Goal: Information Seeking & Learning: Learn about a topic

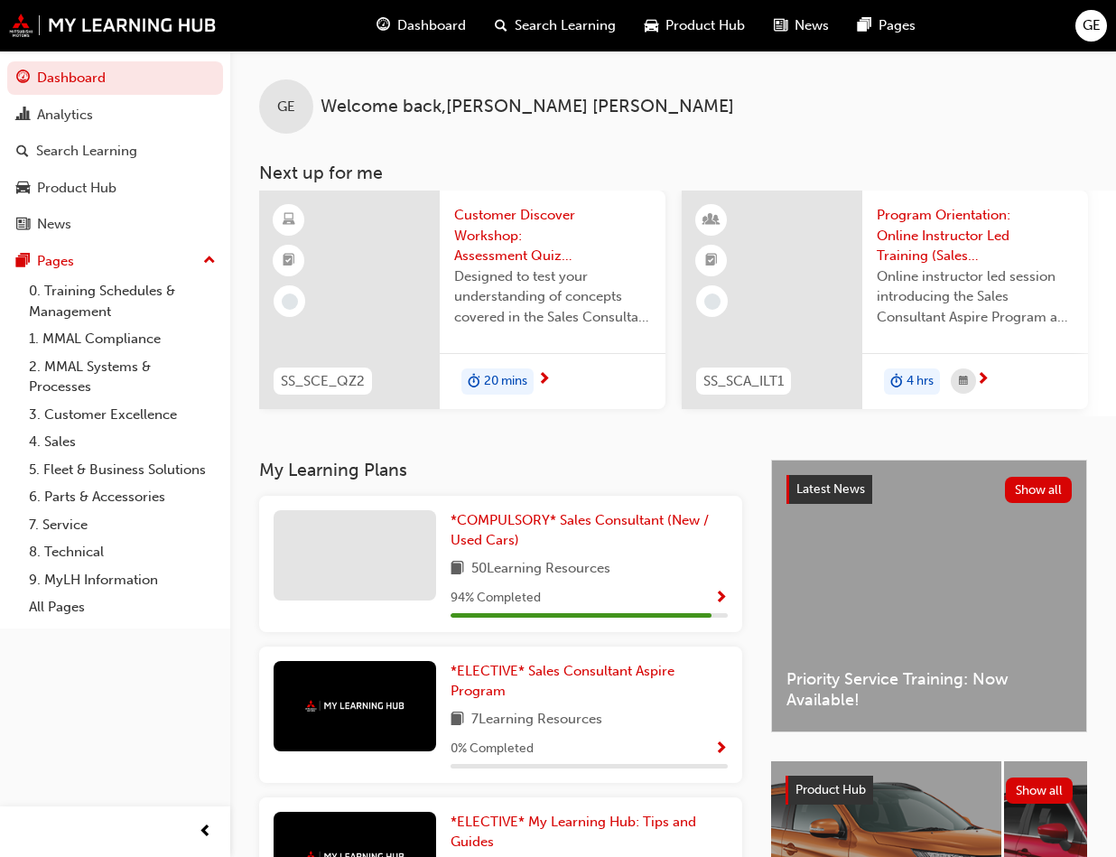
click at [492, 226] on span "Customer Discover Workshop: Assessment Quiz (Sales Consultant Essential Program)" at bounding box center [552, 235] width 197 height 61
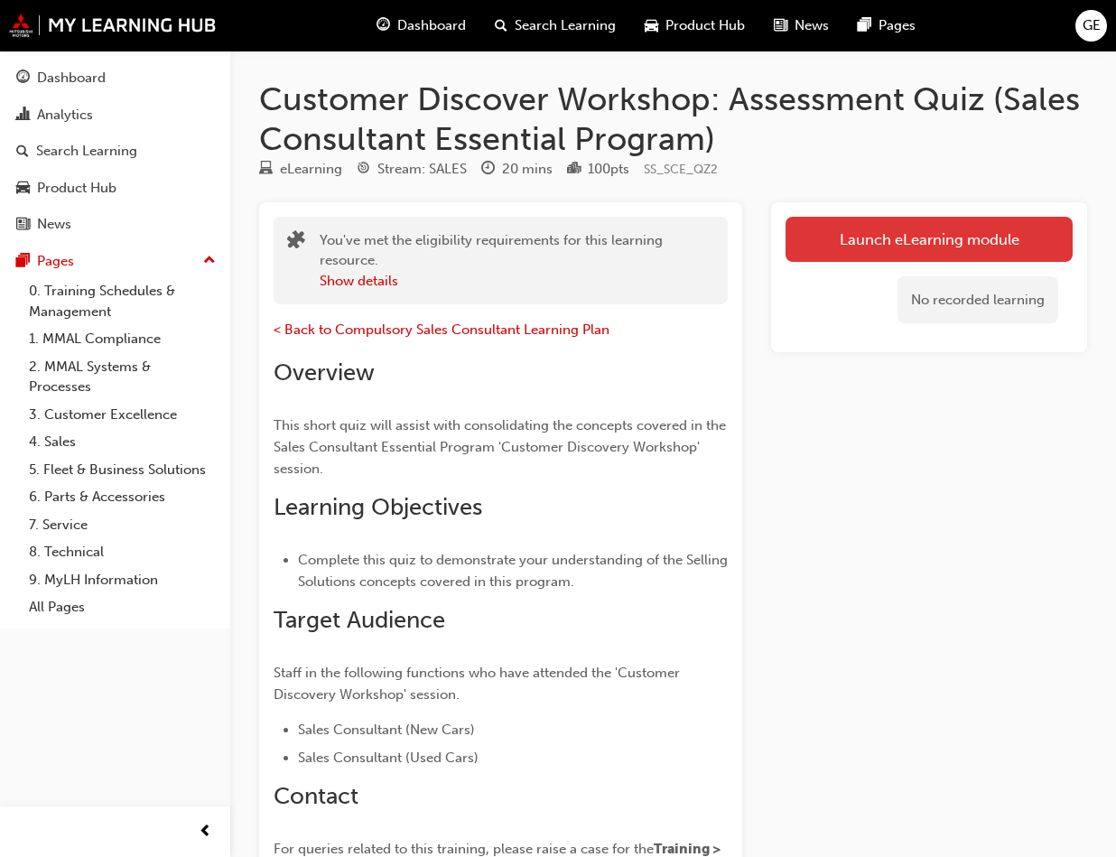
click at [1005, 225] on link "Launch eLearning module" at bounding box center [928, 239] width 287 height 45
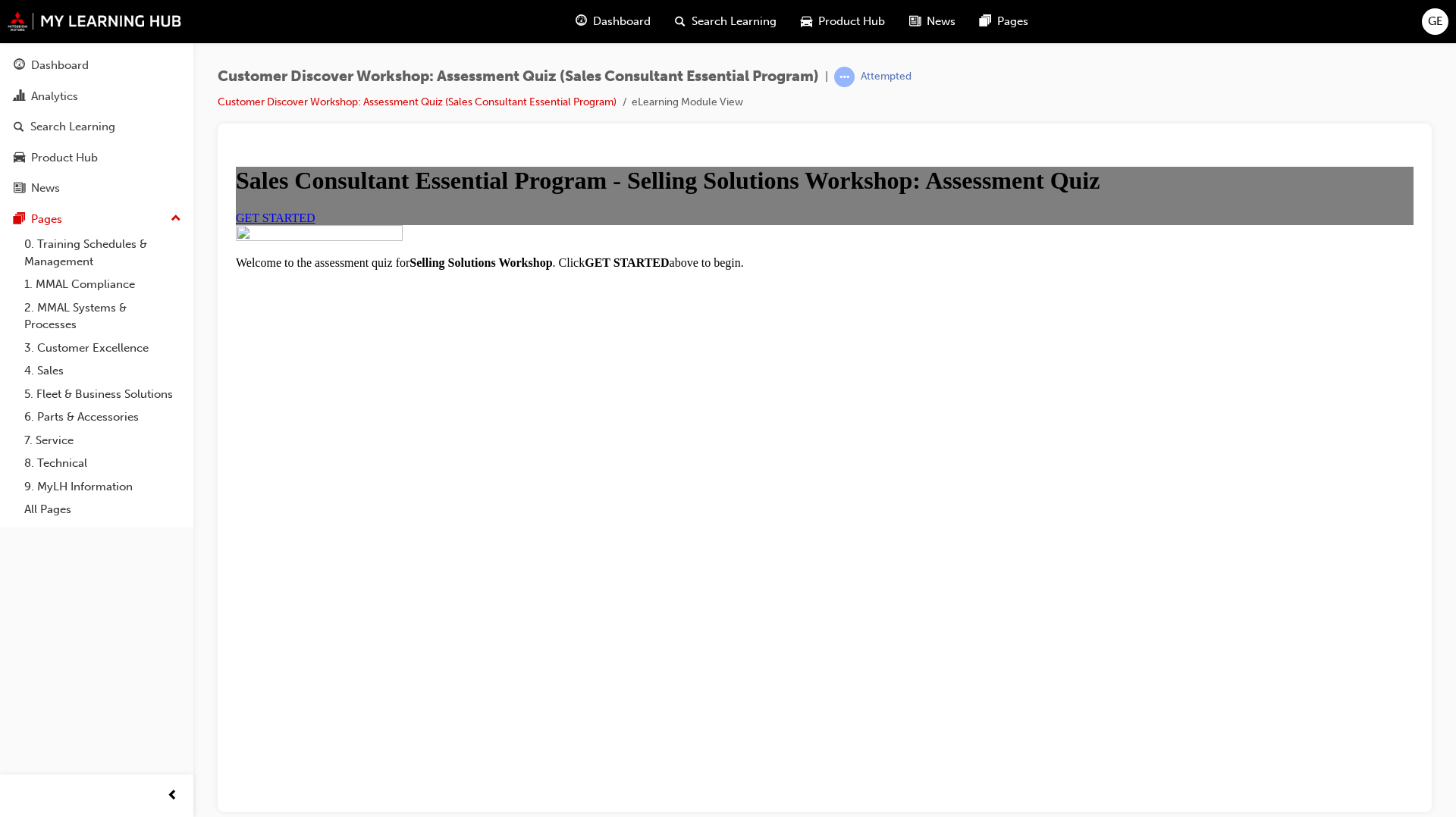
click at [316, 223] on span "GET STARTED" at bounding box center [276, 217] width 80 height 13
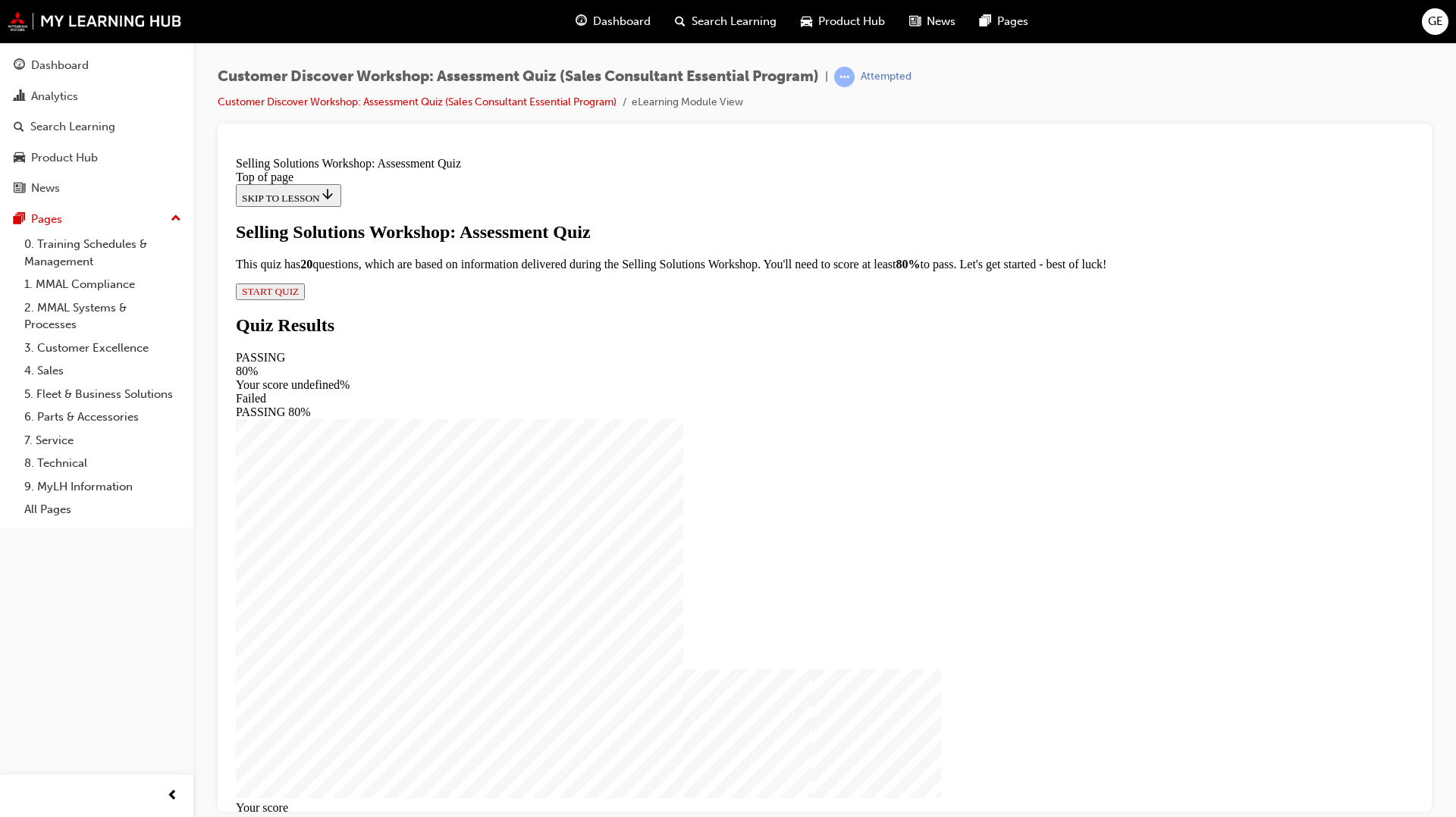
click at [299, 296] on span "START QUIZ" at bounding box center [271, 291] width 57 height 12
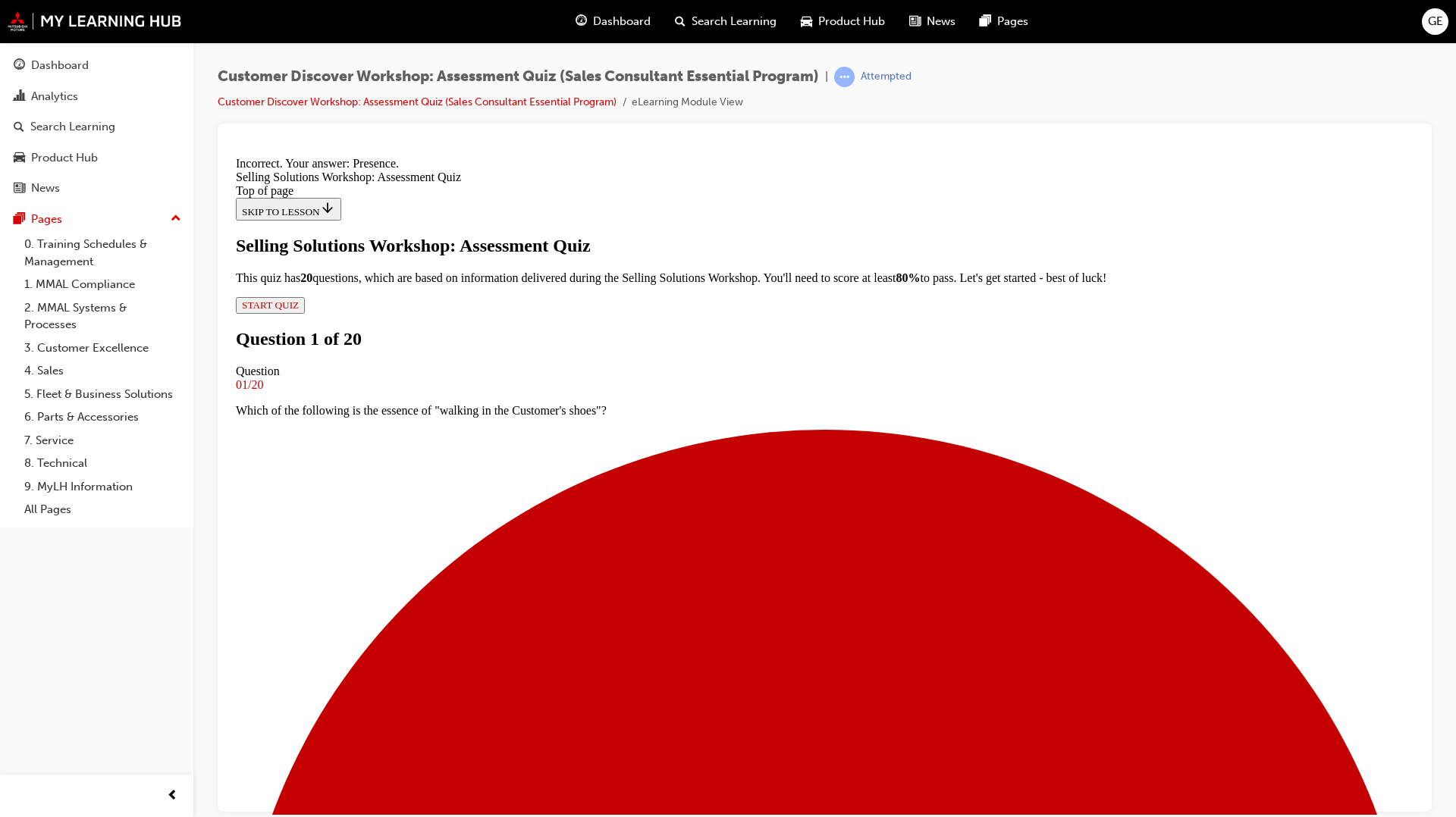
scroll to position [107, 0]
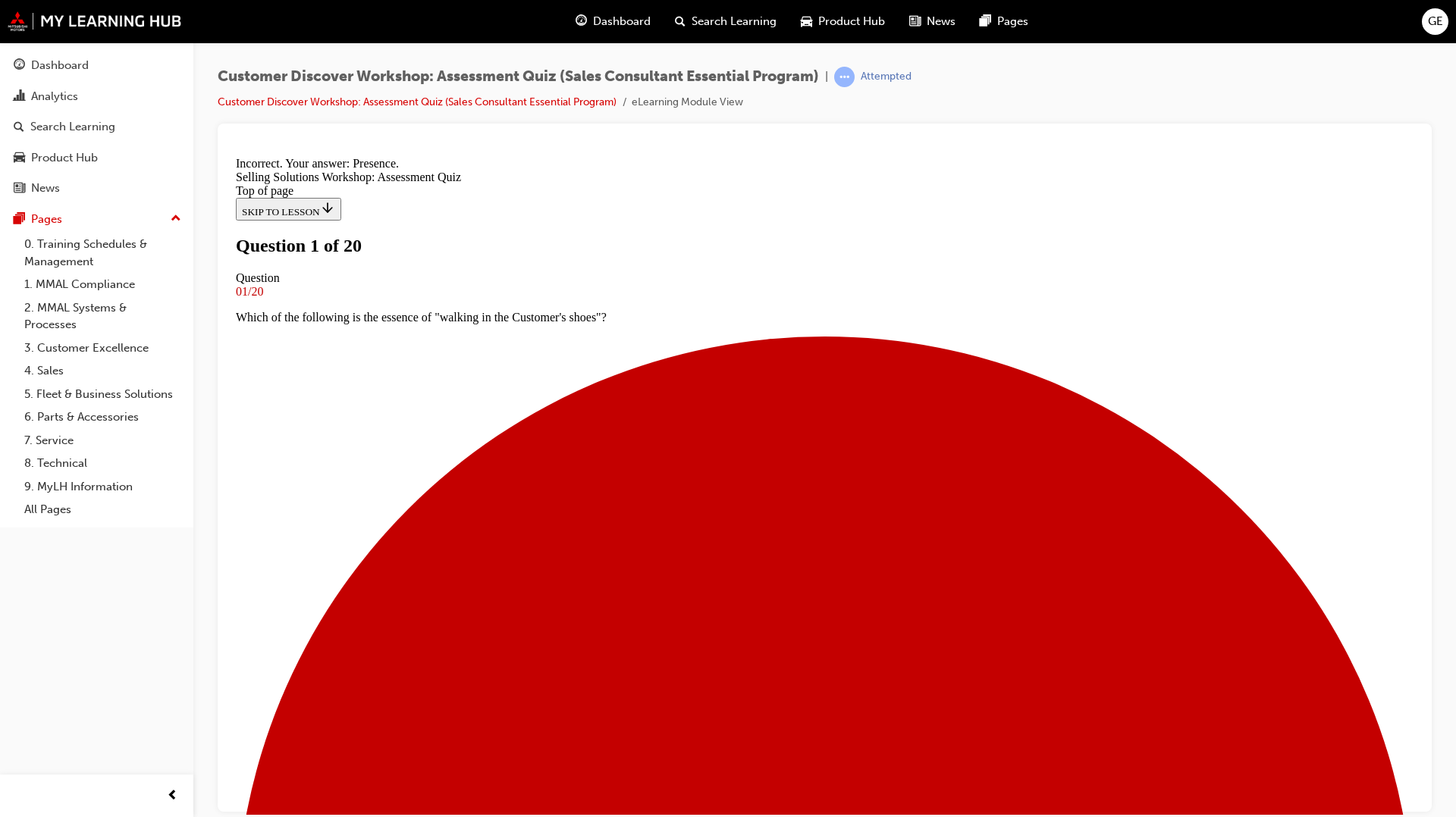
scroll to position [91, 0]
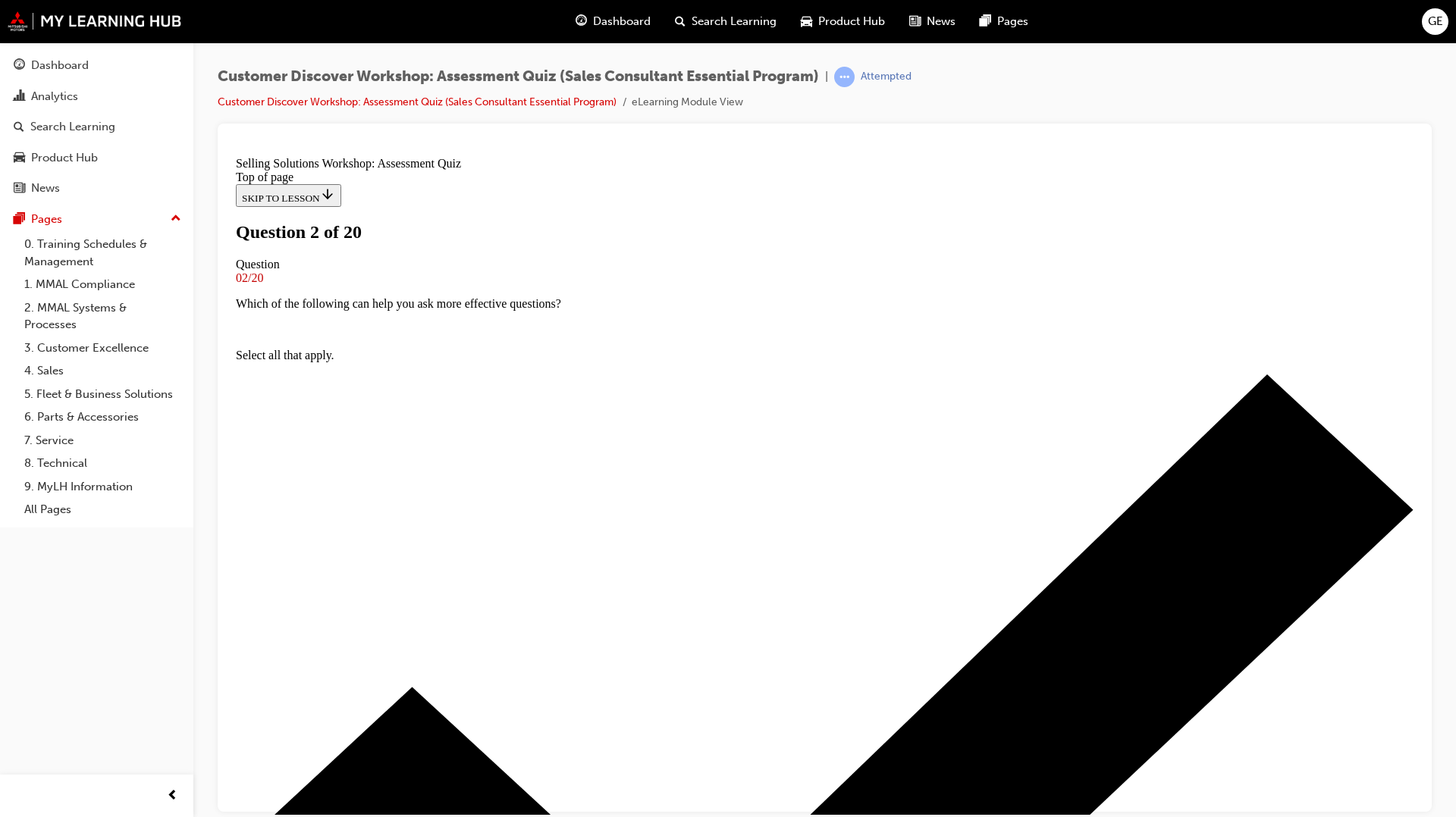
scroll to position [85, 0]
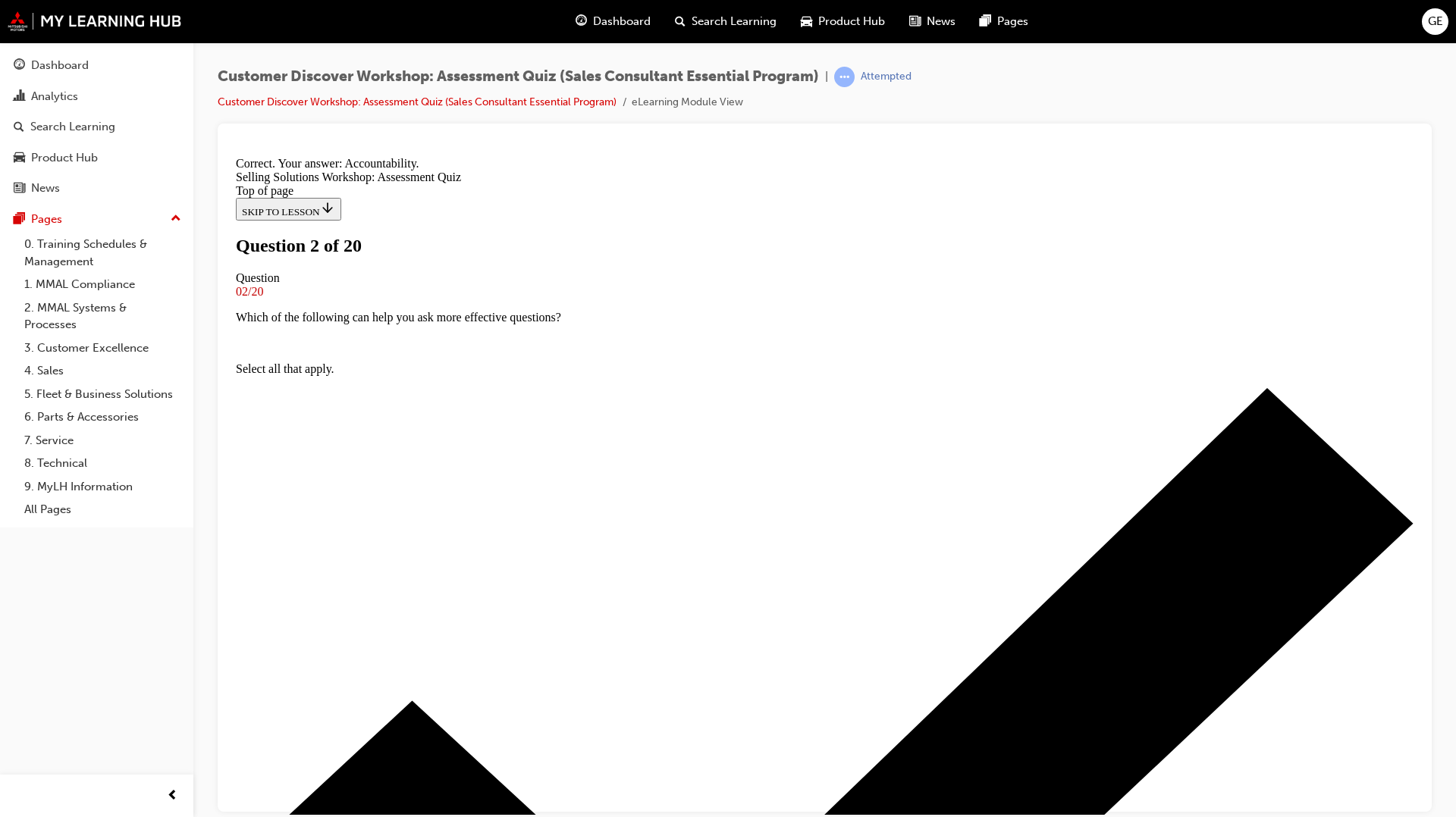
scroll to position [133, 0]
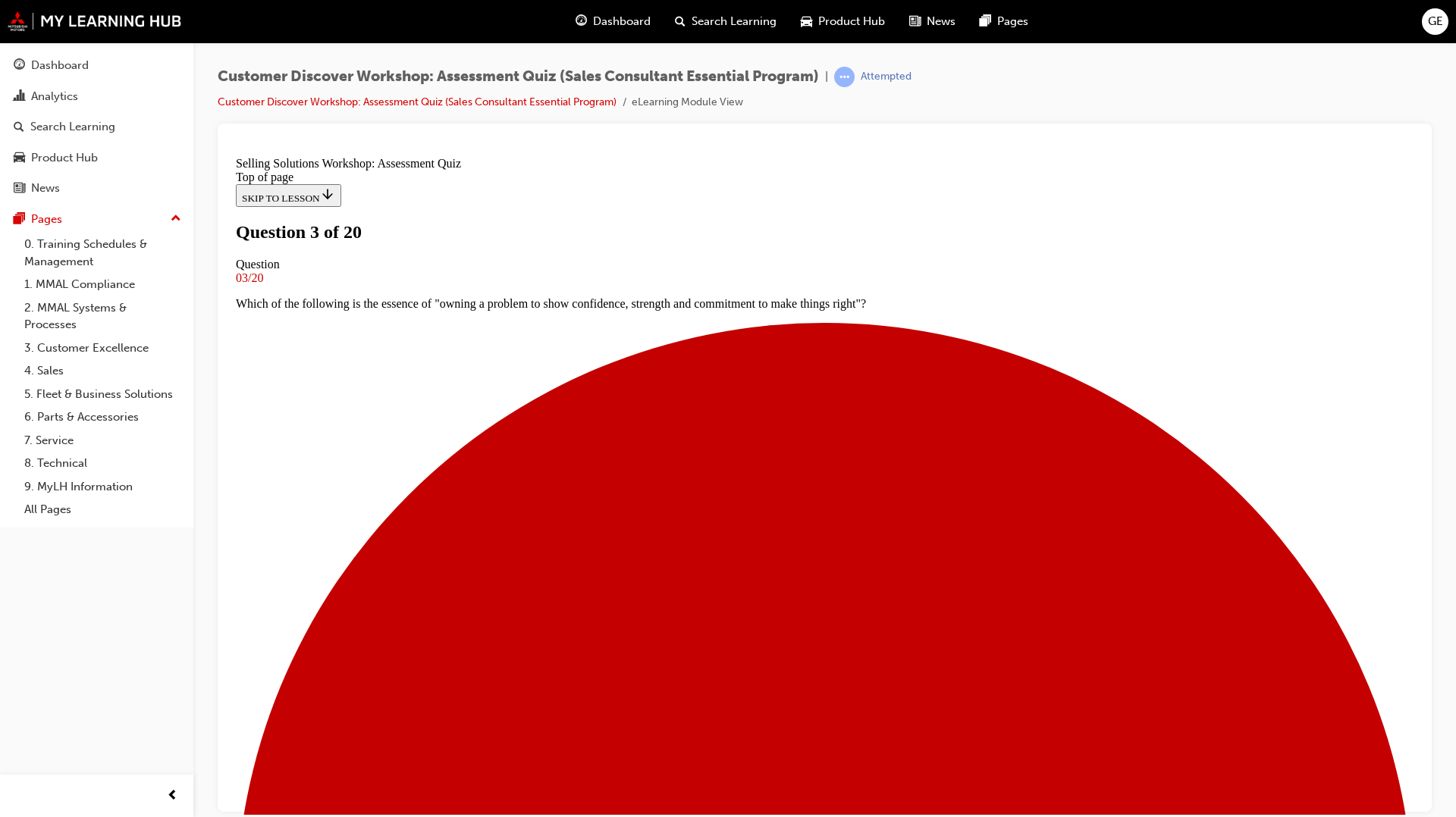
scroll to position [94, 0]
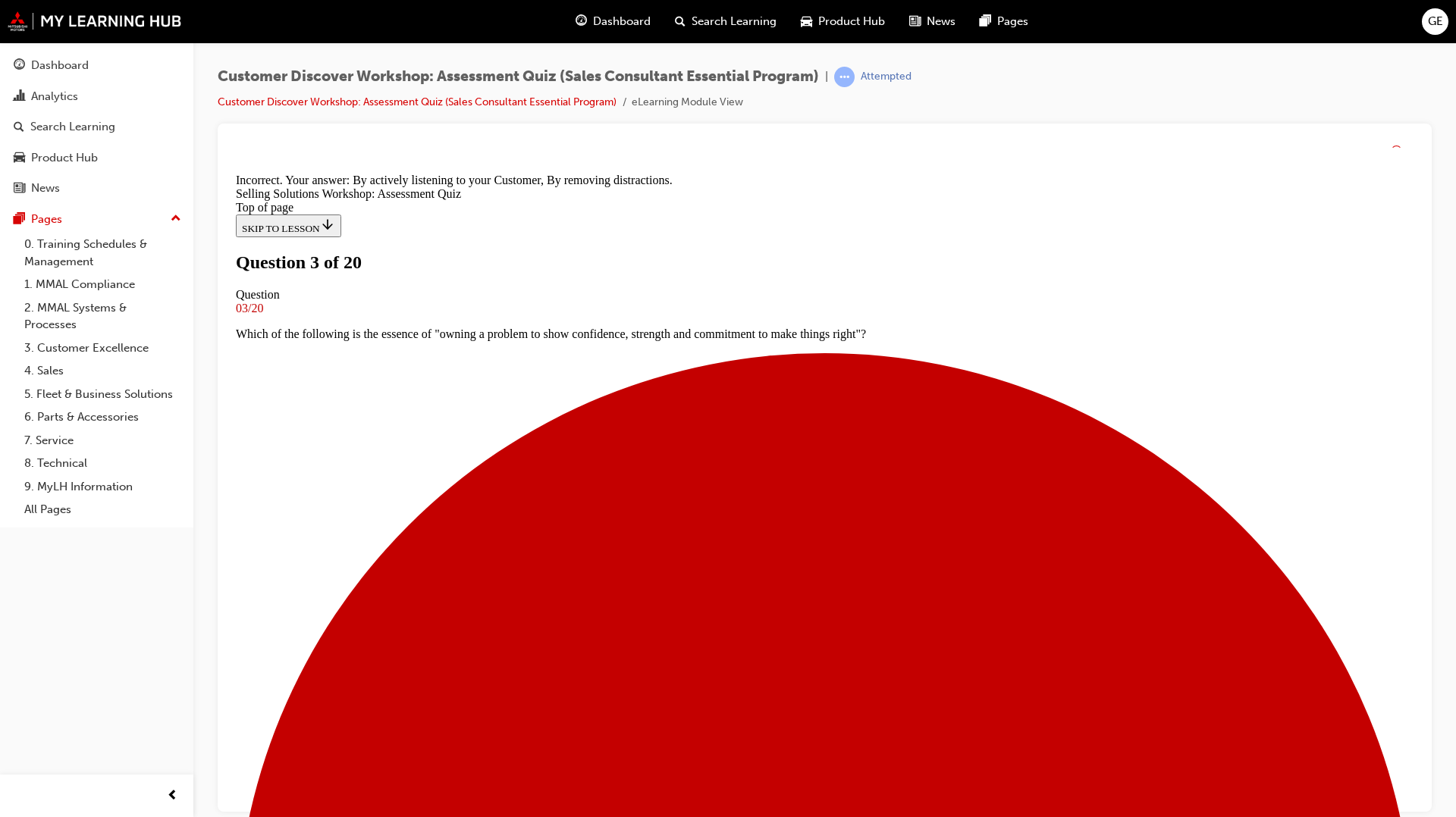
scroll to position [159, 0]
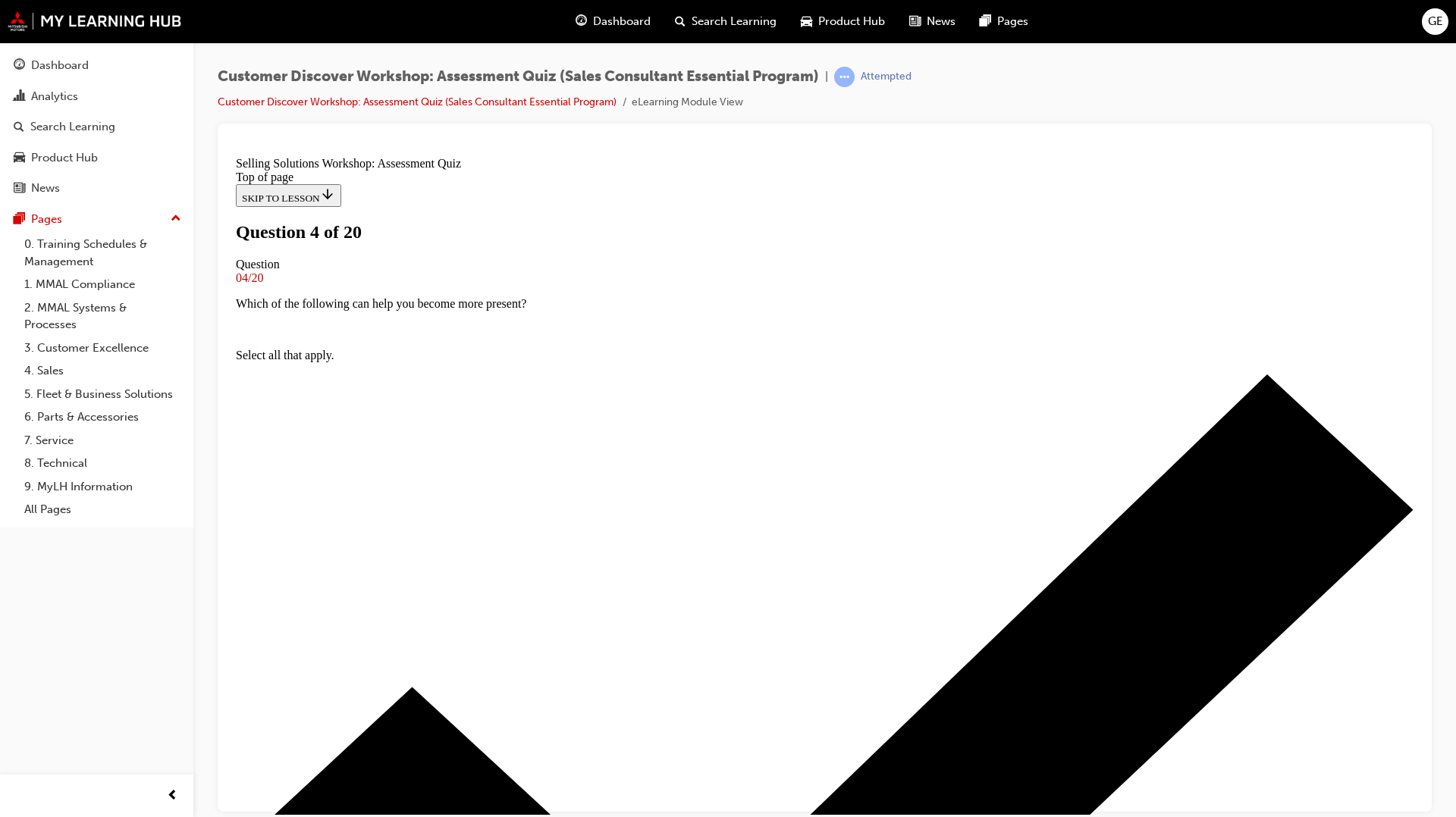
scroll to position [85, 0]
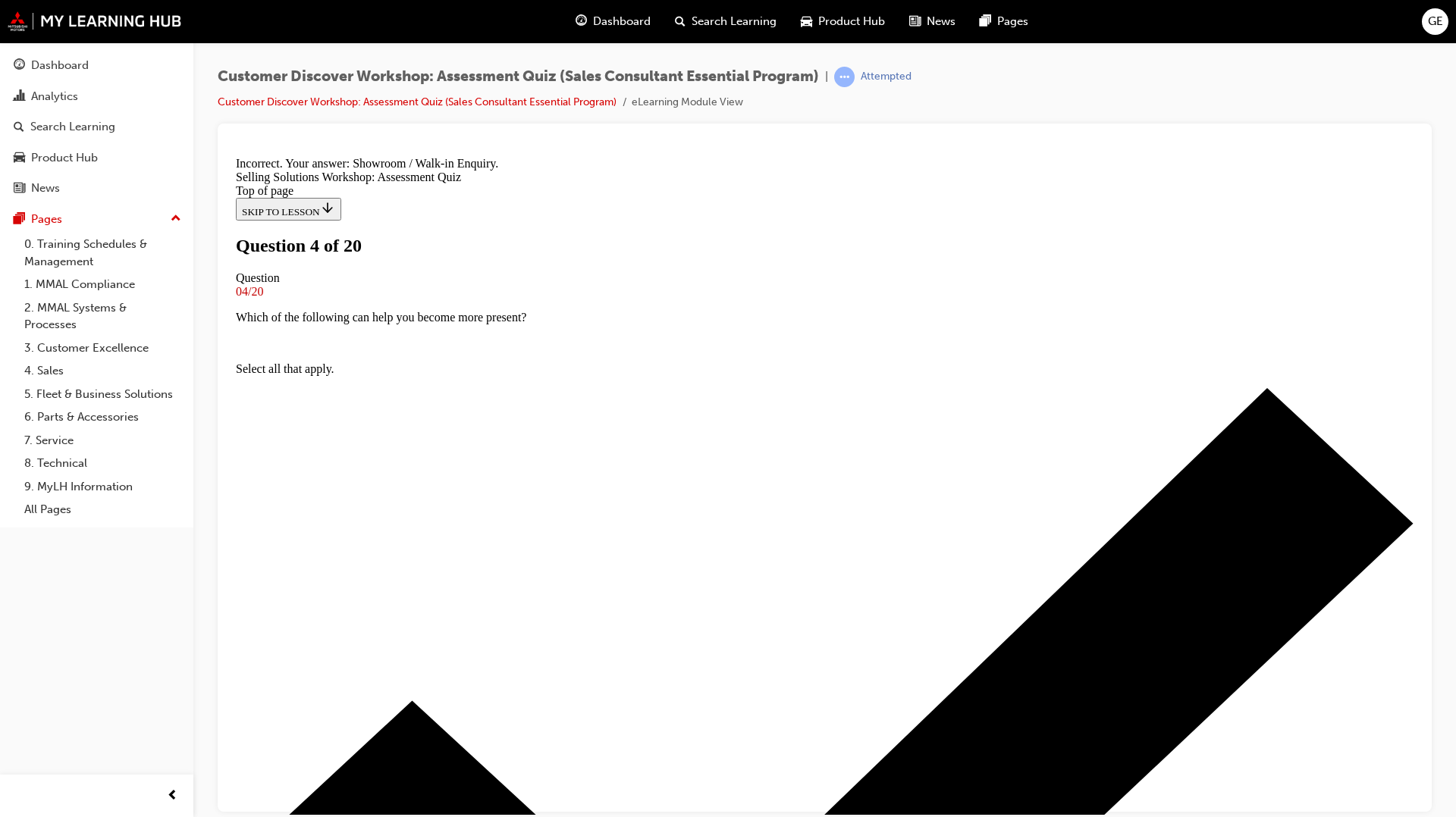
scroll to position [133, 0]
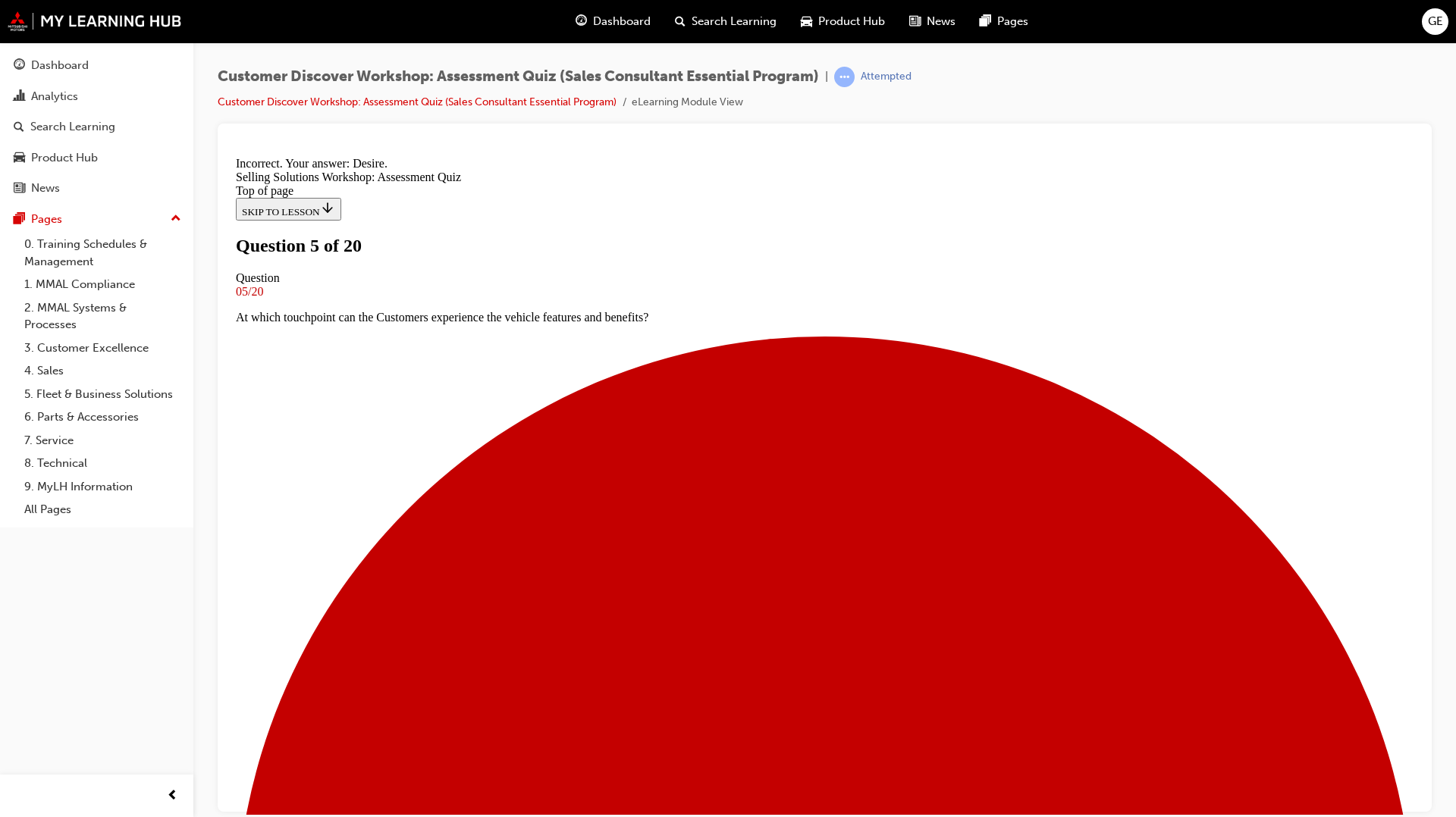
scroll to position [133, 0]
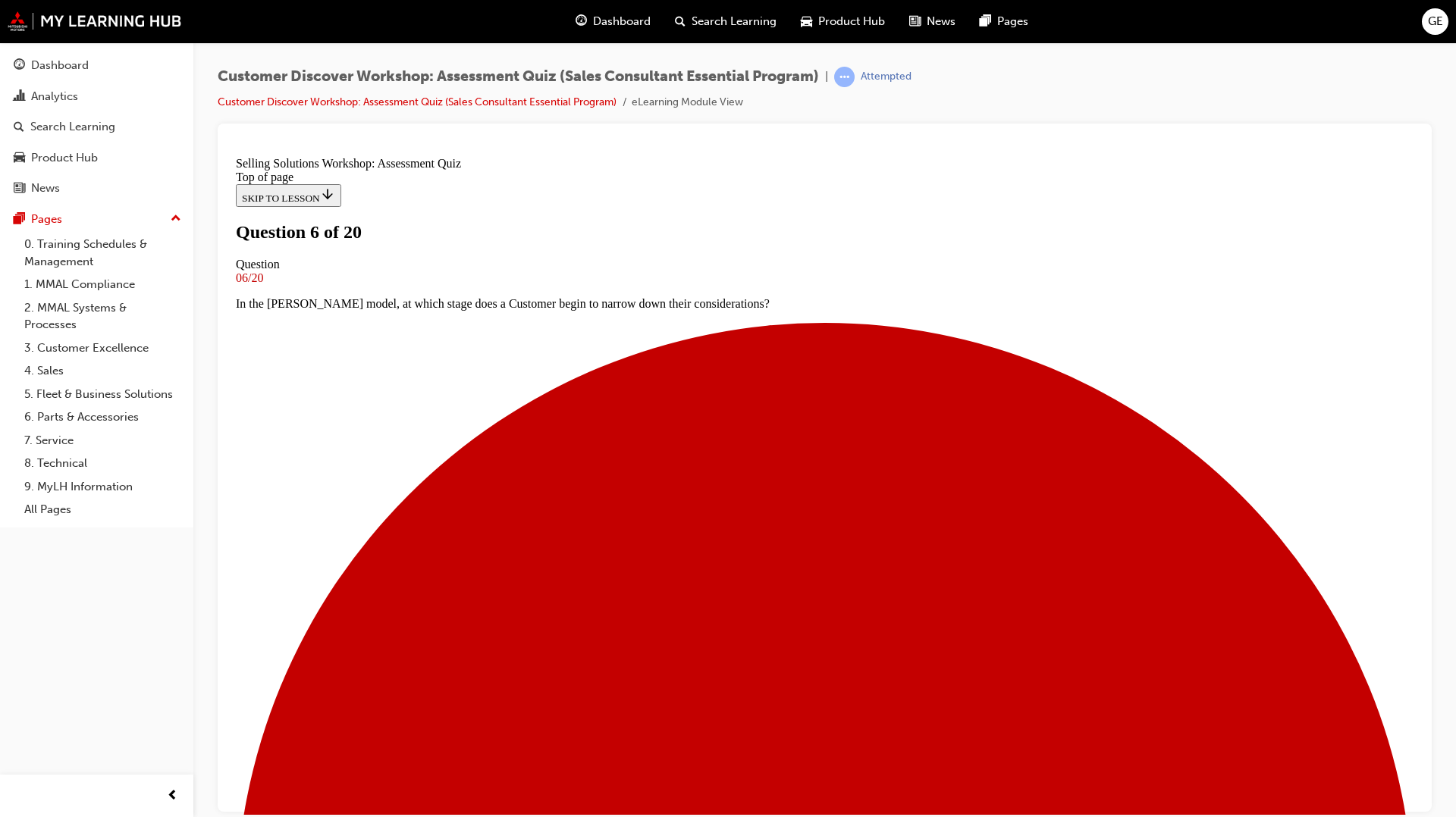
scroll to position [85, 0]
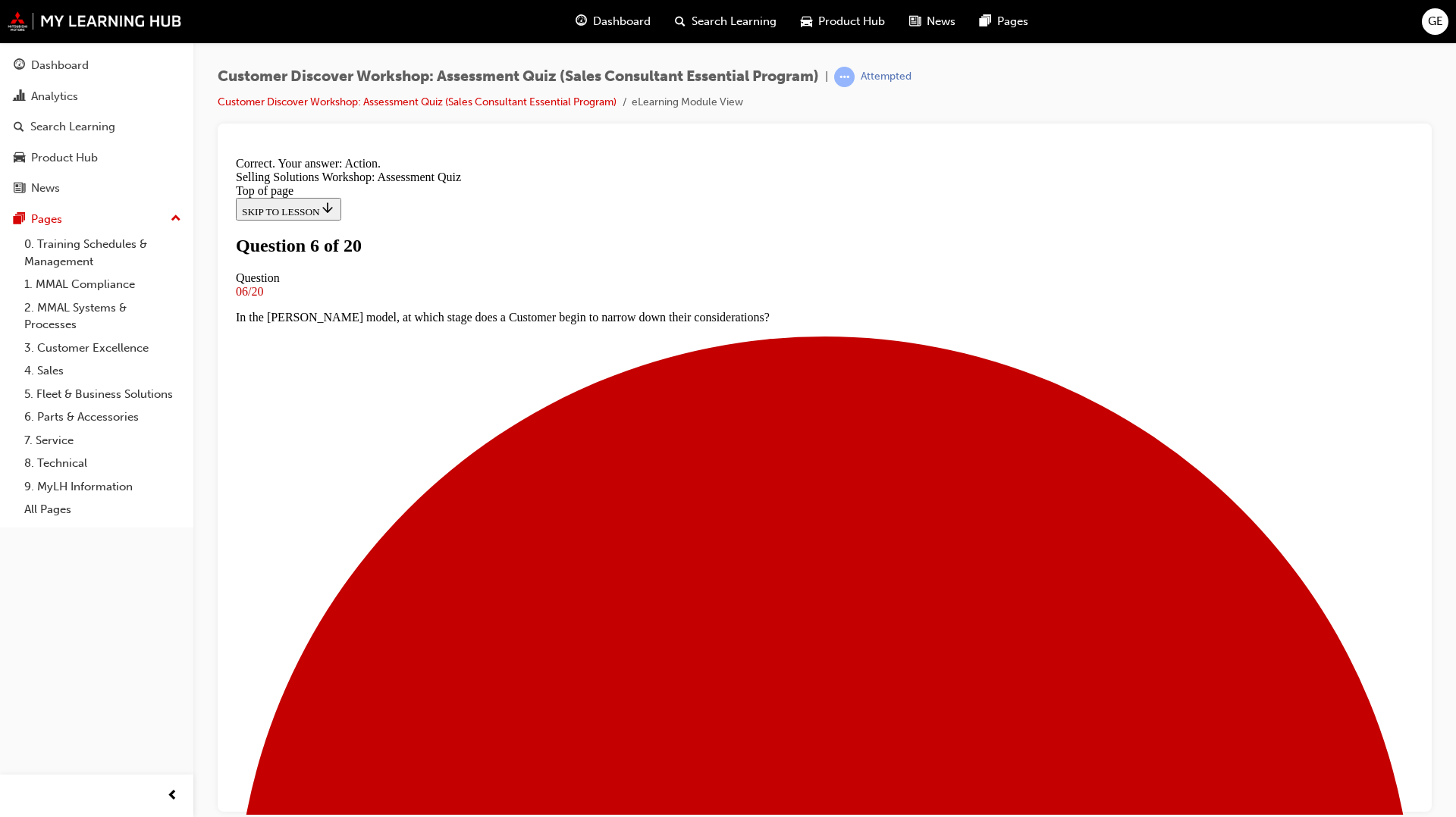
scroll to position [133, 0]
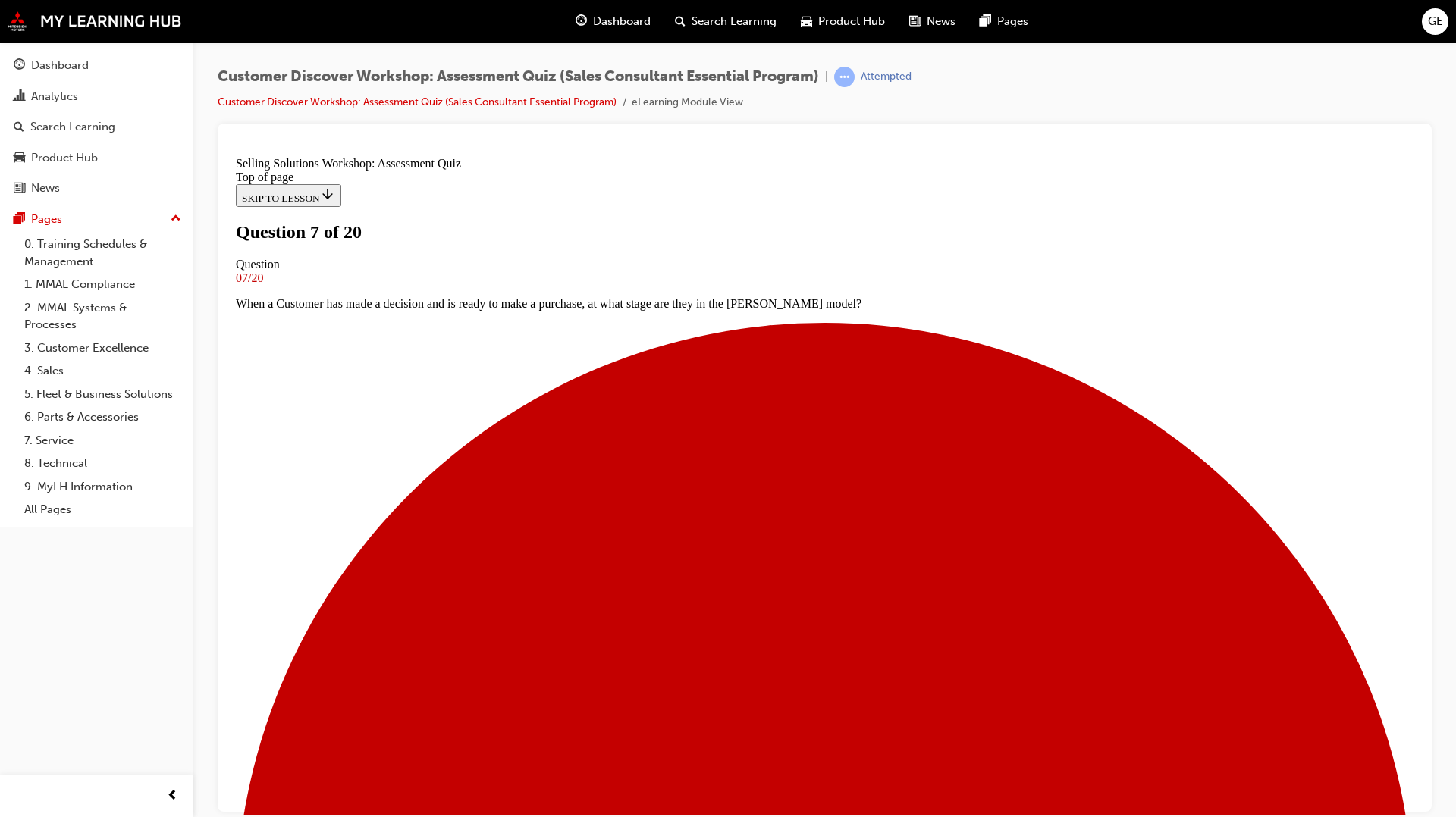
scroll to position [94, 0]
drag, startPoint x: 690, startPoint y: 518, endPoint x: 686, endPoint y: 545, distance: 27.3
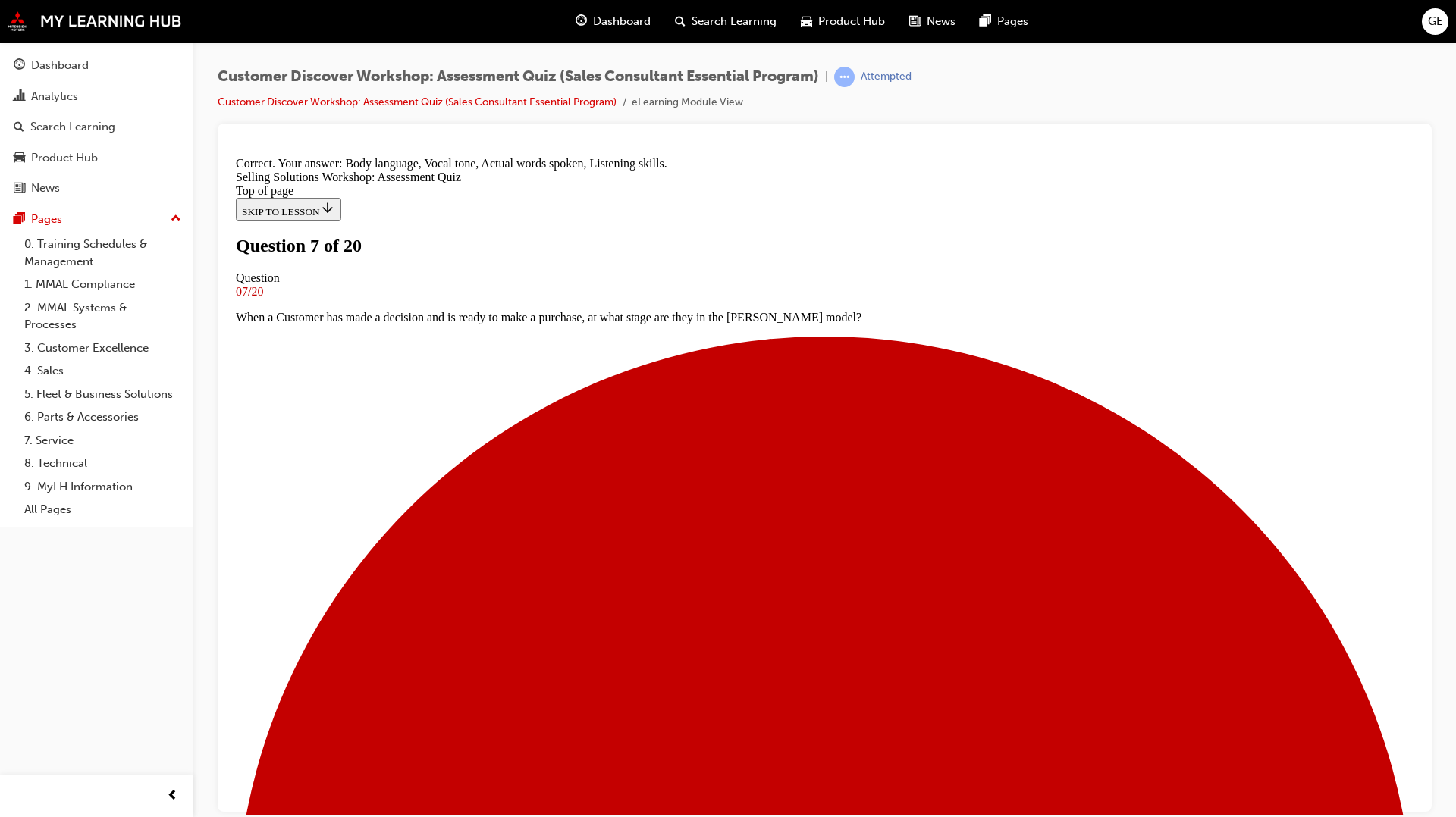
scroll to position [159, 0]
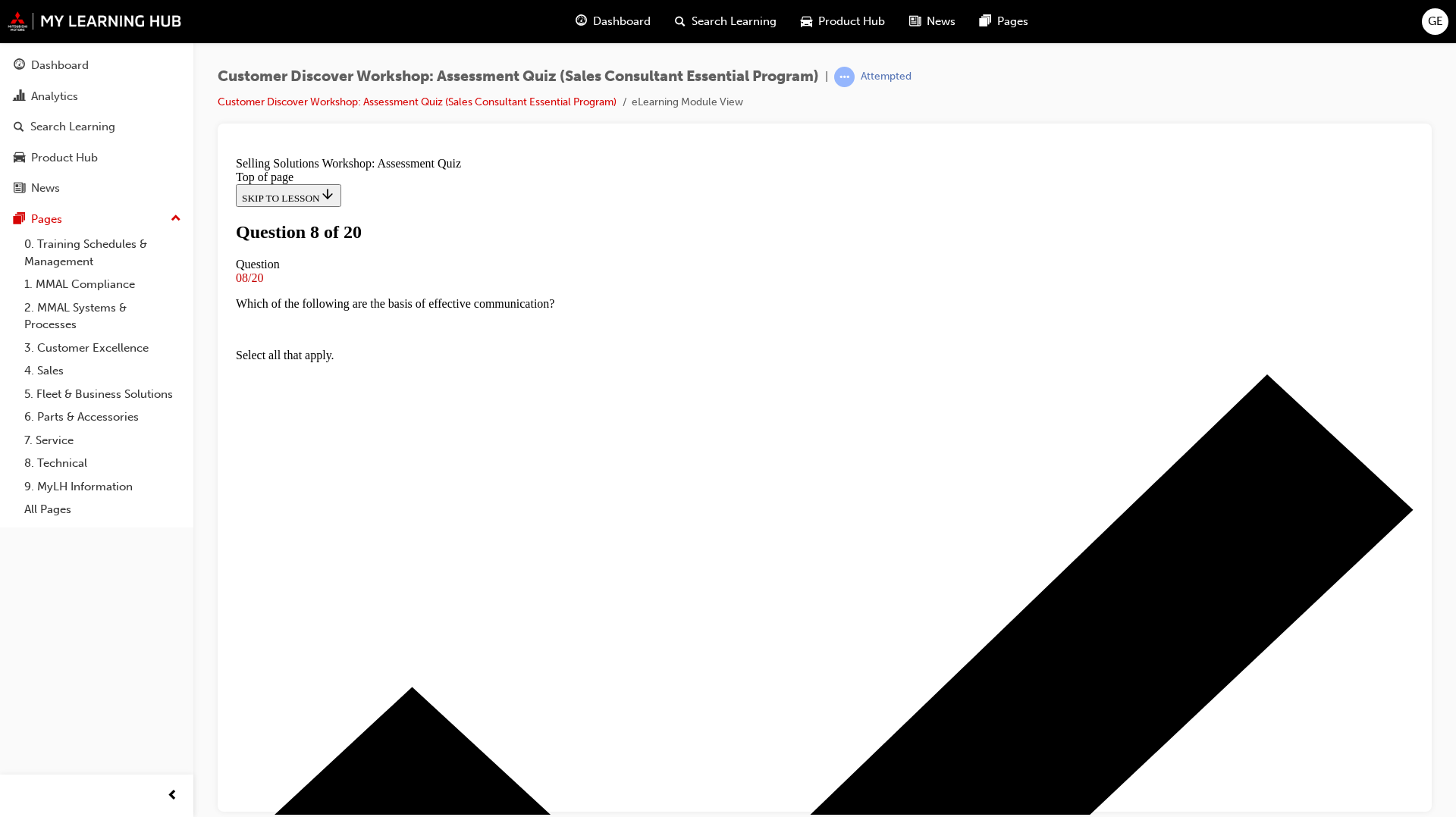
scroll to position [15, 0]
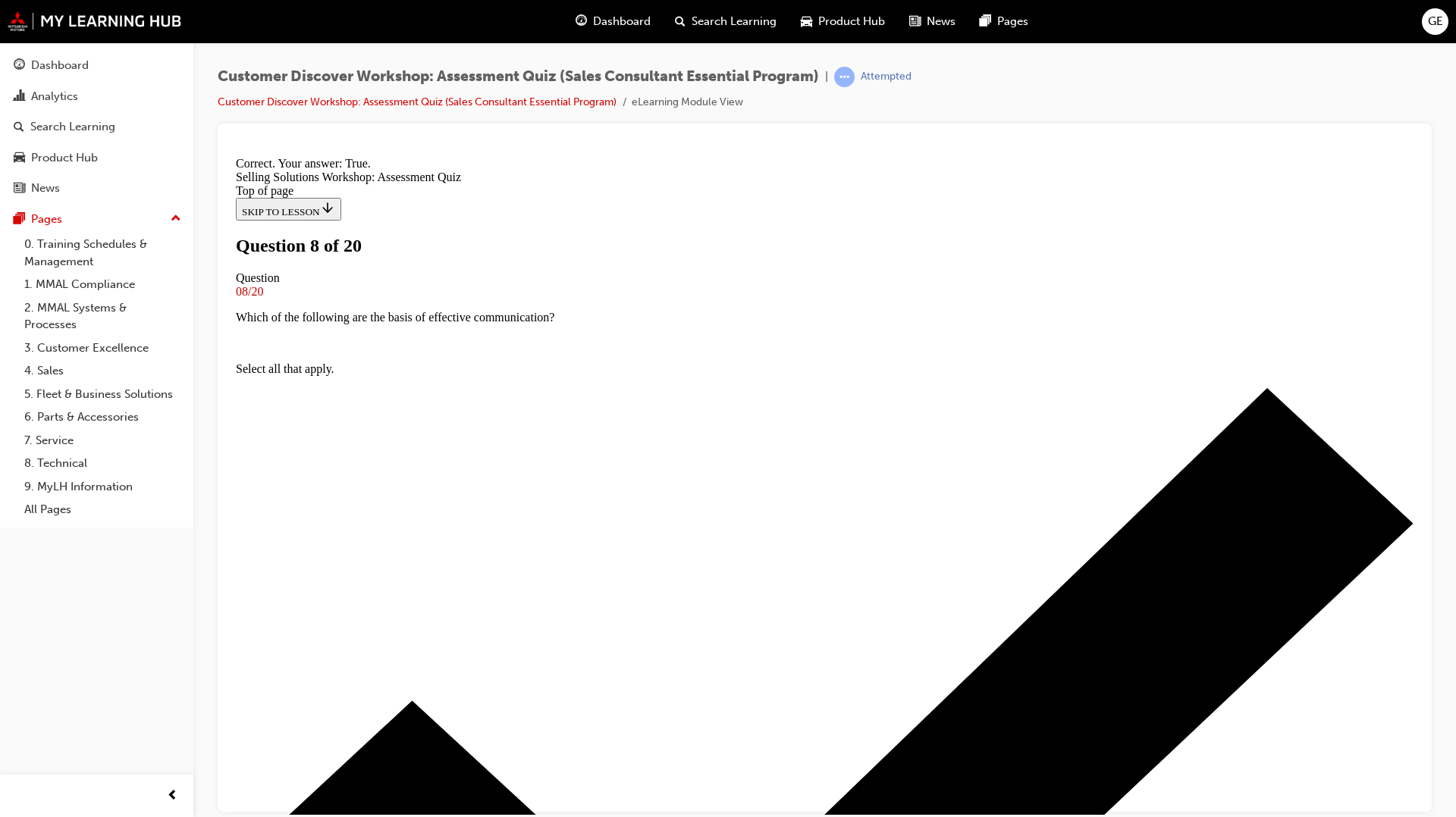
scroll to position [63, 0]
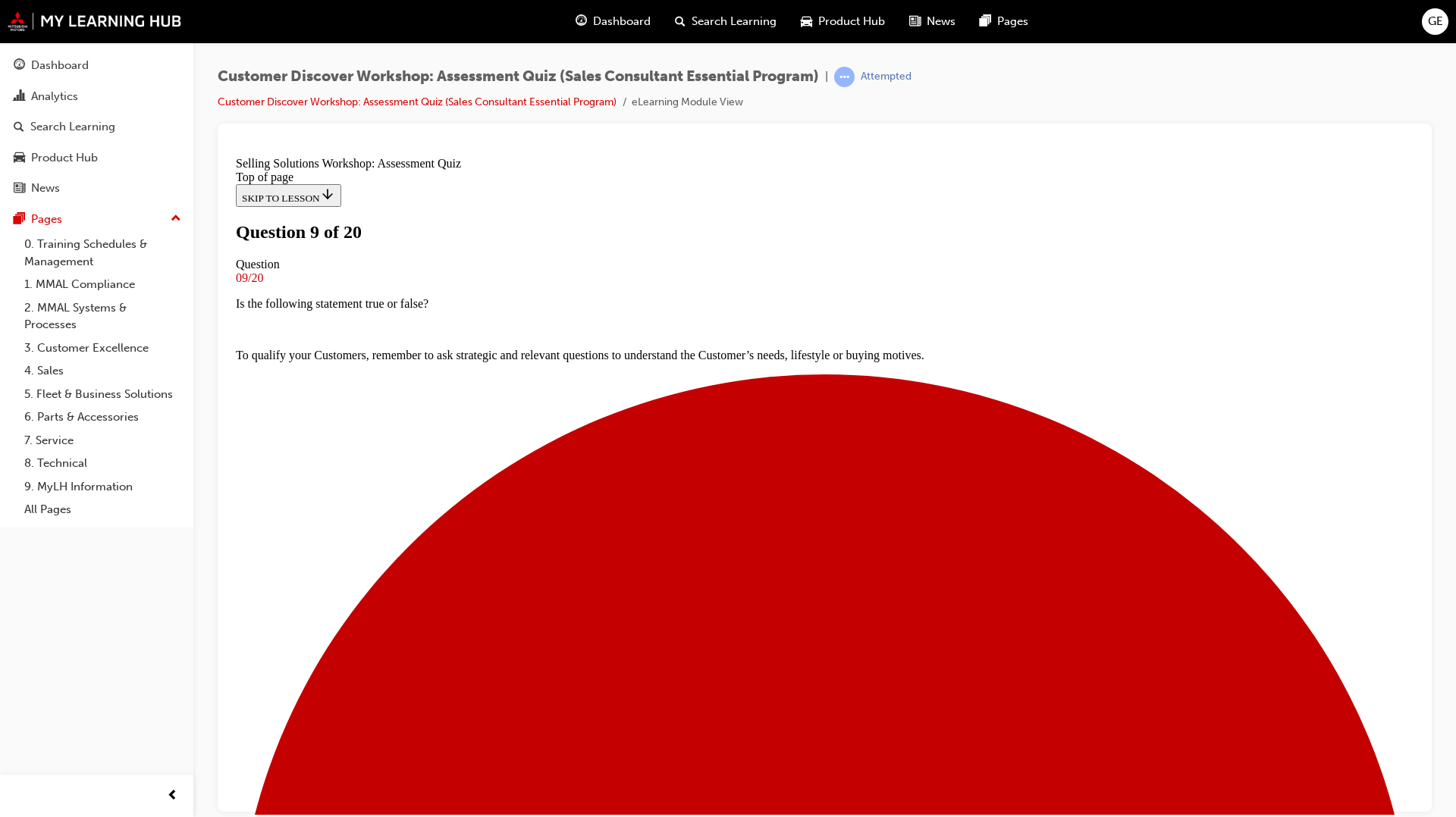
scroll to position [43, 0]
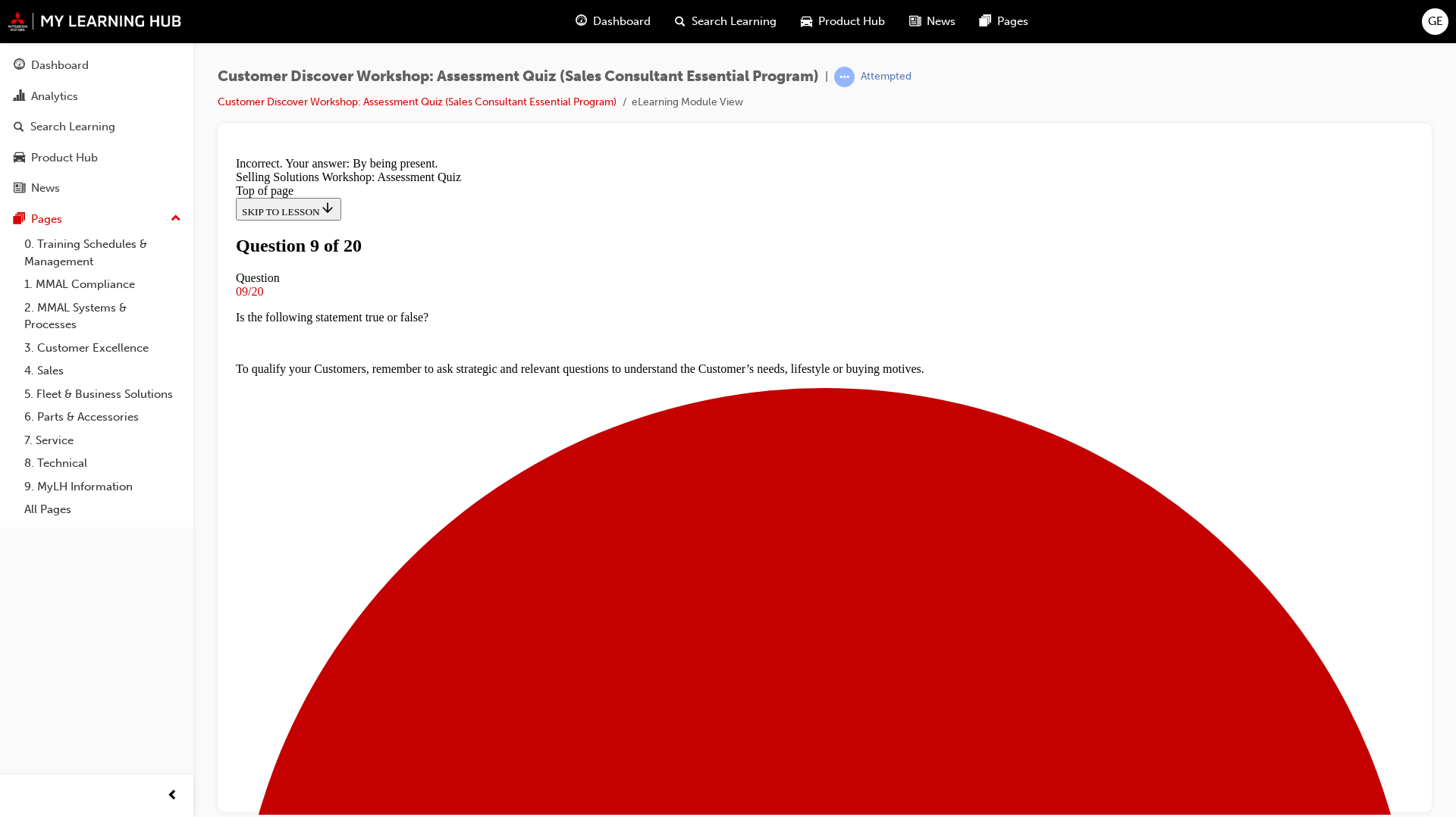
scroll to position [107, 0]
drag, startPoint x: 835, startPoint y: 735, endPoint x: 827, endPoint y: 746, distance: 13.6
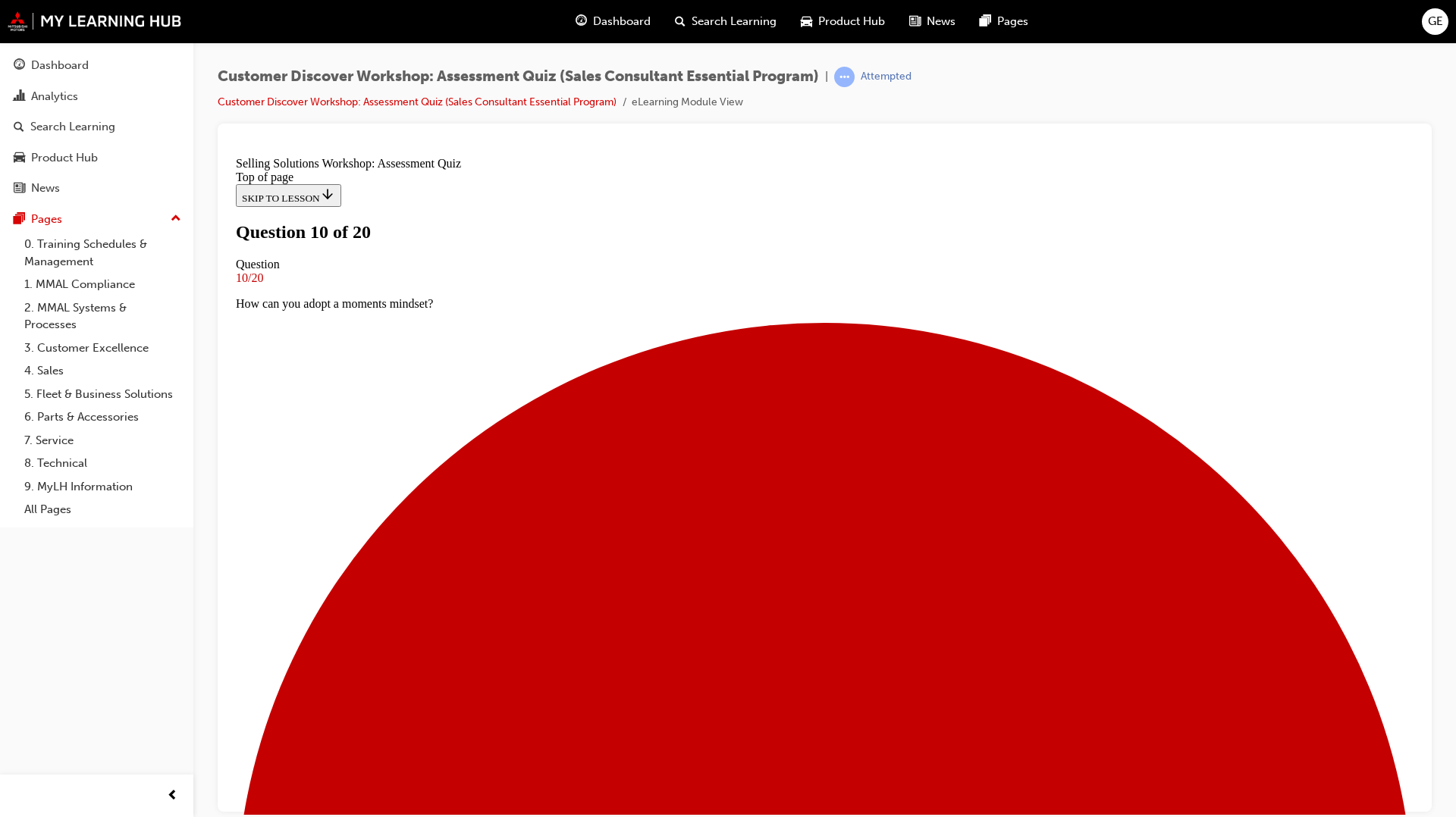
scroll to position [59, 0]
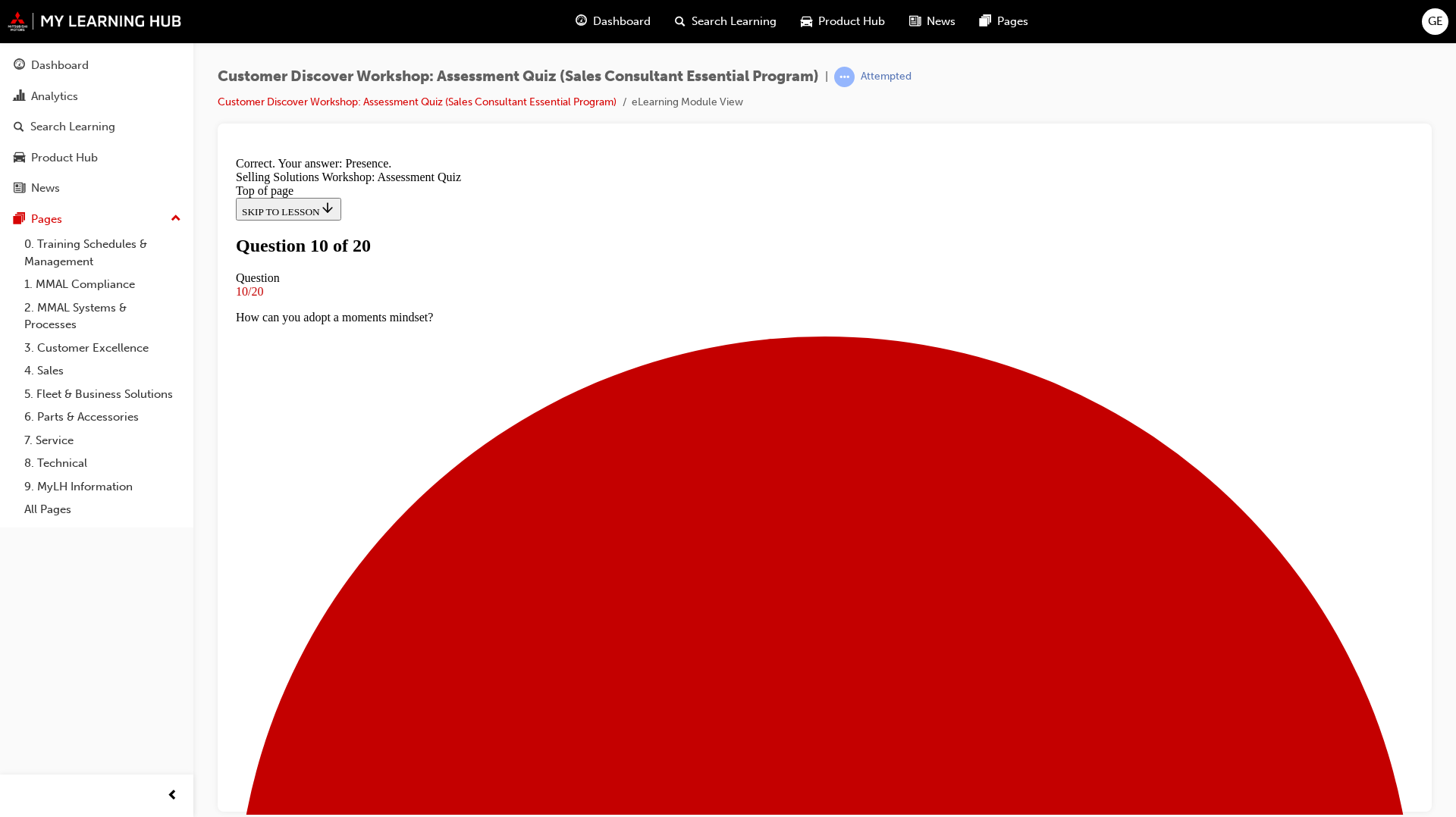
scroll to position [107, 0]
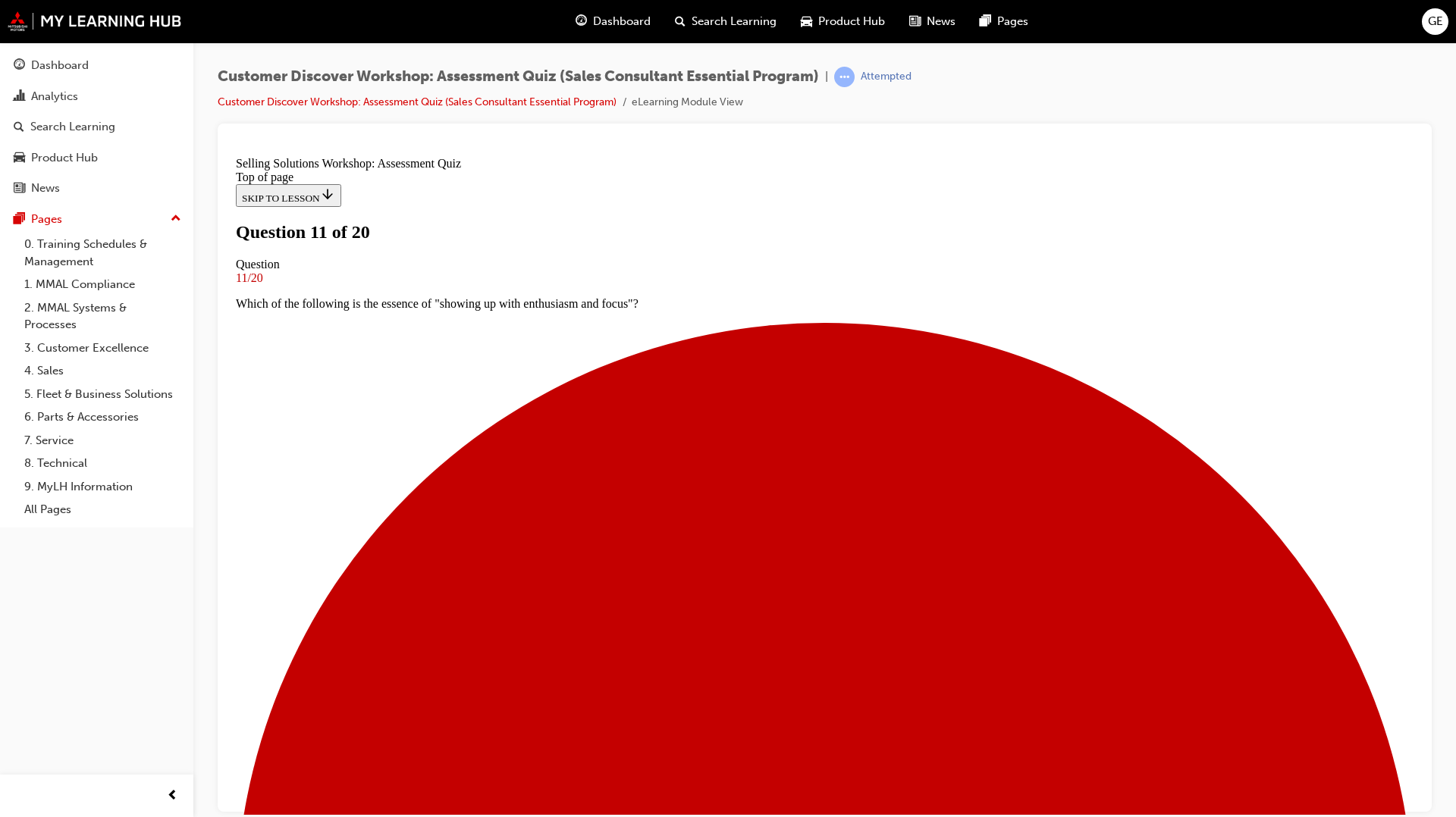
scroll to position [91, 0]
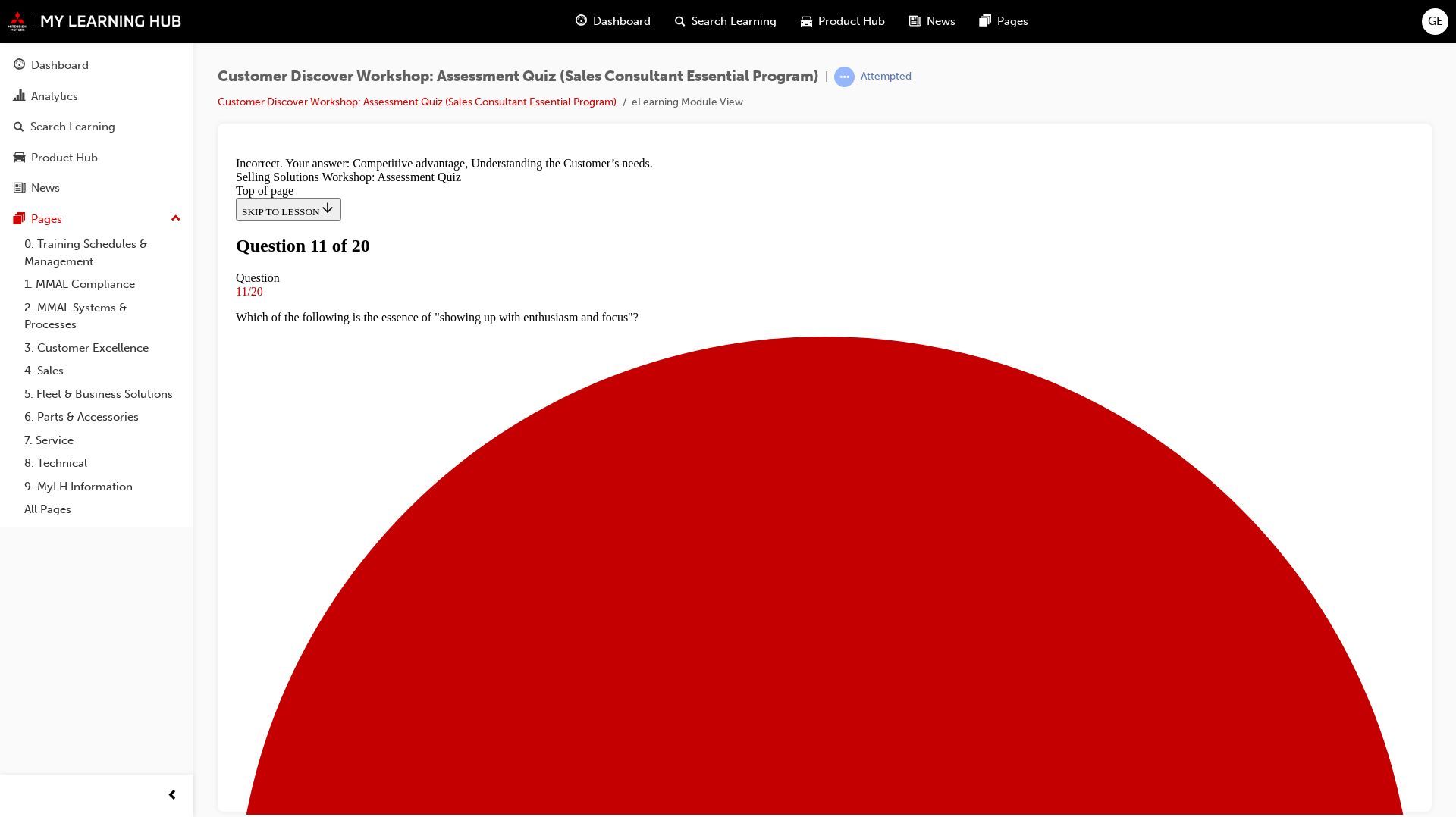
scroll to position [159, 0]
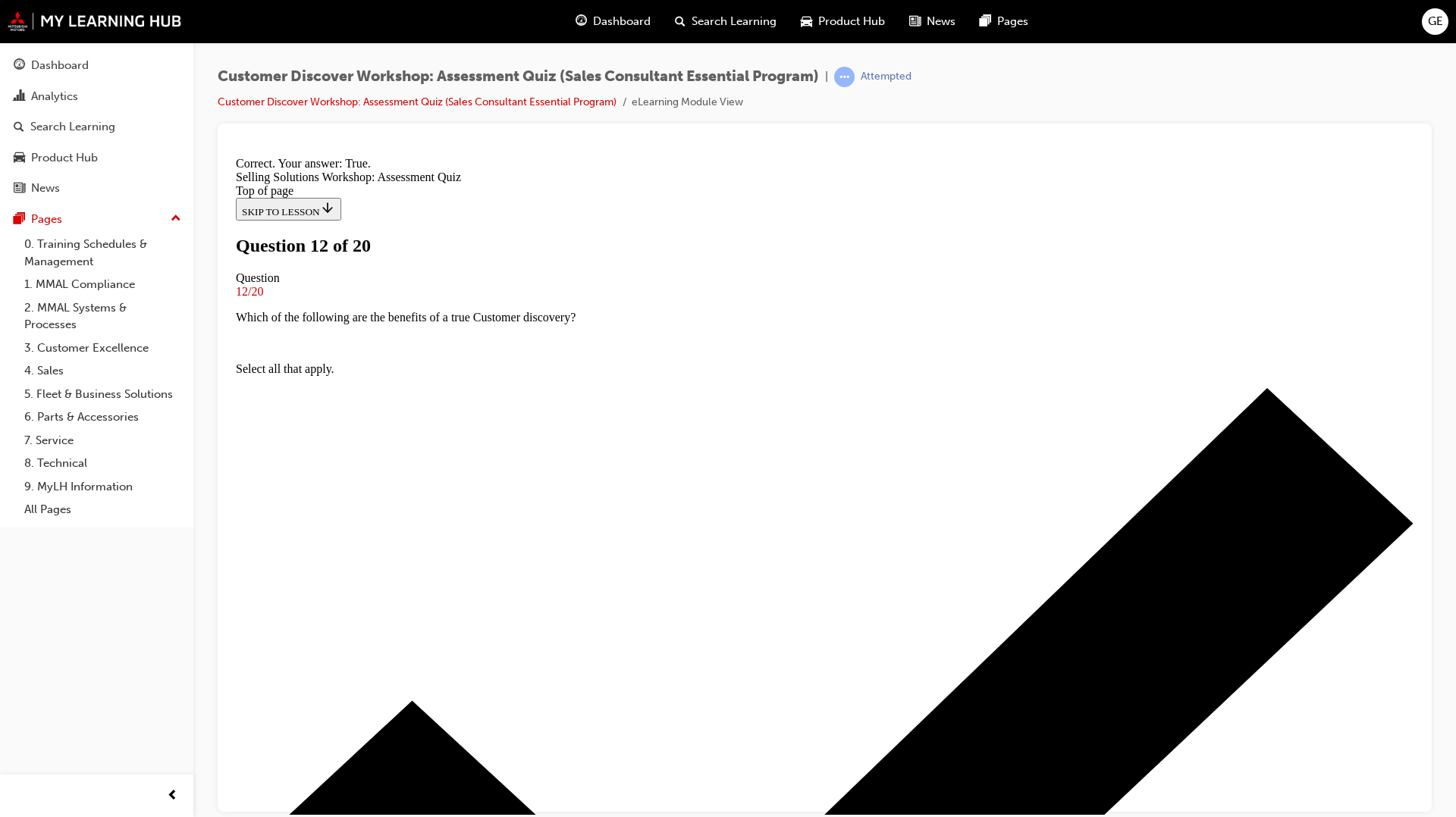
scroll to position [63, 0]
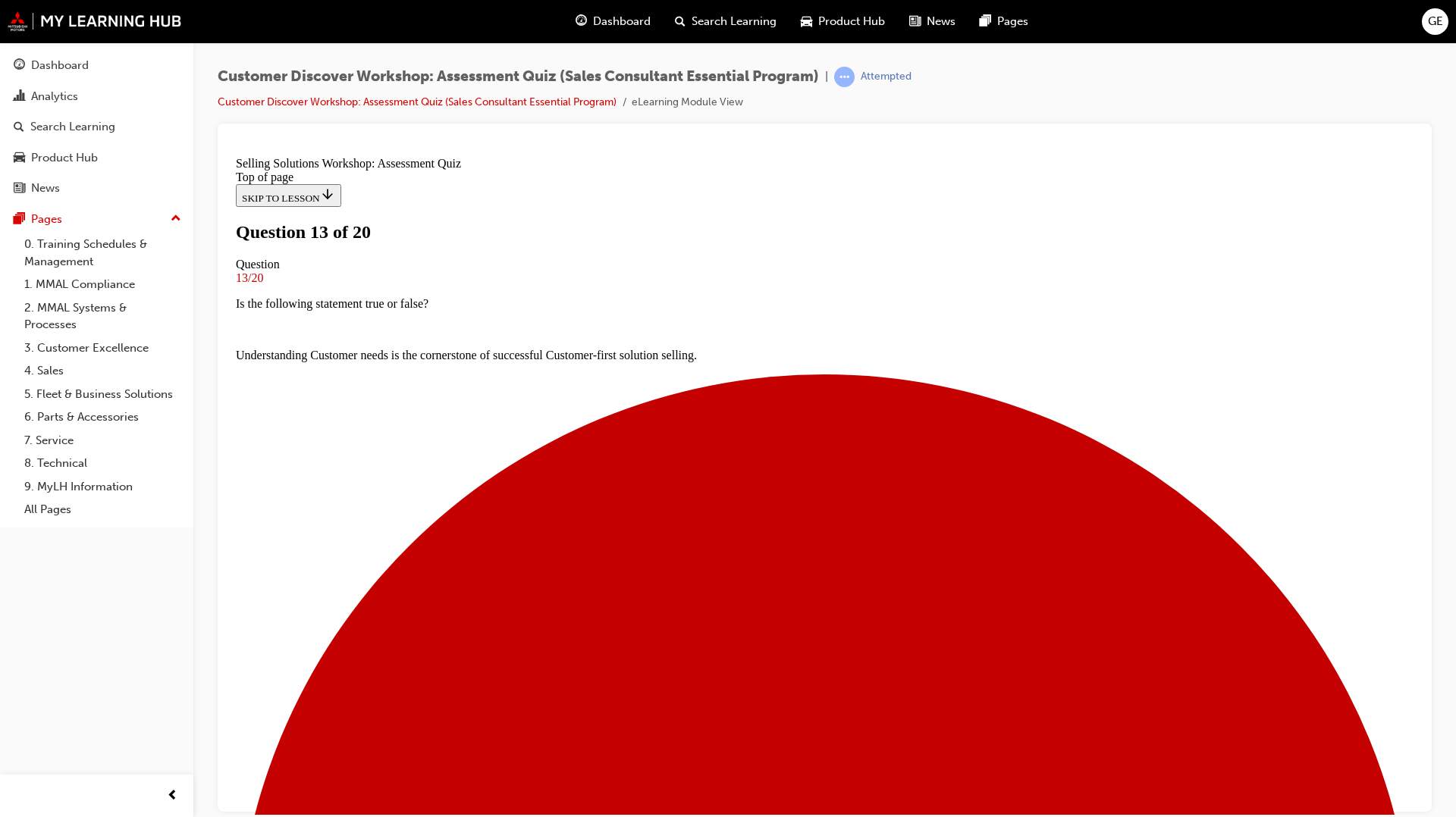
scroll to position [47, 0]
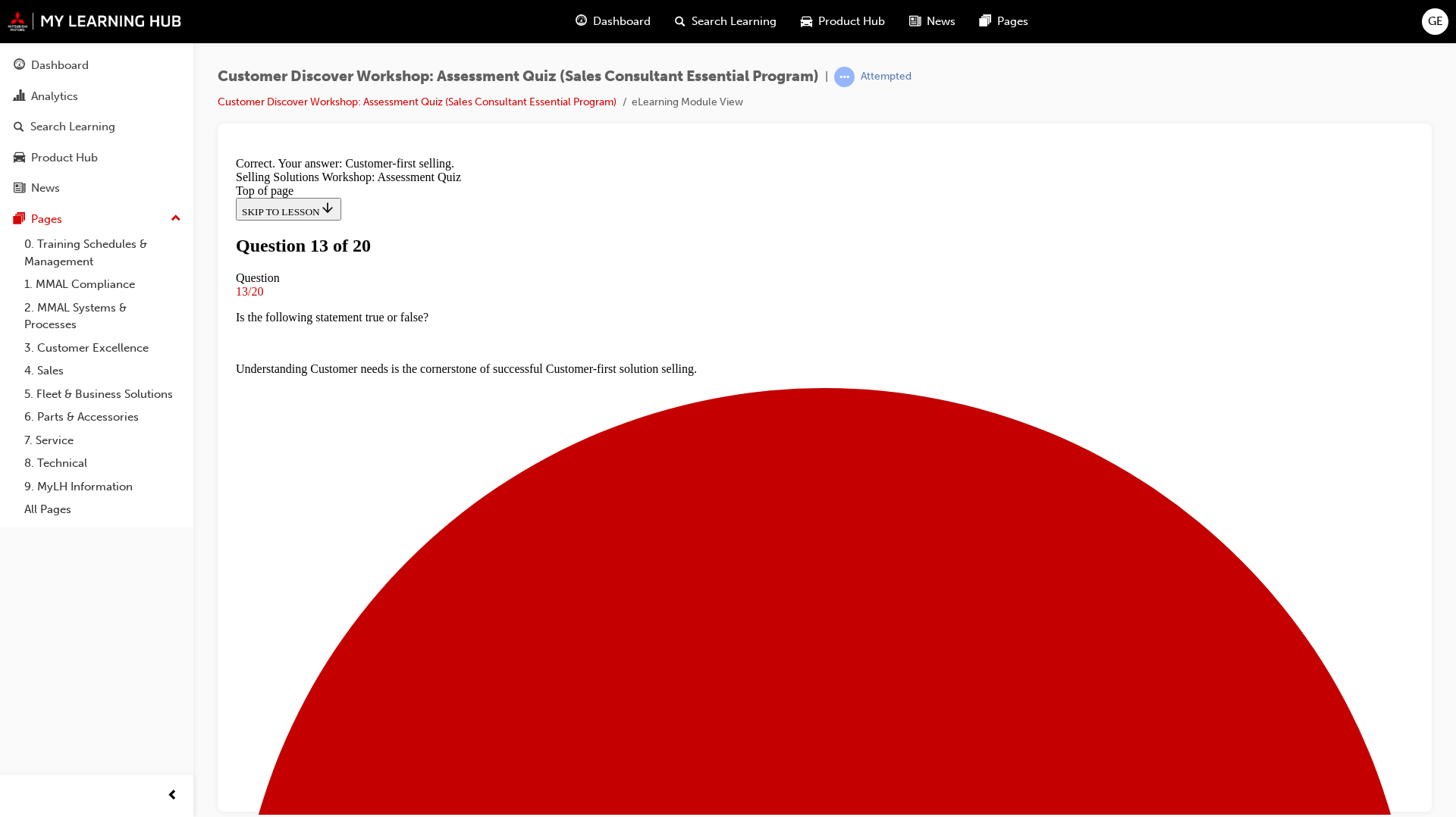
scroll to position [133, 0]
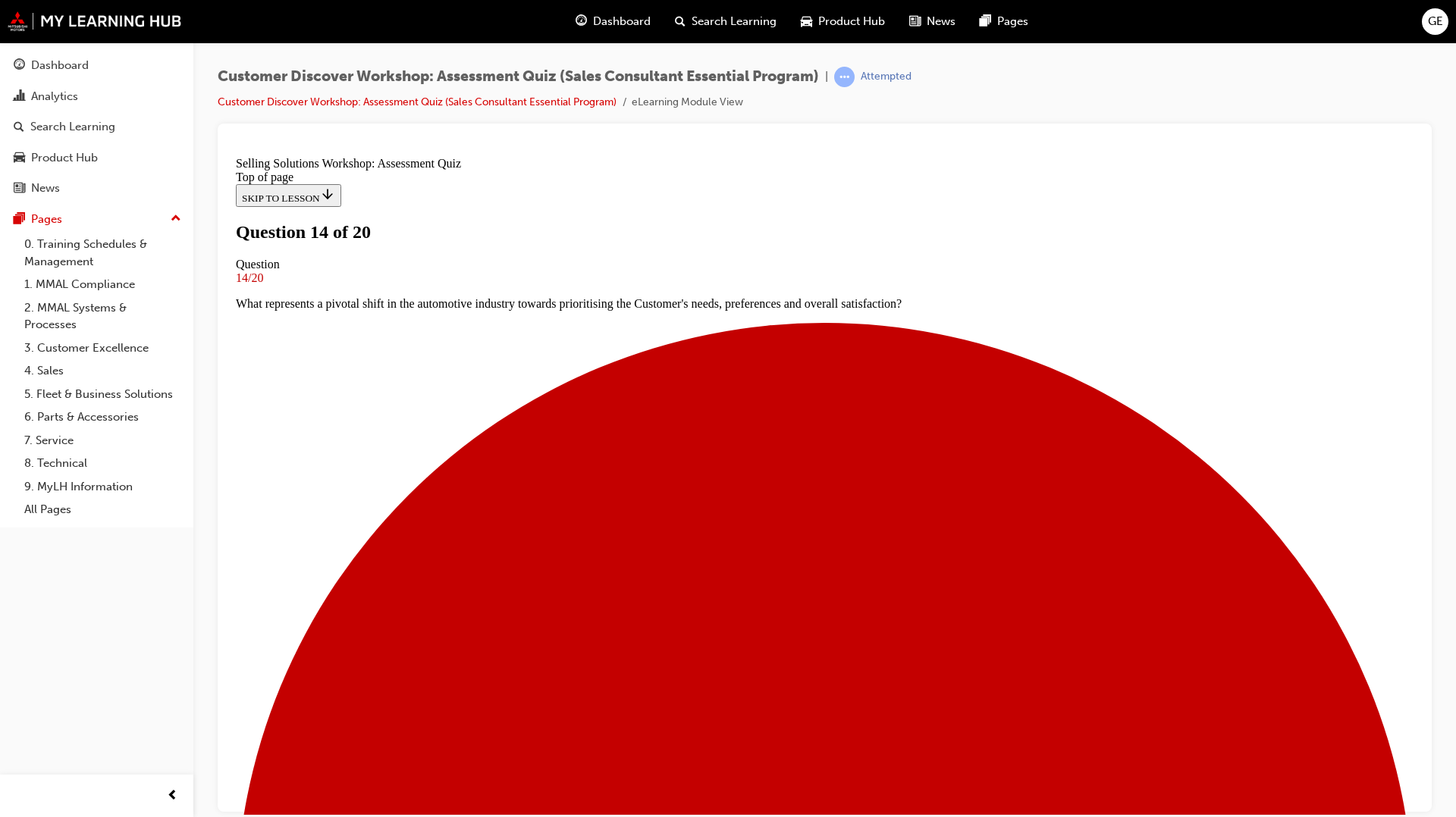
scroll to position [94, 0]
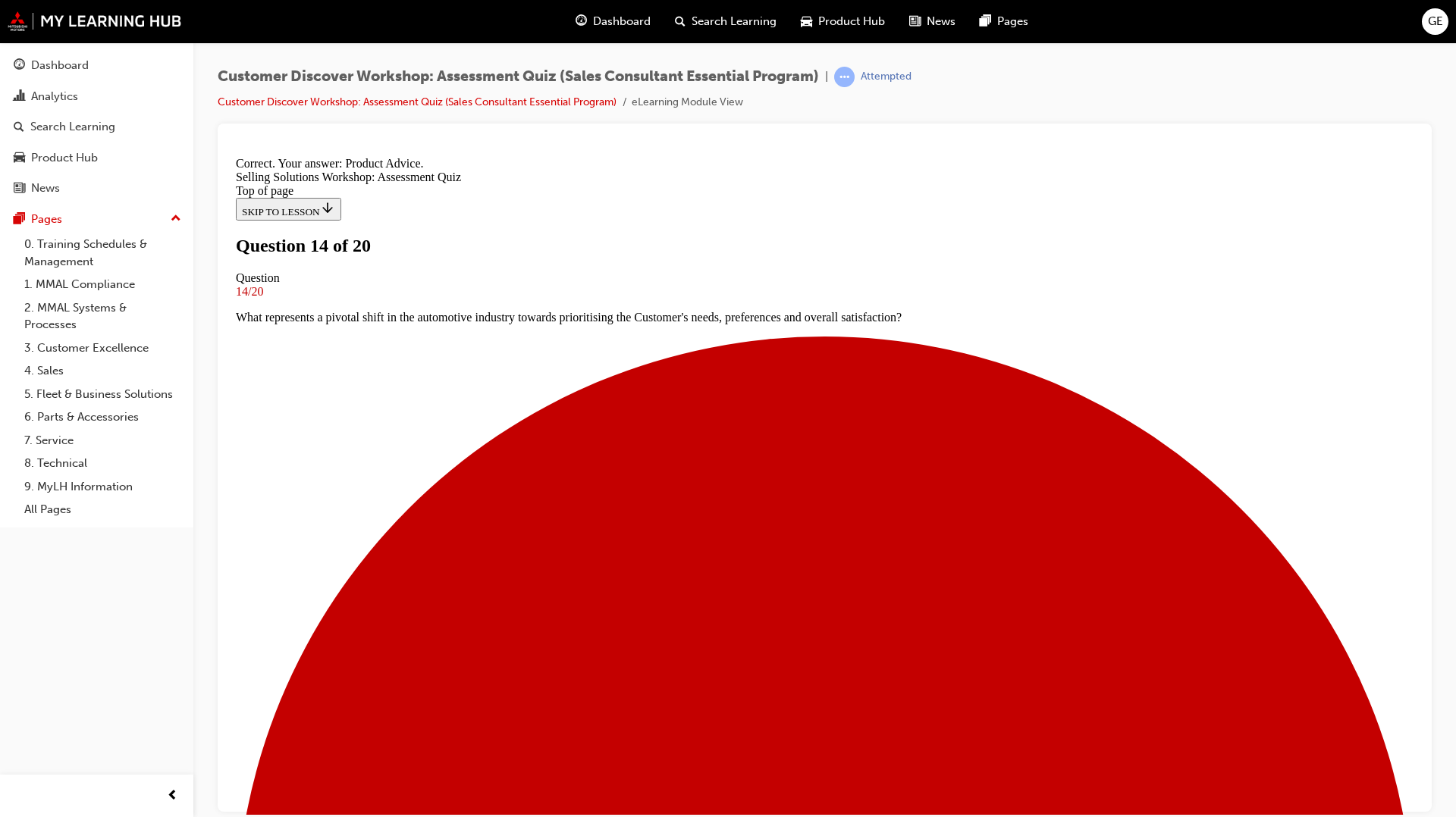
scroll to position [159, 0]
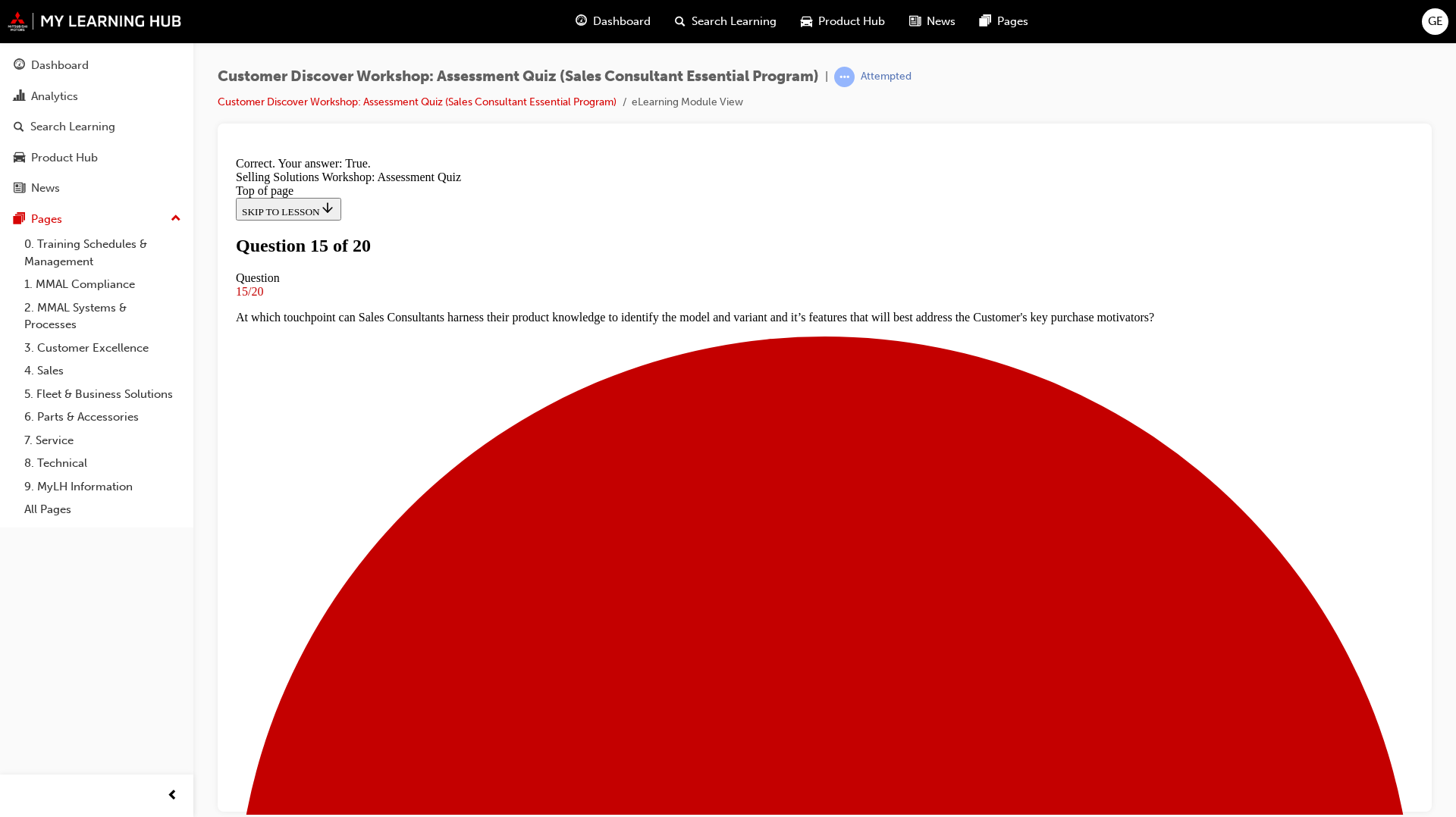
scroll to position [63, 0]
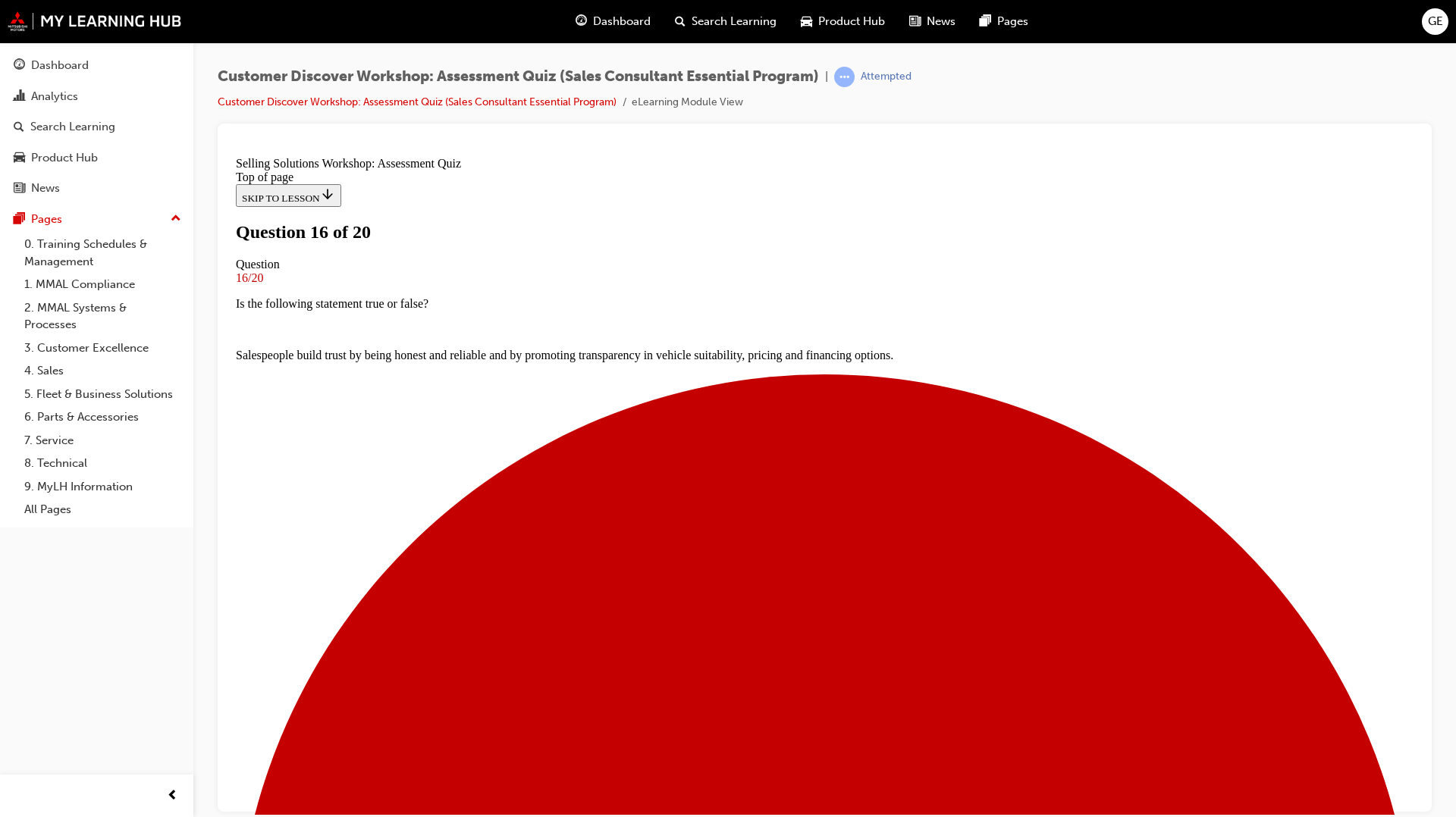
scroll to position [47, 0]
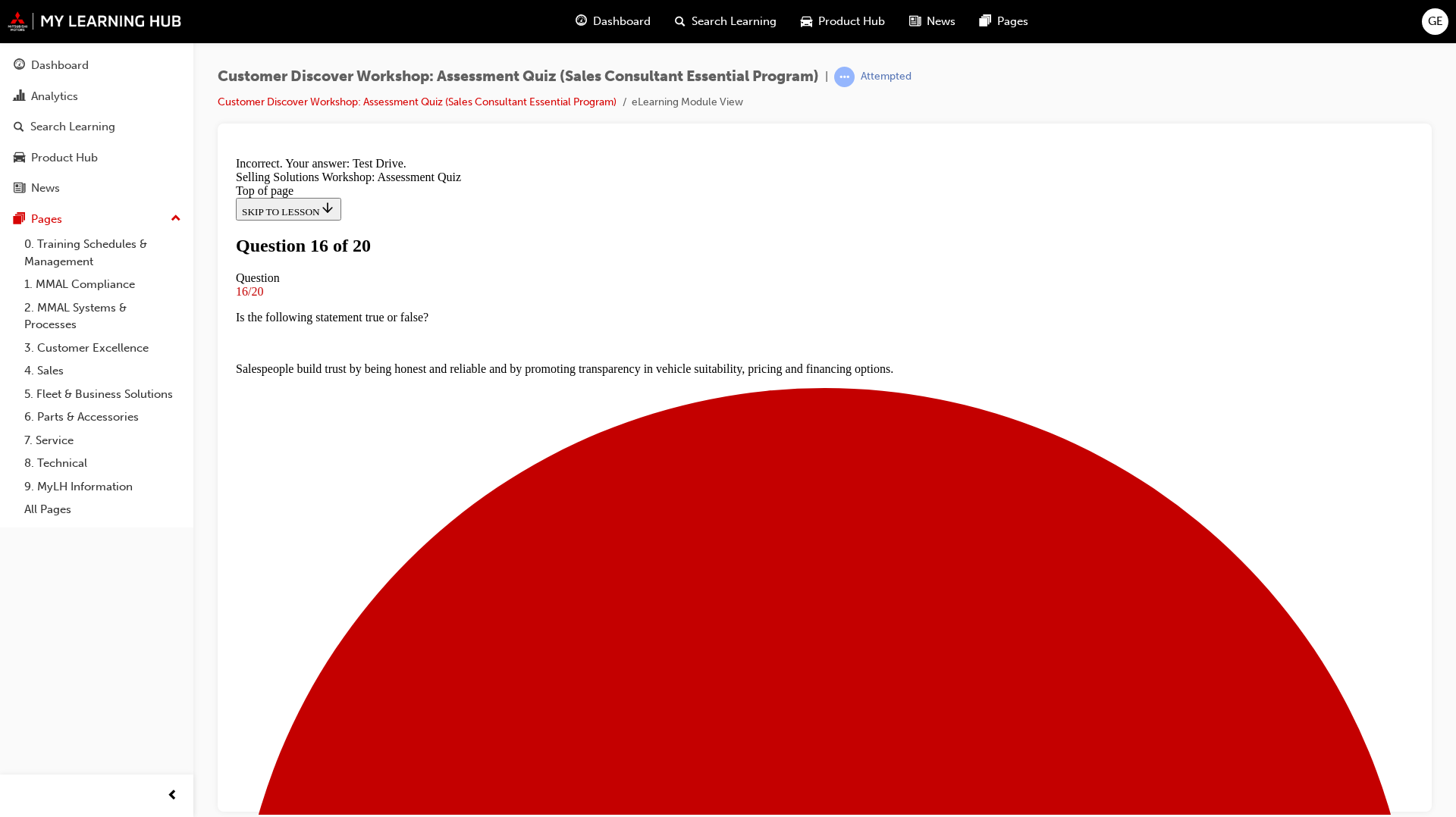
scroll to position [133, 0]
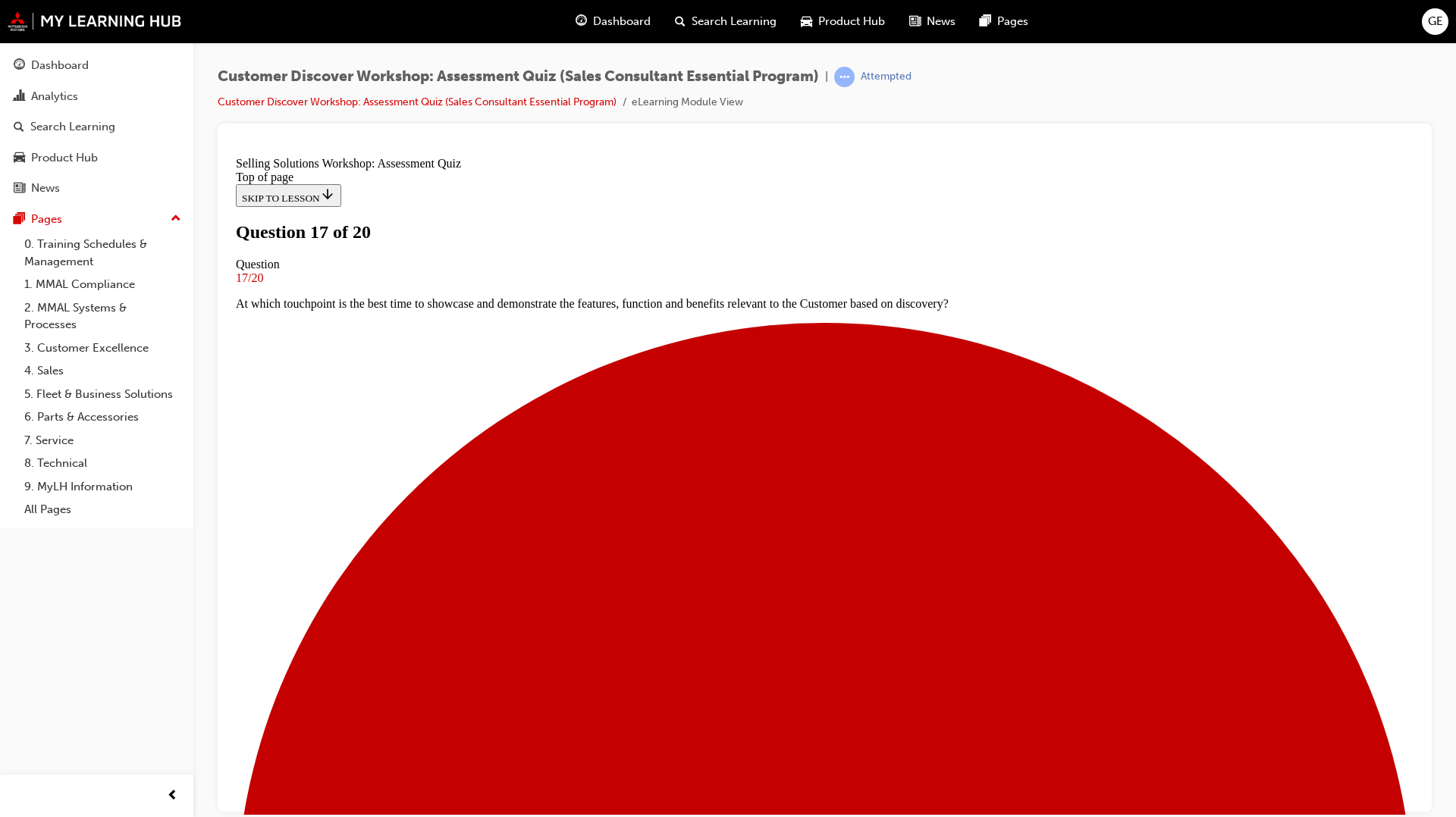
scroll to position [15, 0]
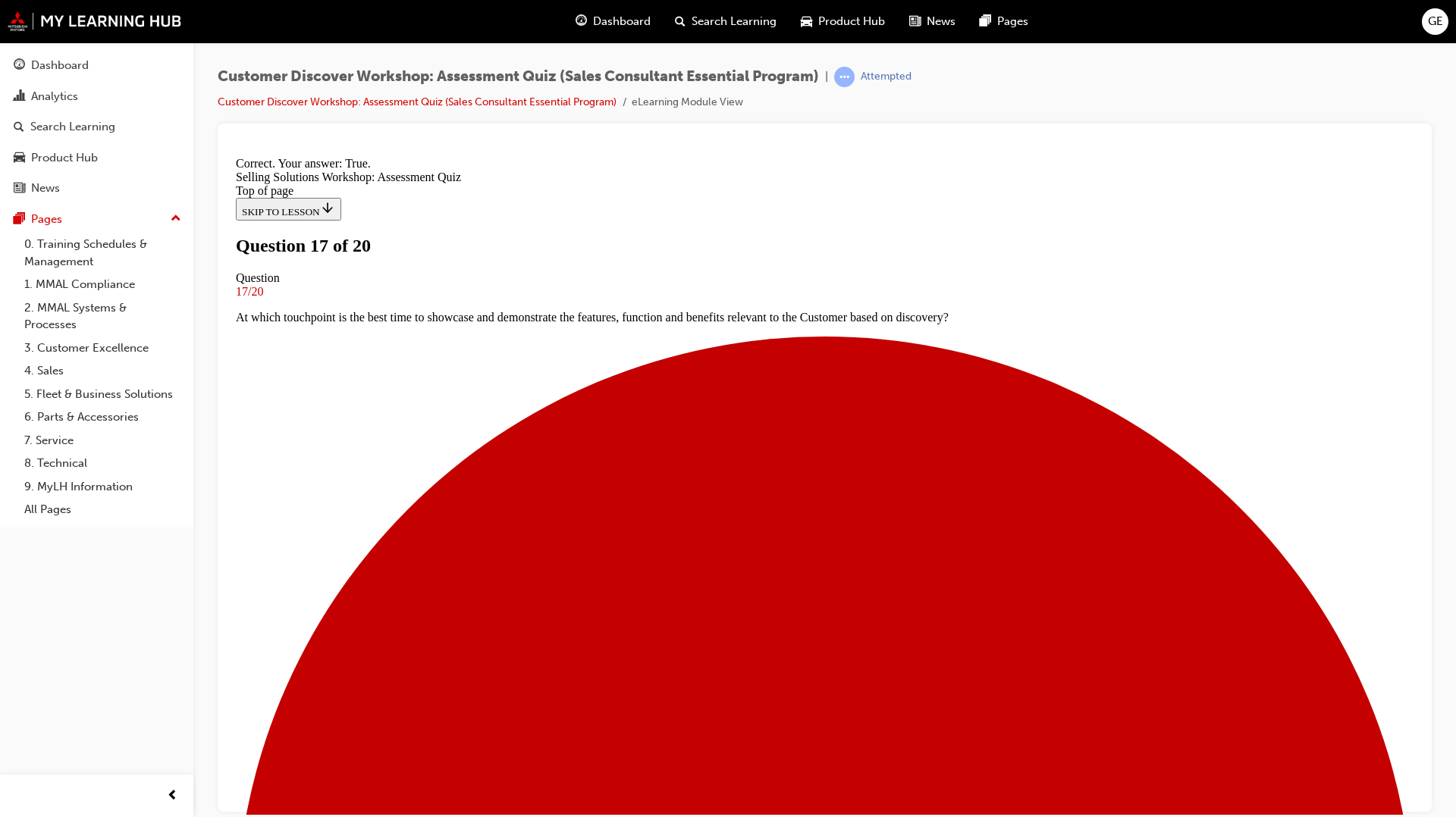
scroll to position [63, 0]
drag, startPoint x: 828, startPoint y: 758, endPoint x: 833, endPoint y: 750, distance: 9.4
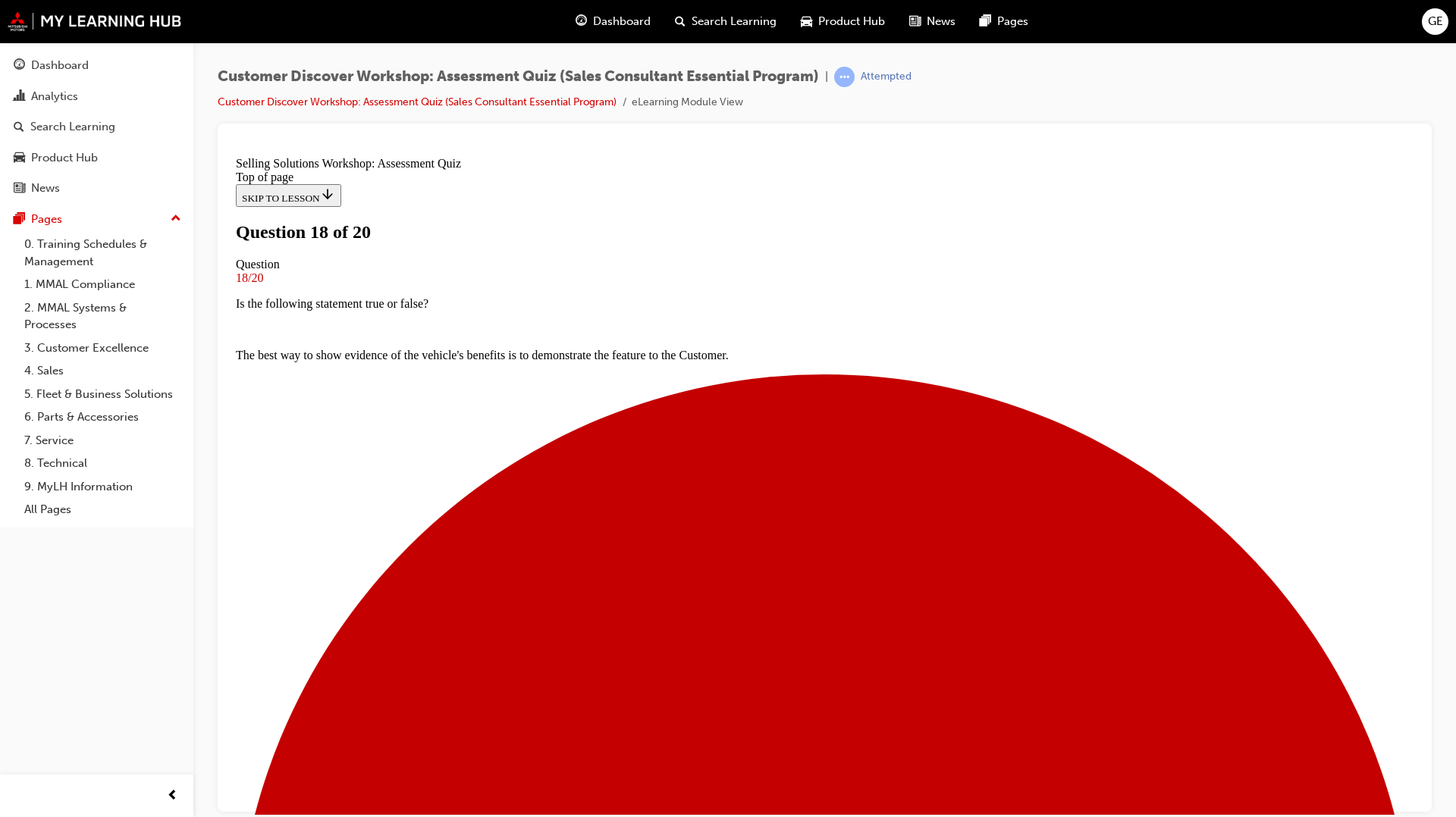
scroll to position [47, 0]
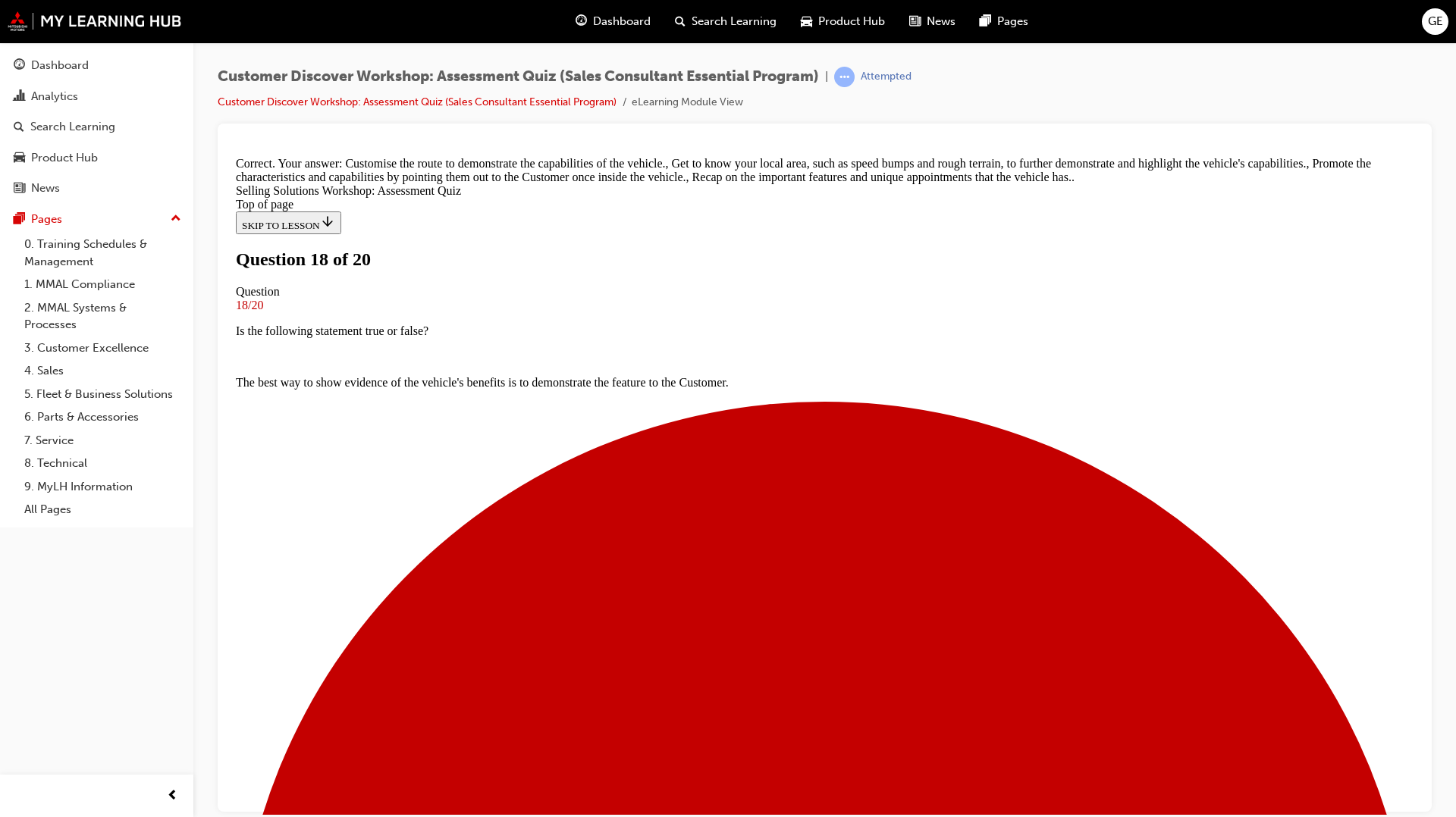
scroll to position [245, 0]
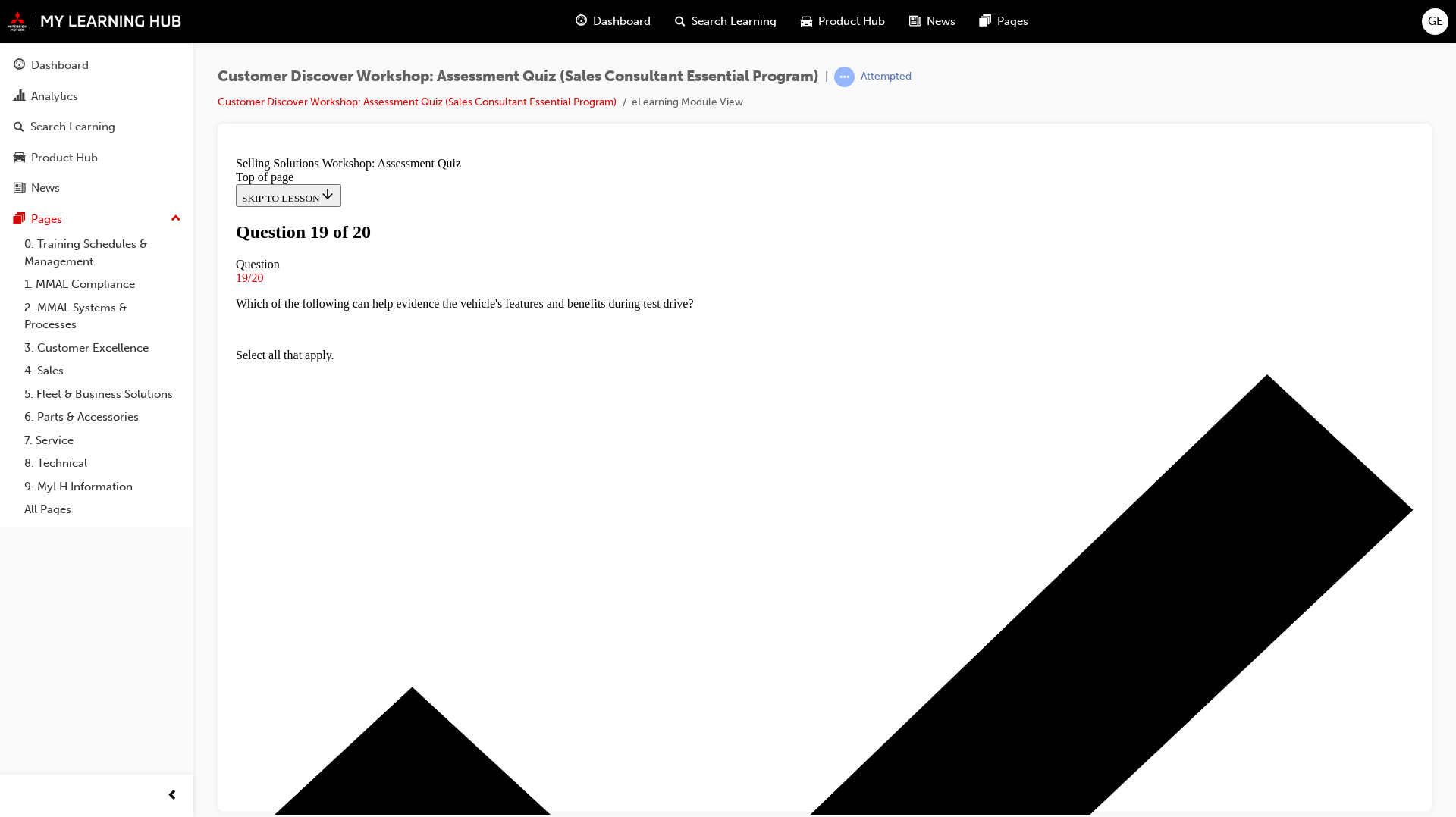
scroll to position [190, 0]
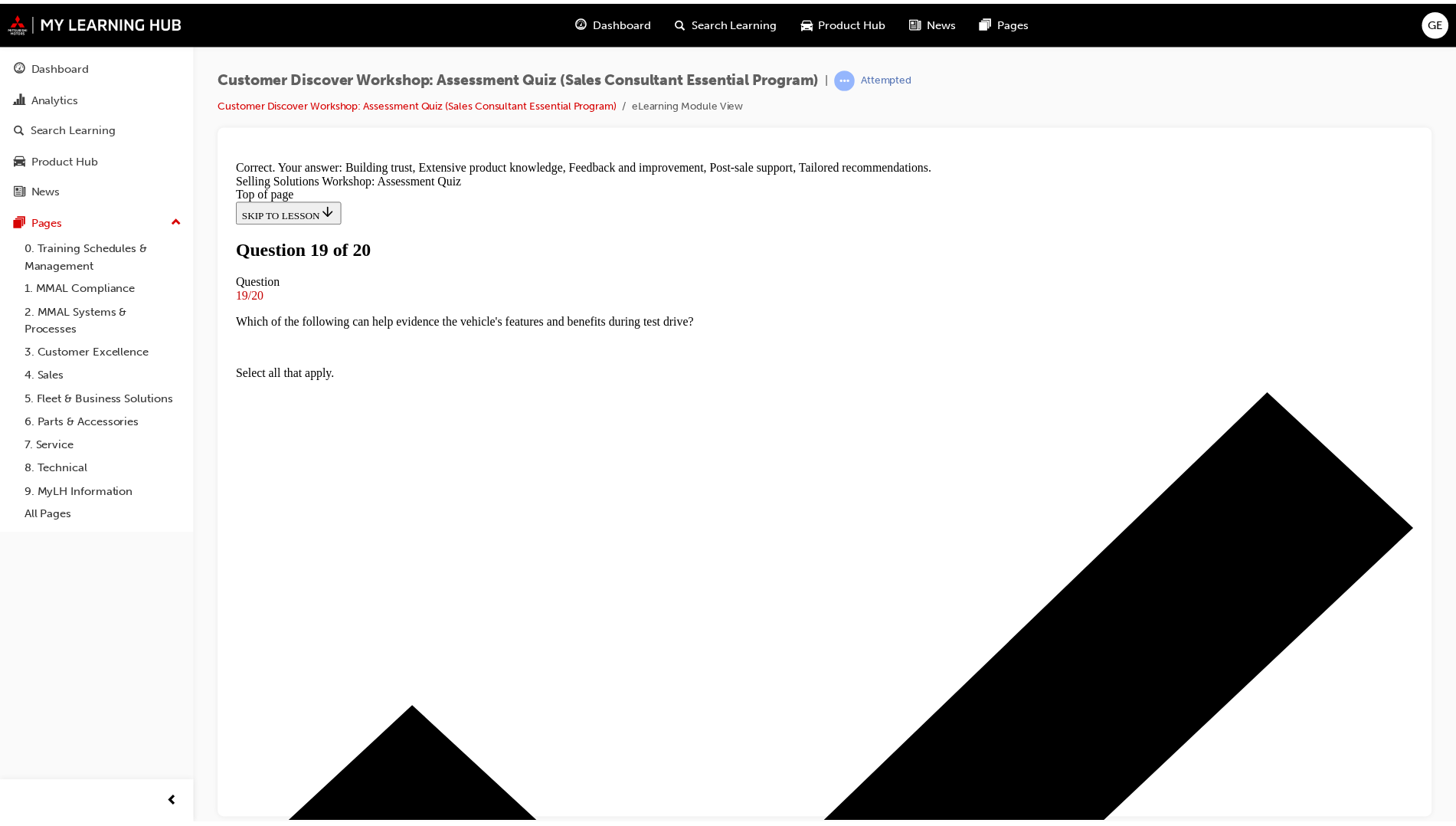
scroll to position [248, 0]
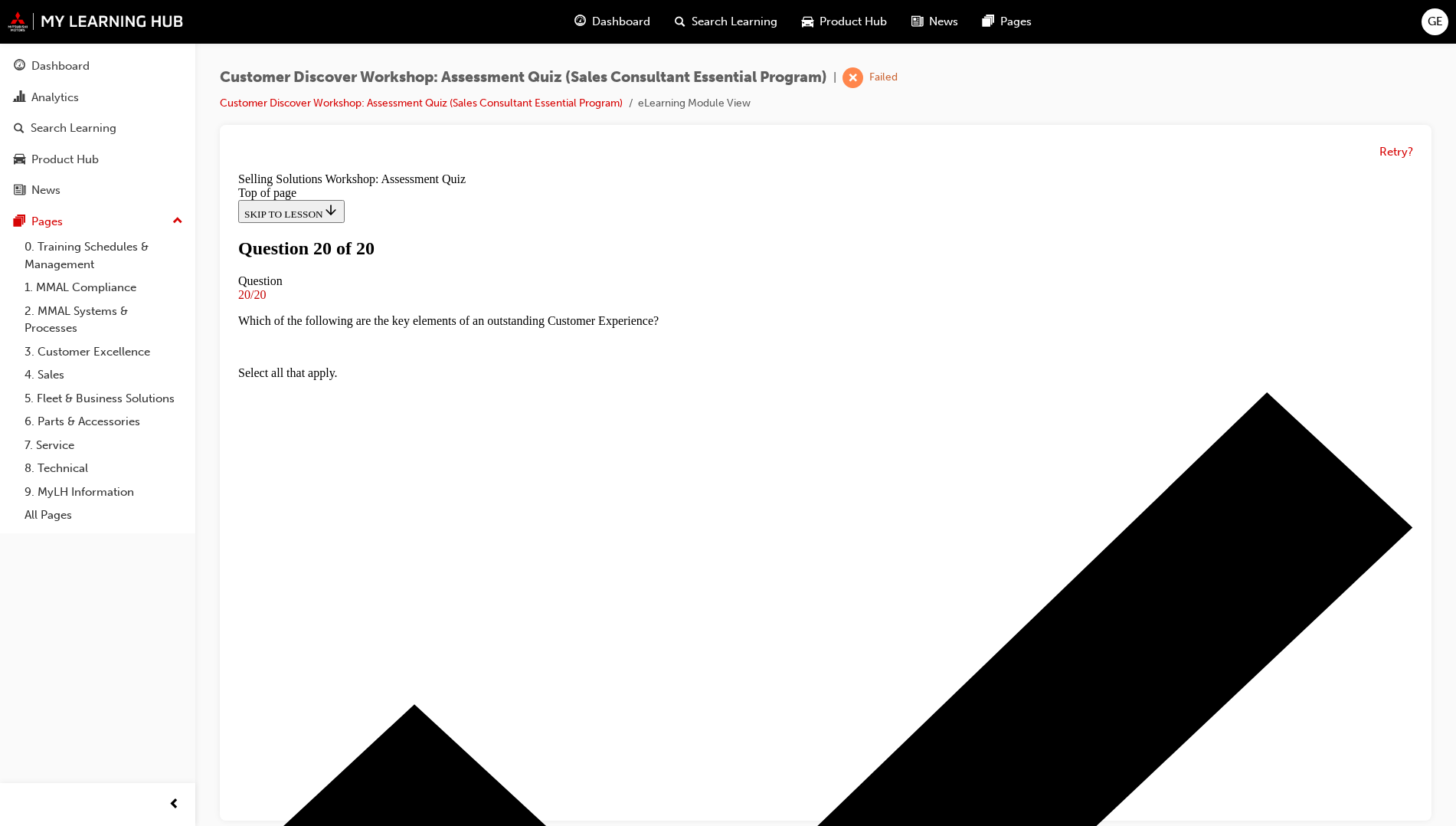
scroll to position [131, 0]
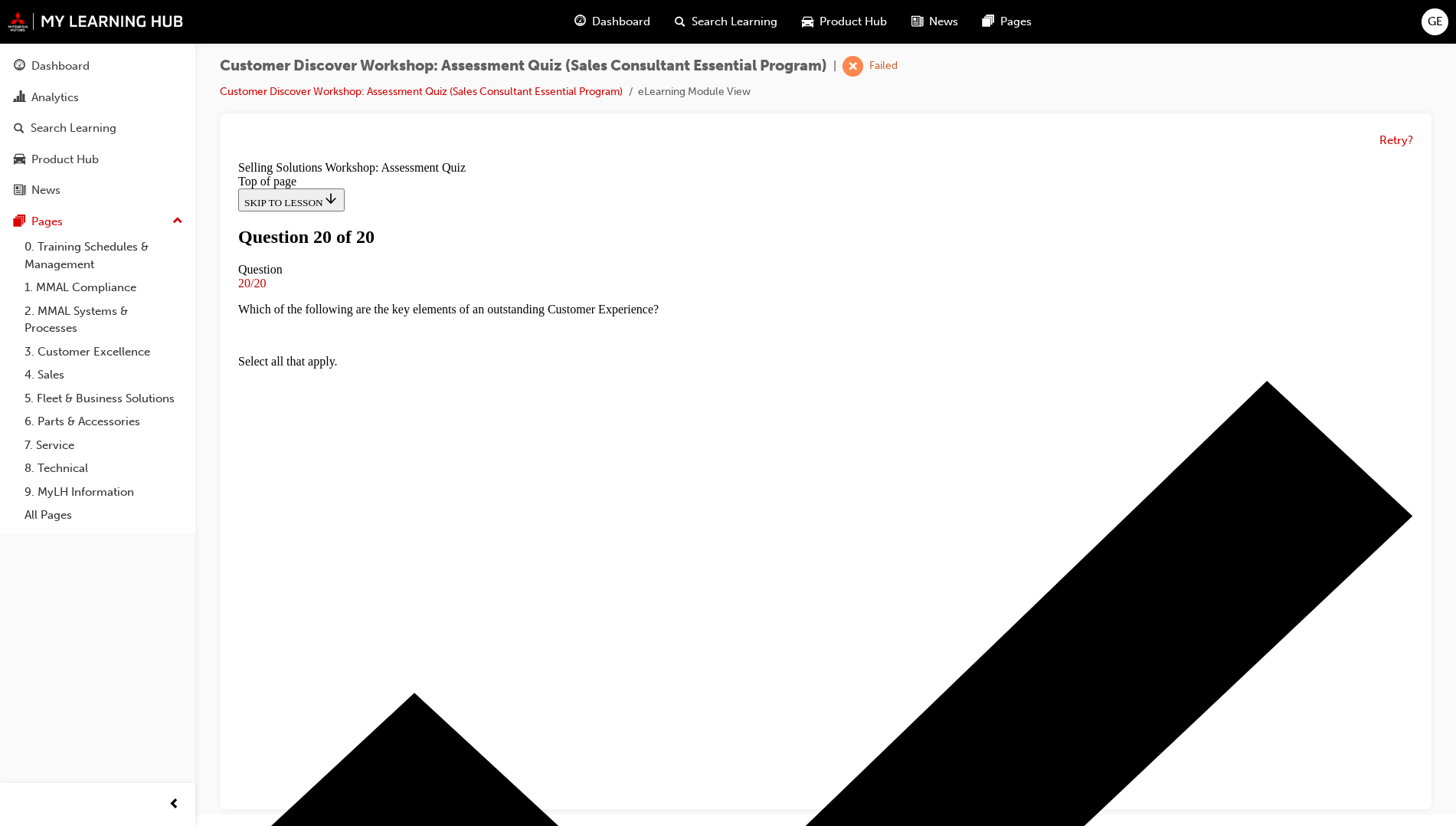
scroll to position [0, 0]
click at [960, 138] on button "Retry?" at bounding box center [1397, 140] width 34 height 18
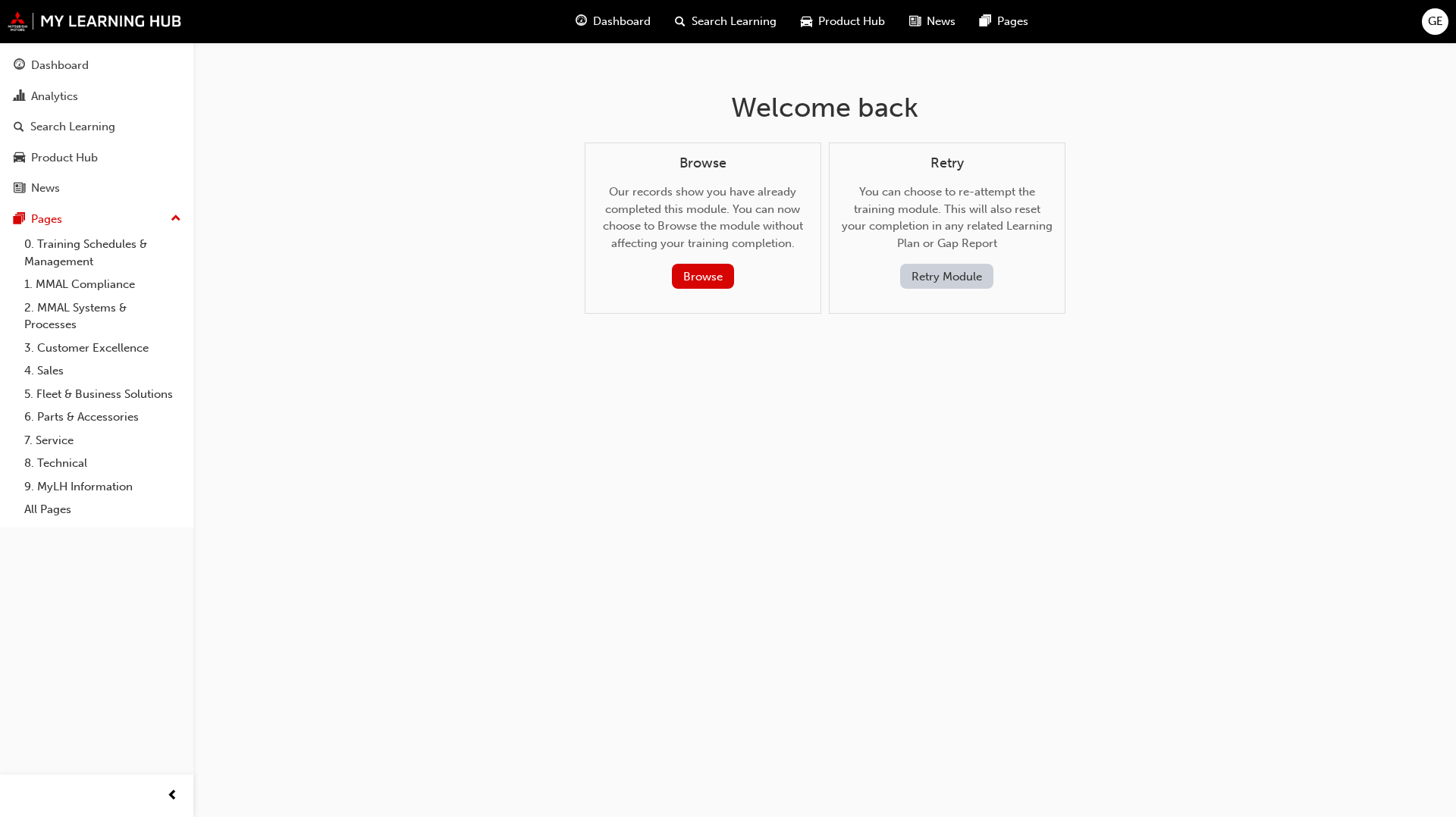
click at [951, 276] on button "Retry Module" at bounding box center [947, 276] width 93 height 25
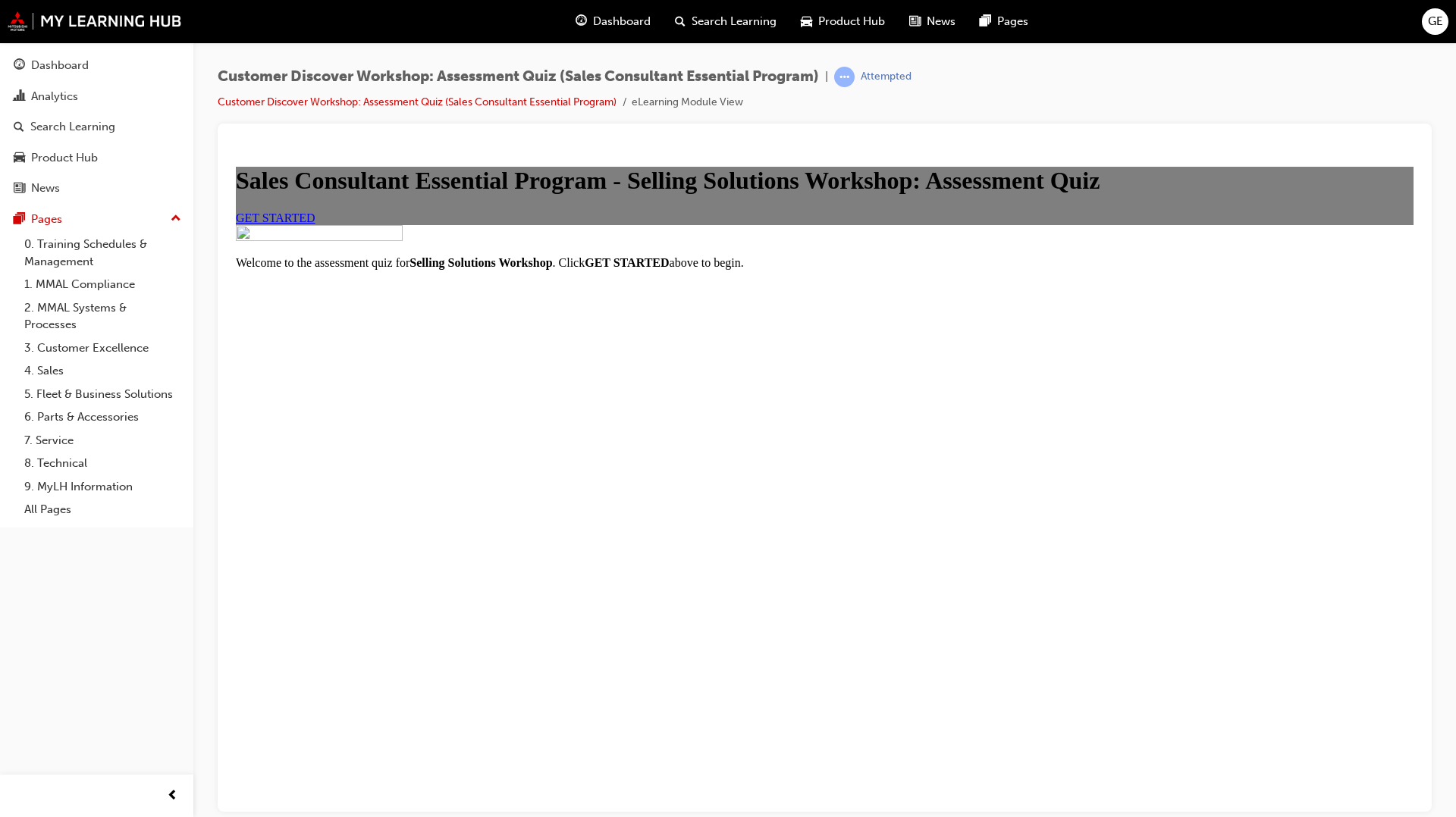
click at [316, 223] on link "GET STARTED" at bounding box center [276, 217] width 80 height 13
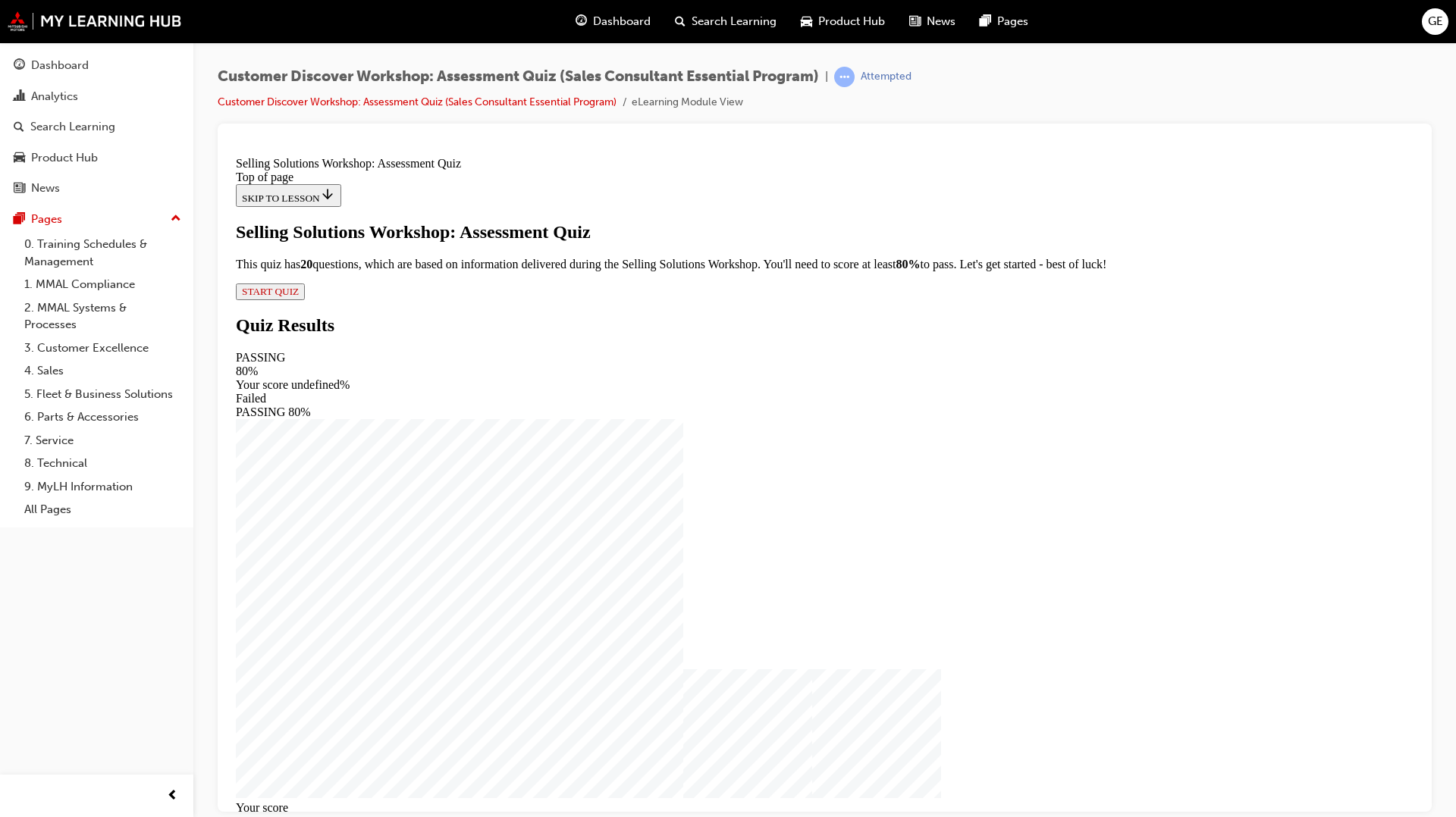
click at [299, 296] on span "START QUIZ" at bounding box center [271, 291] width 57 height 12
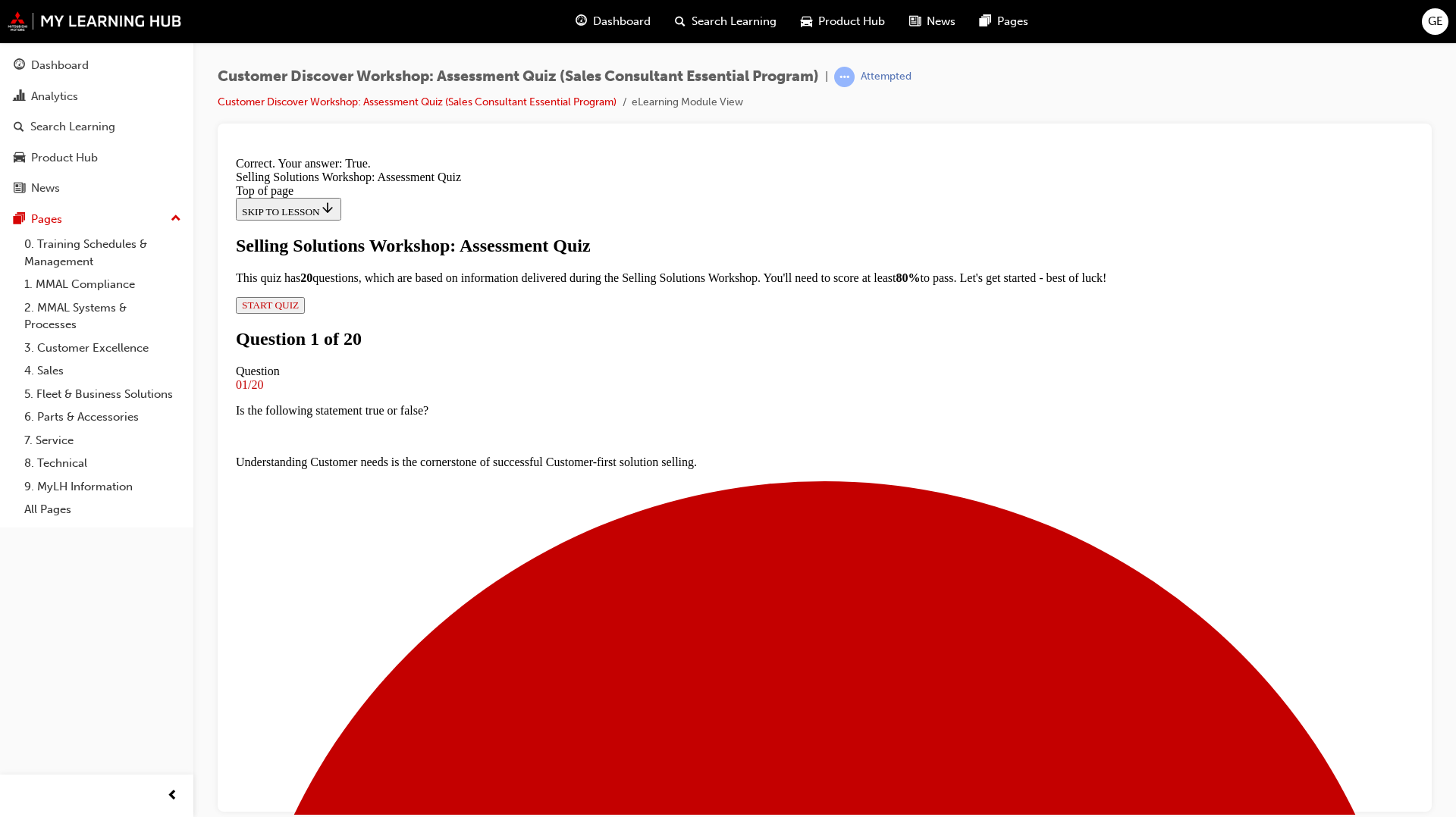
scroll to position [63, 0]
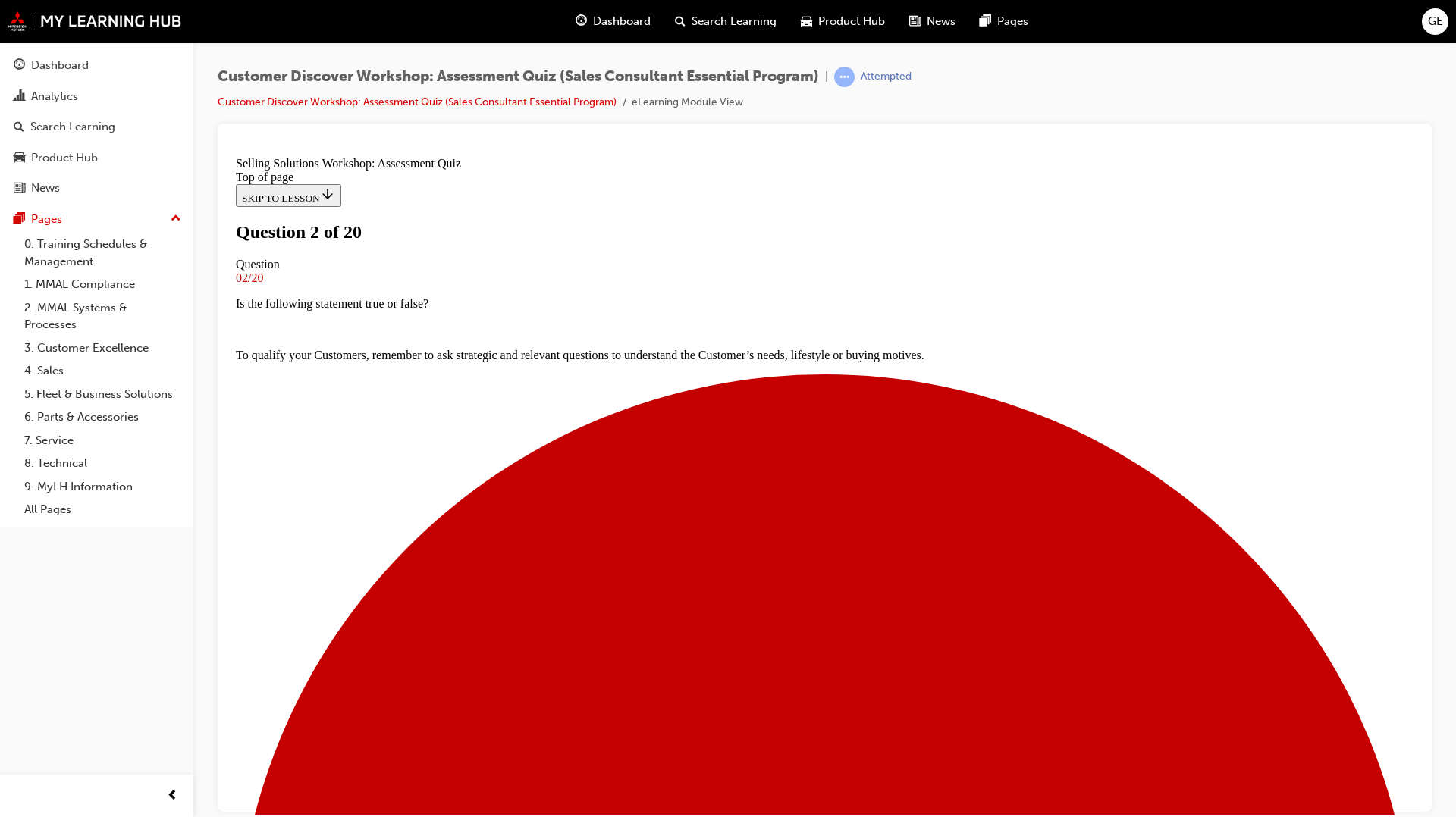
scroll to position [47, 0]
drag, startPoint x: 581, startPoint y: 572, endPoint x: 584, endPoint y: 521, distance: 51.1
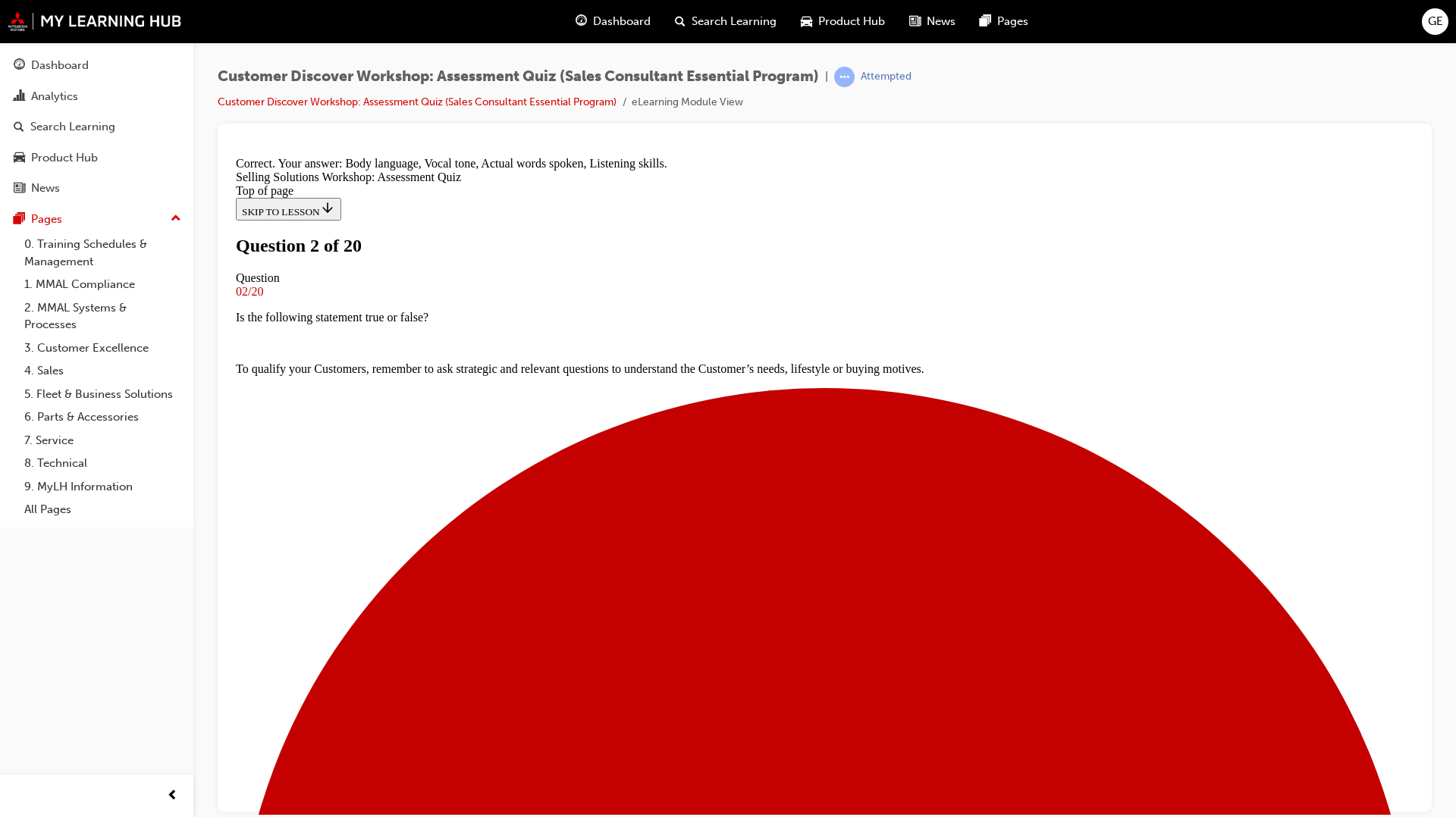
scroll to position [159, 0]
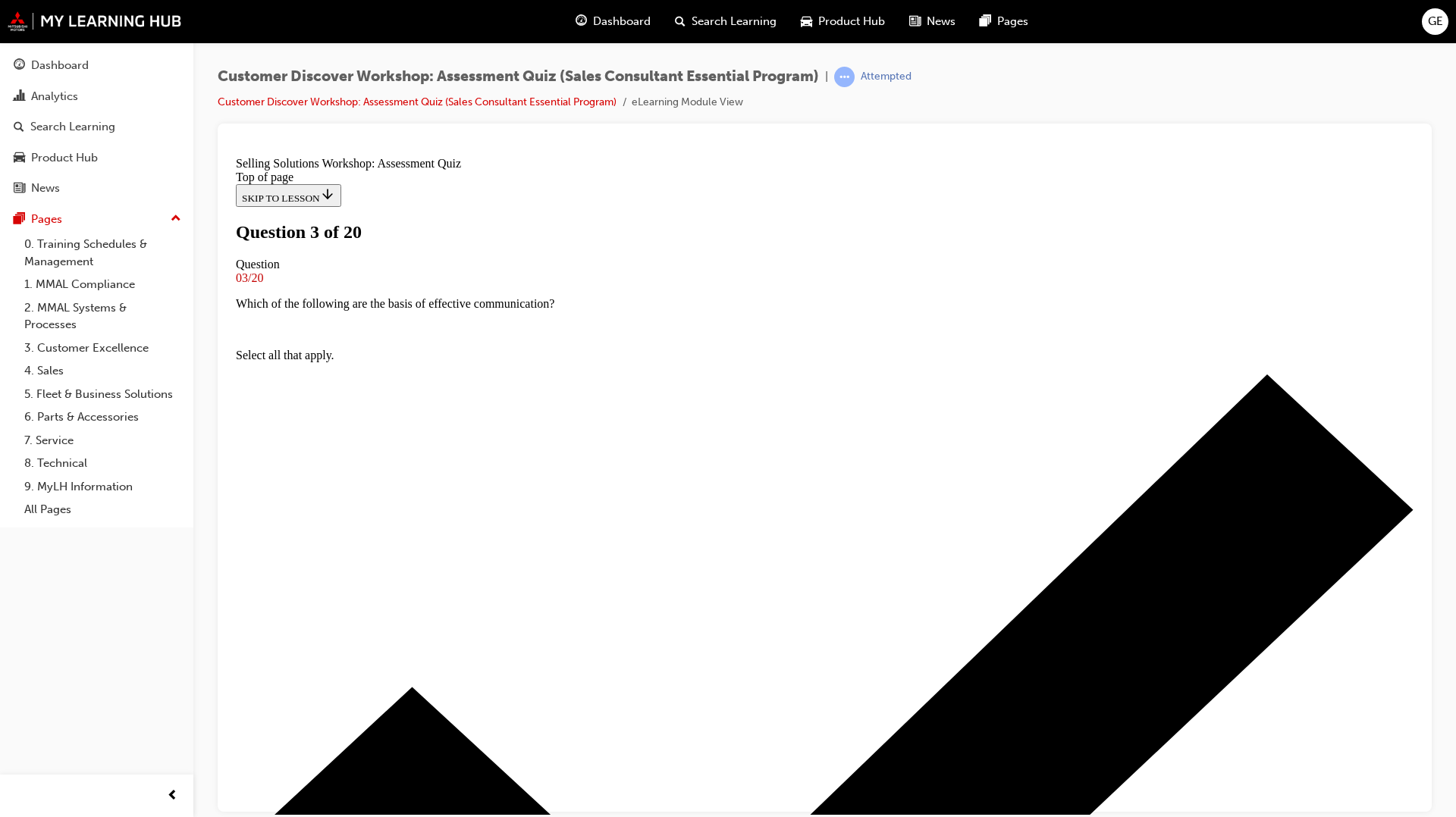
scroll to position [111, 0]
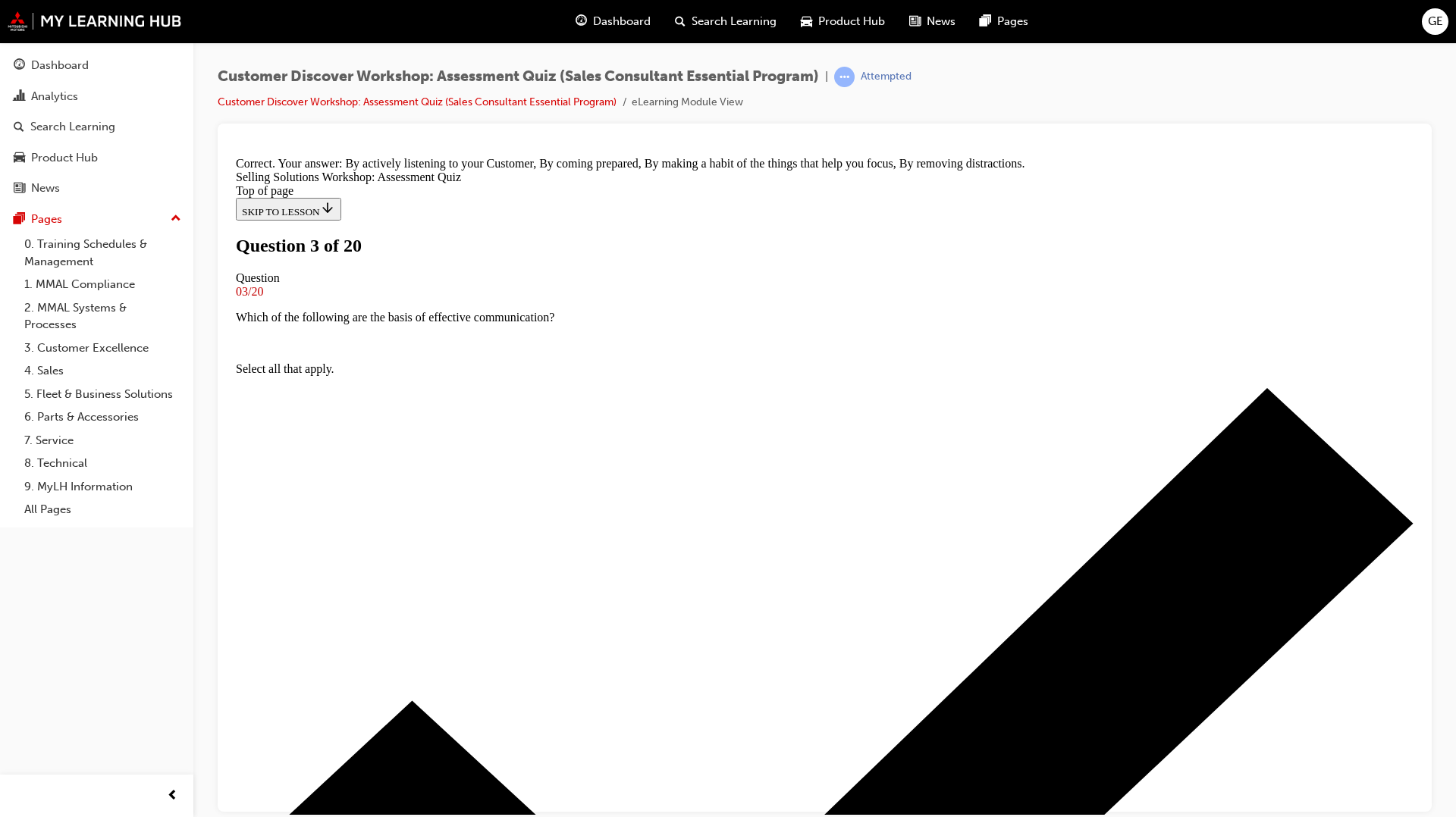
scroll to position [159, 0]
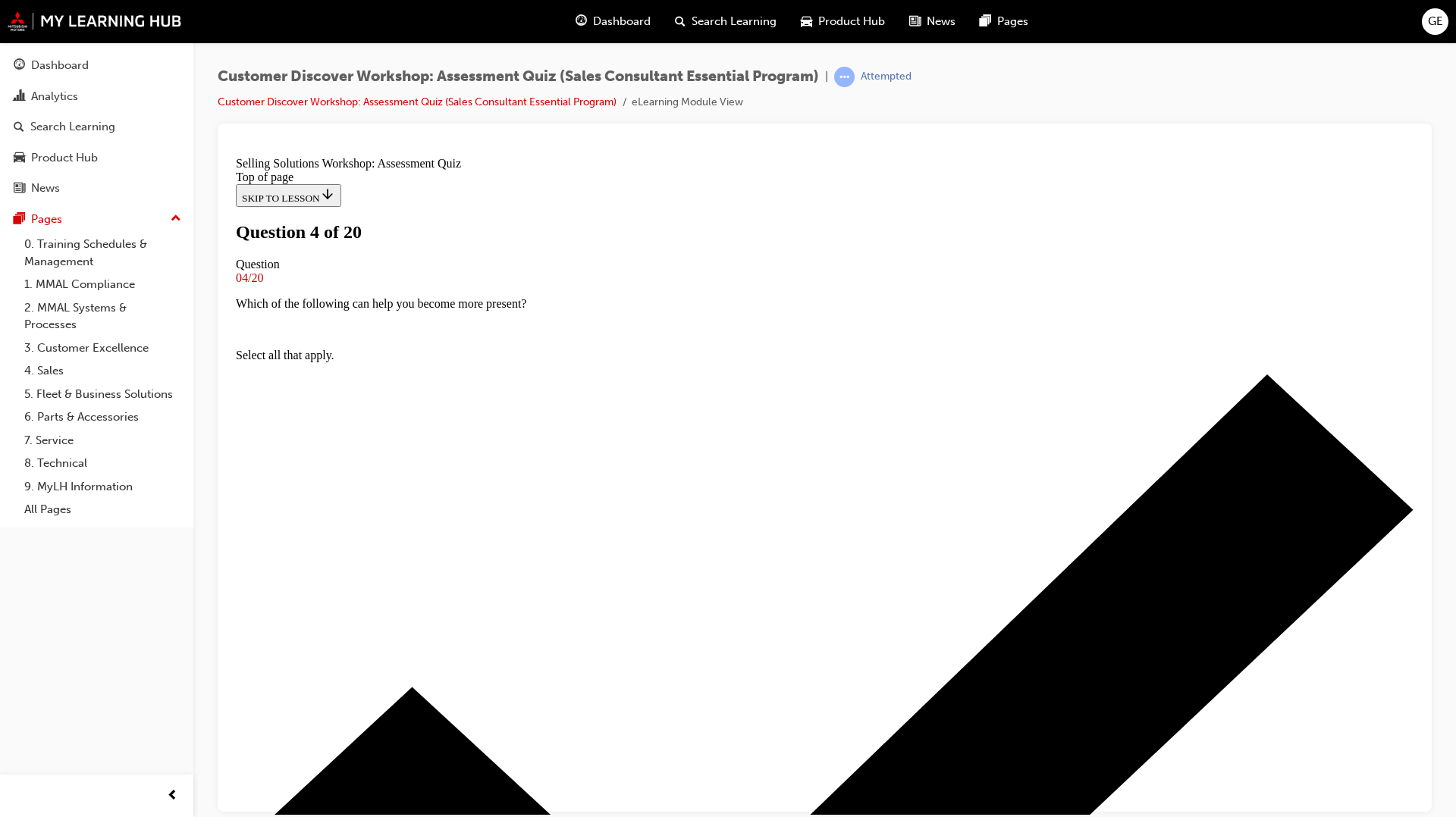
scroll to position [85, 0]
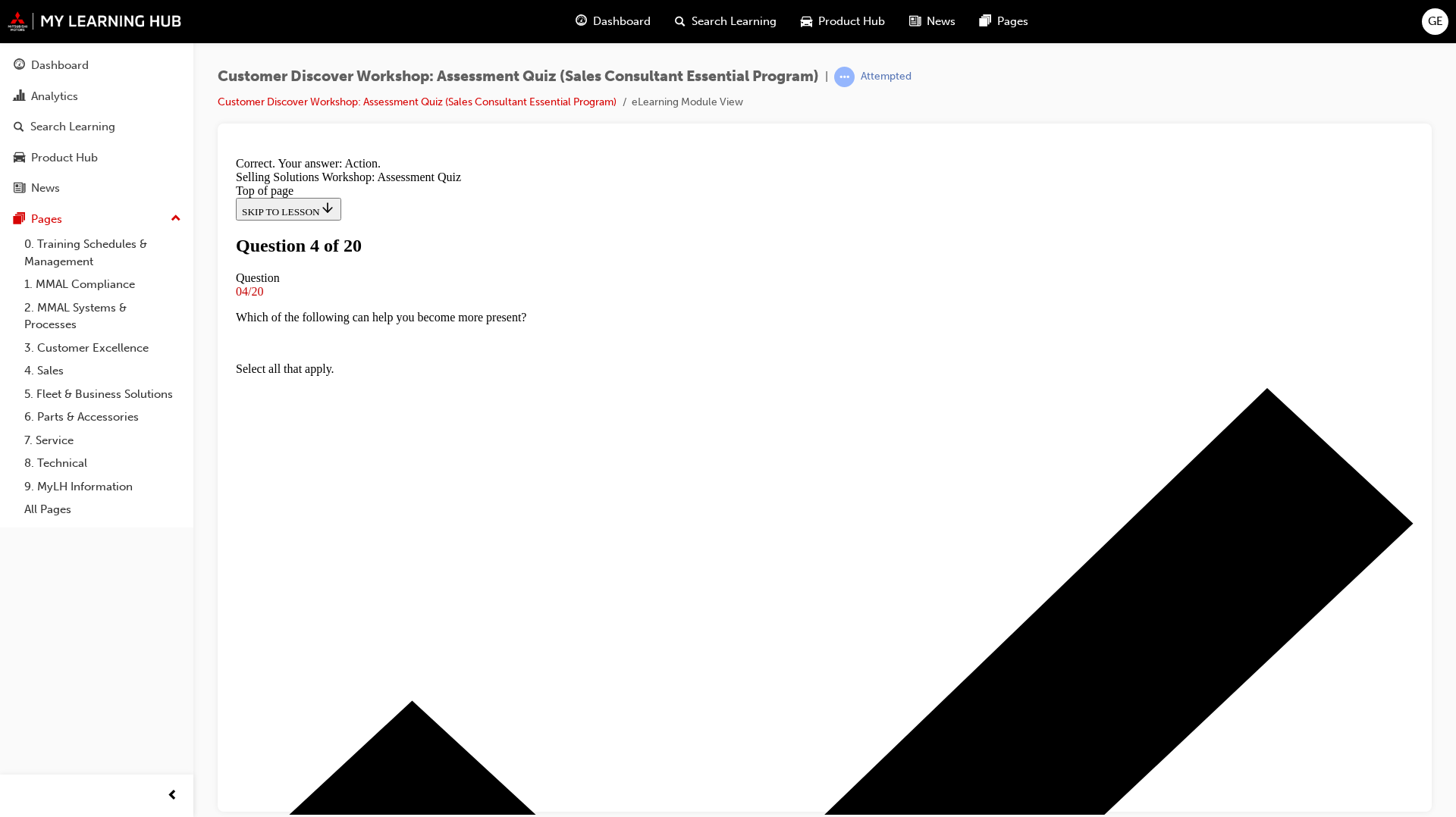
scroll to position [133, 0]
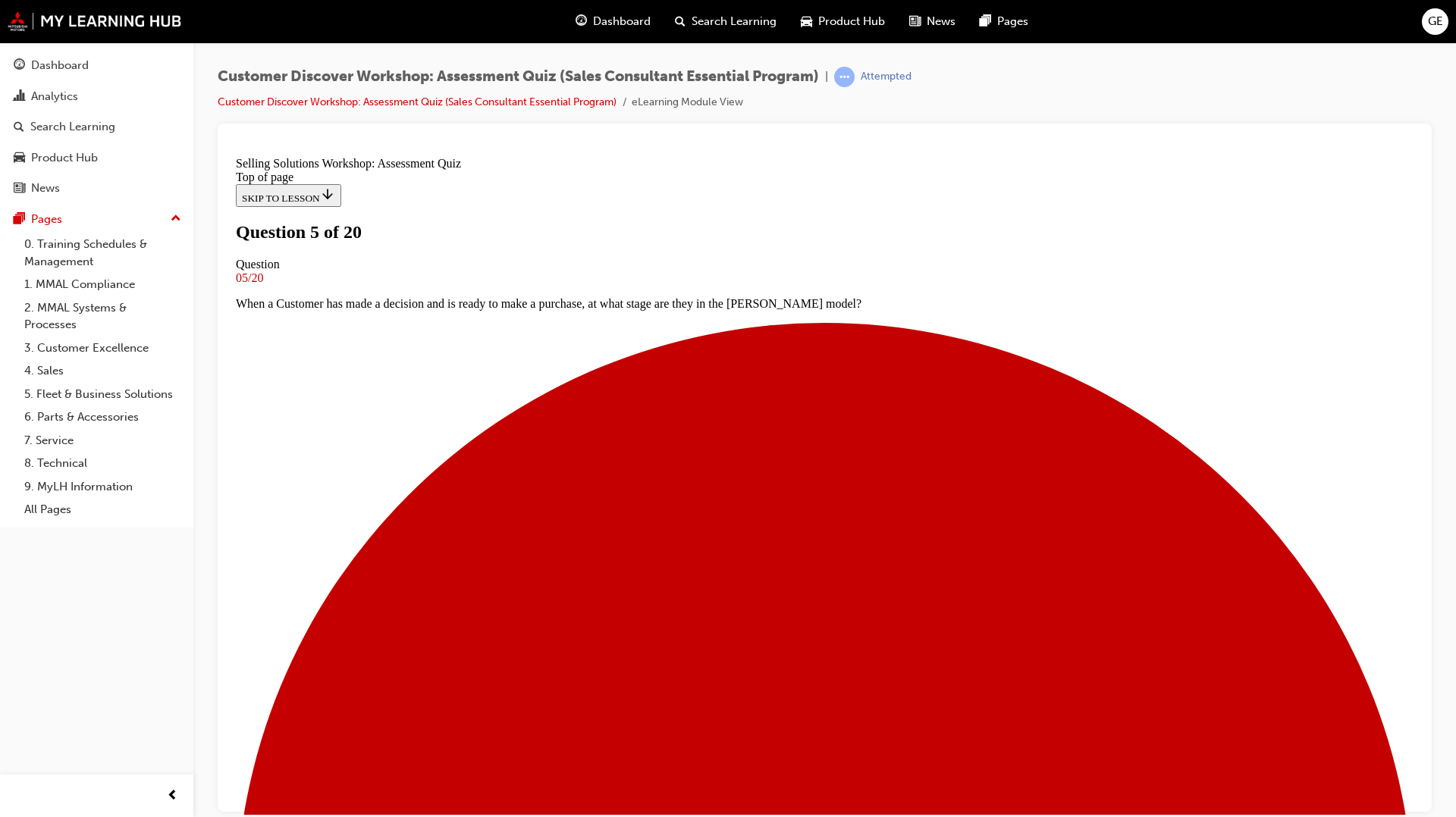
scroll to position [85, 0]
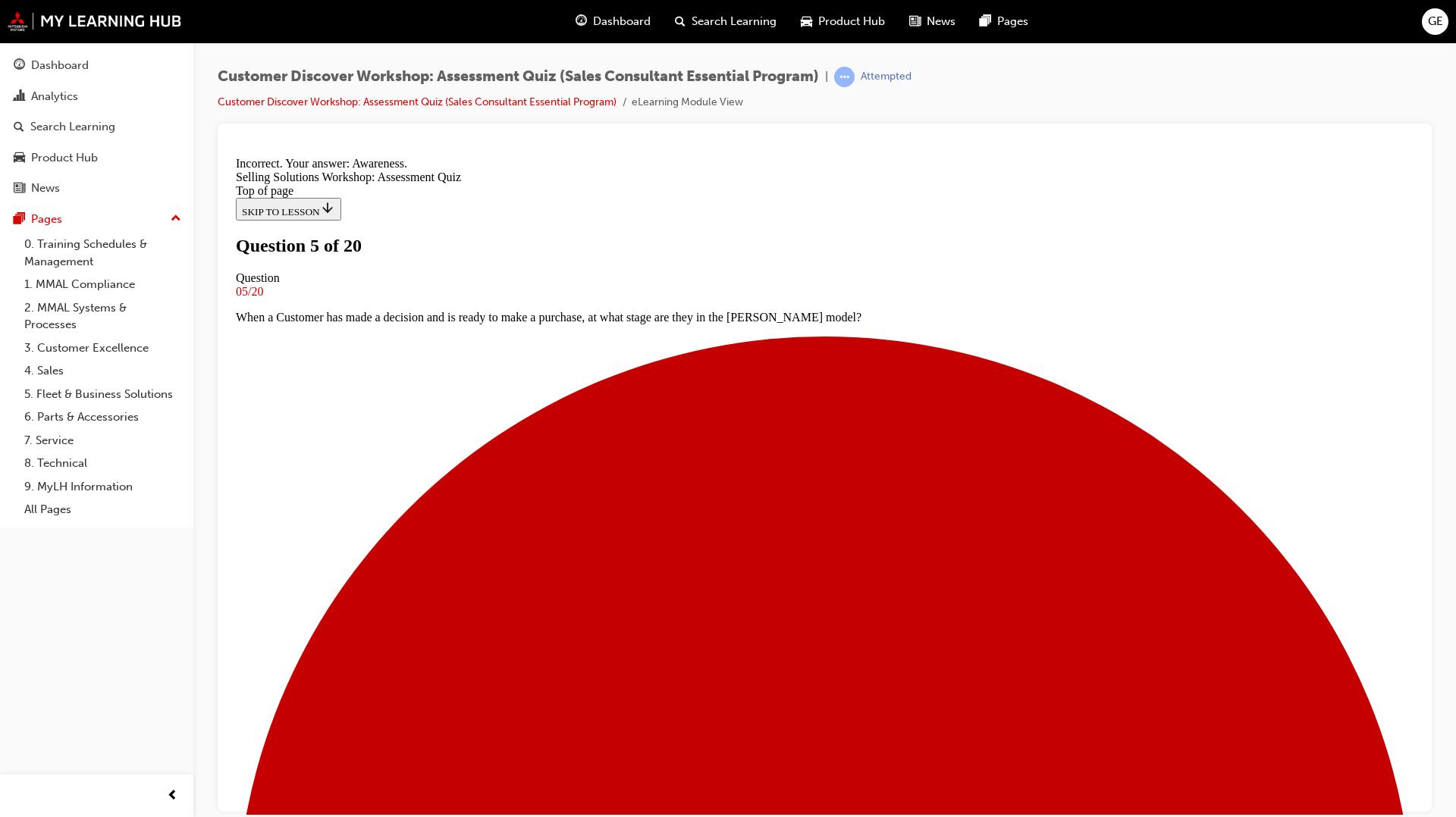
scroll to position [133, 0]
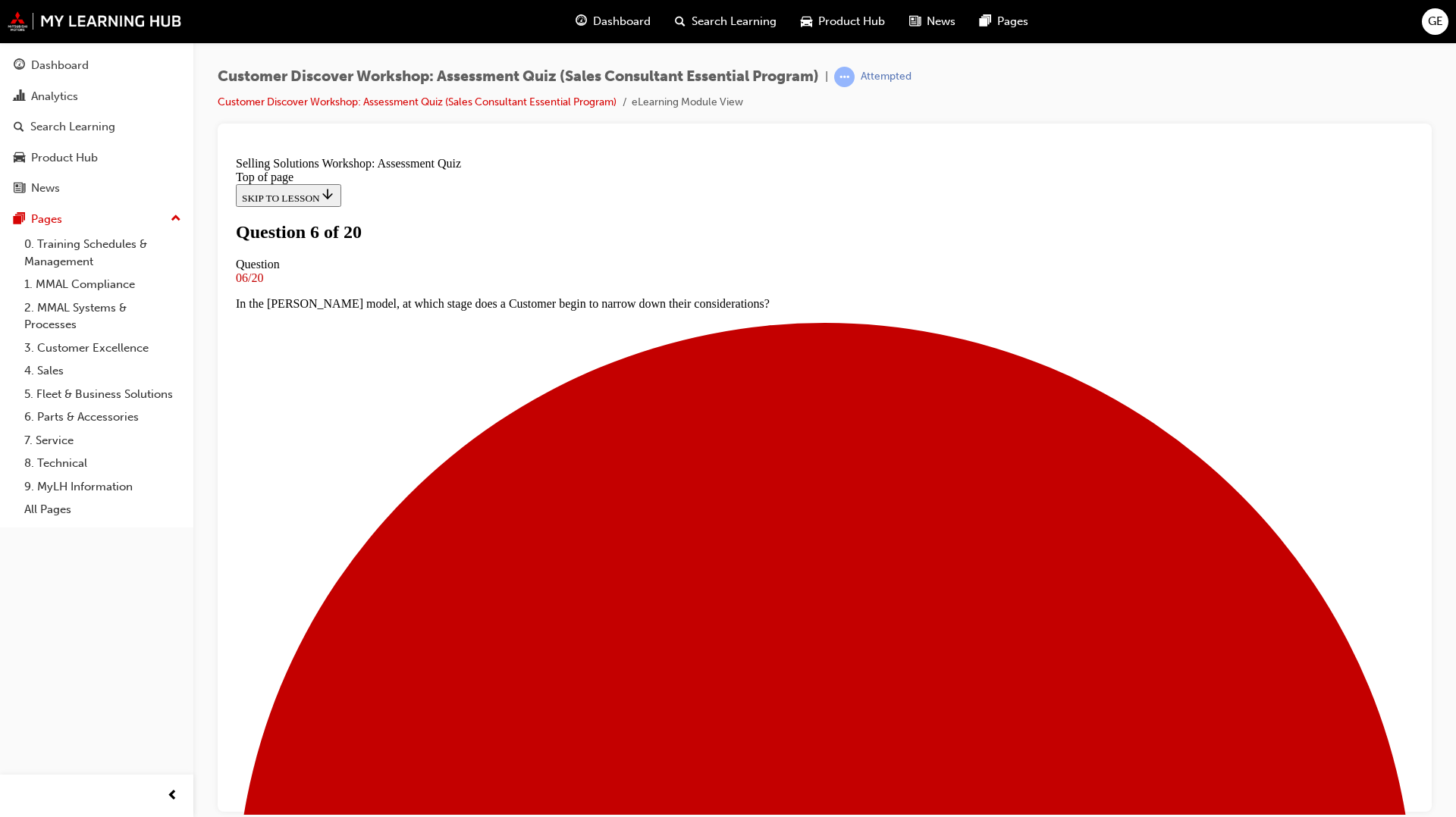
scroll to position [85, 0]
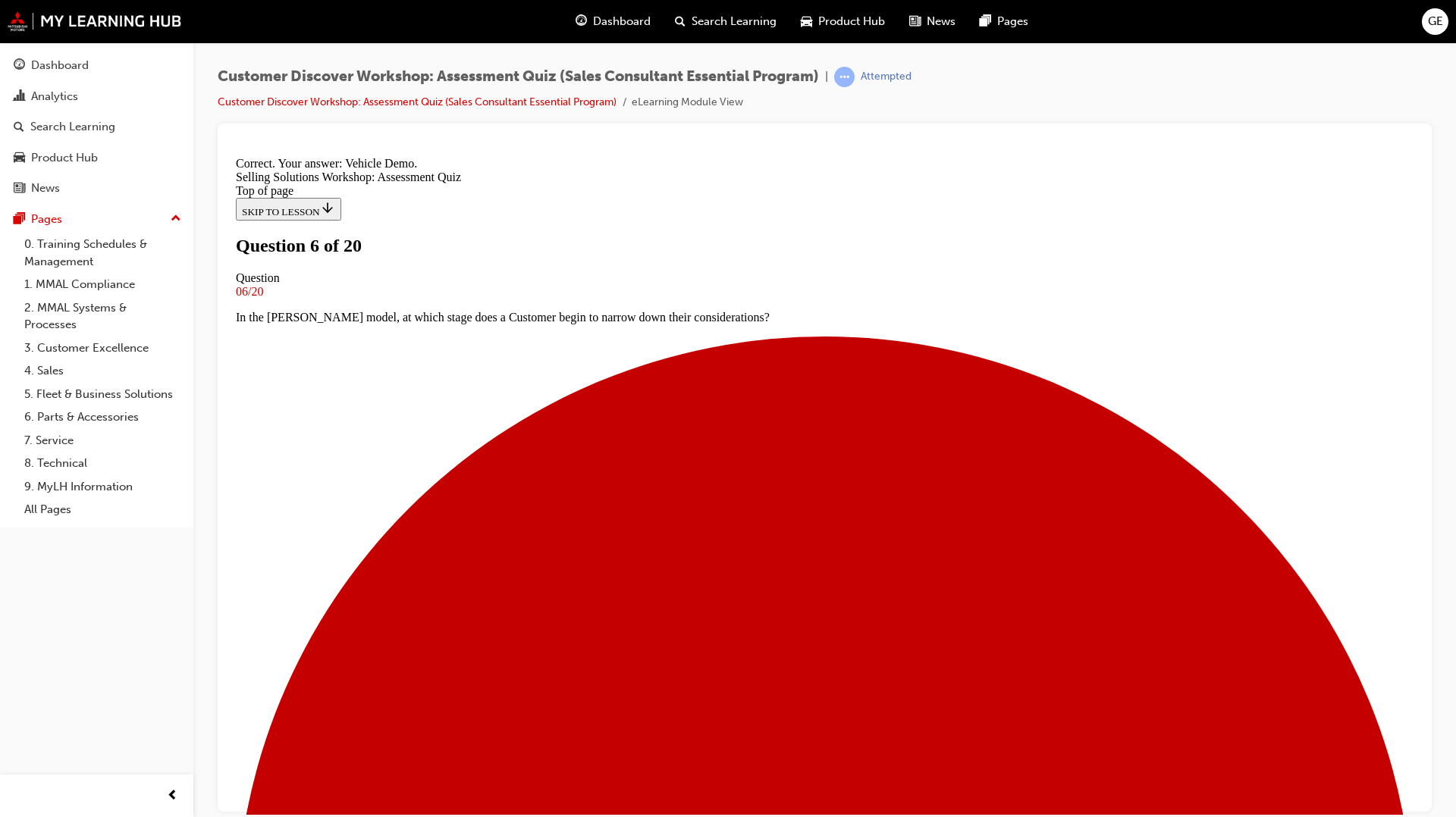
scroll to position [133, 0]
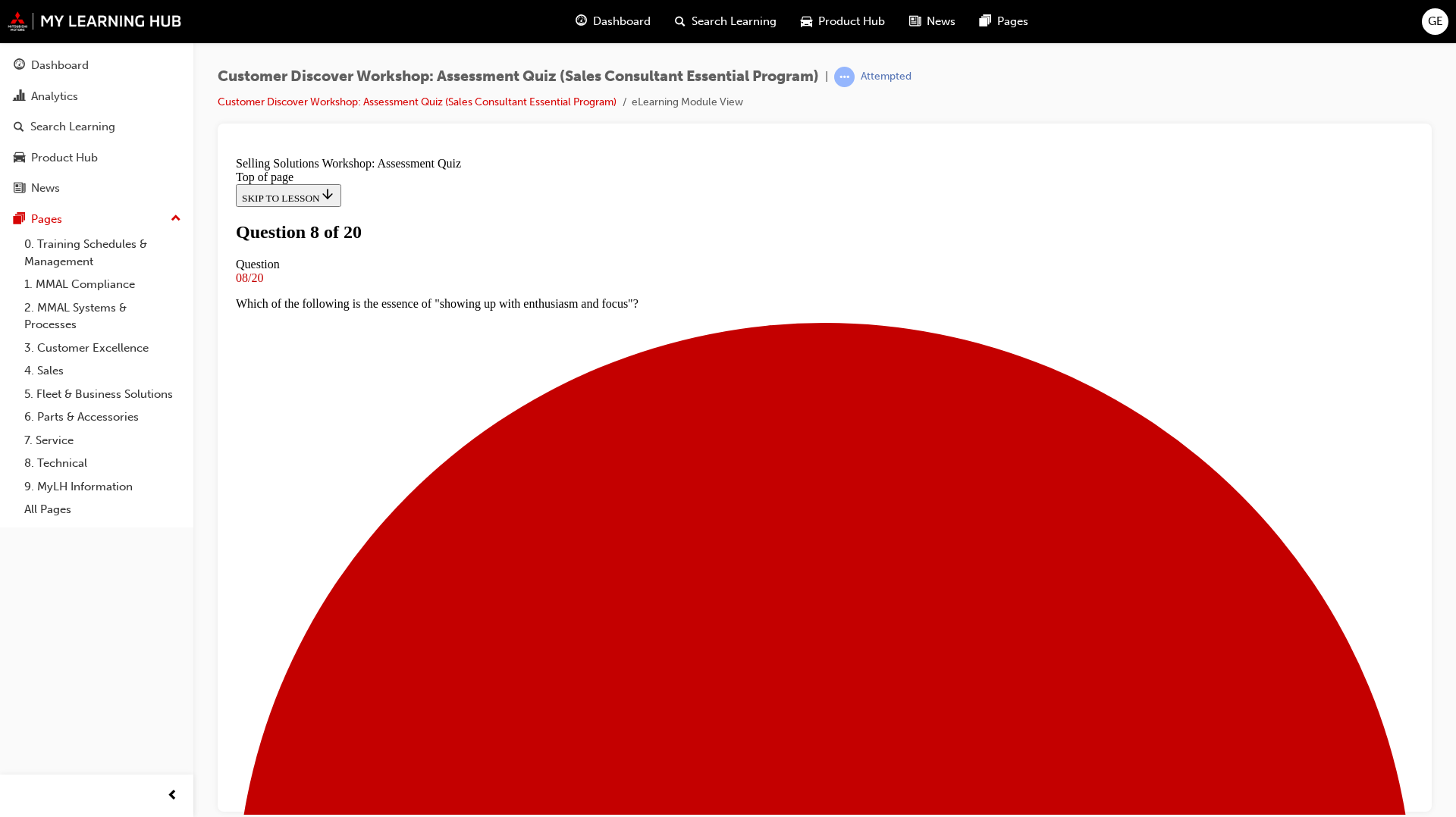
scroll to position [69, 0]
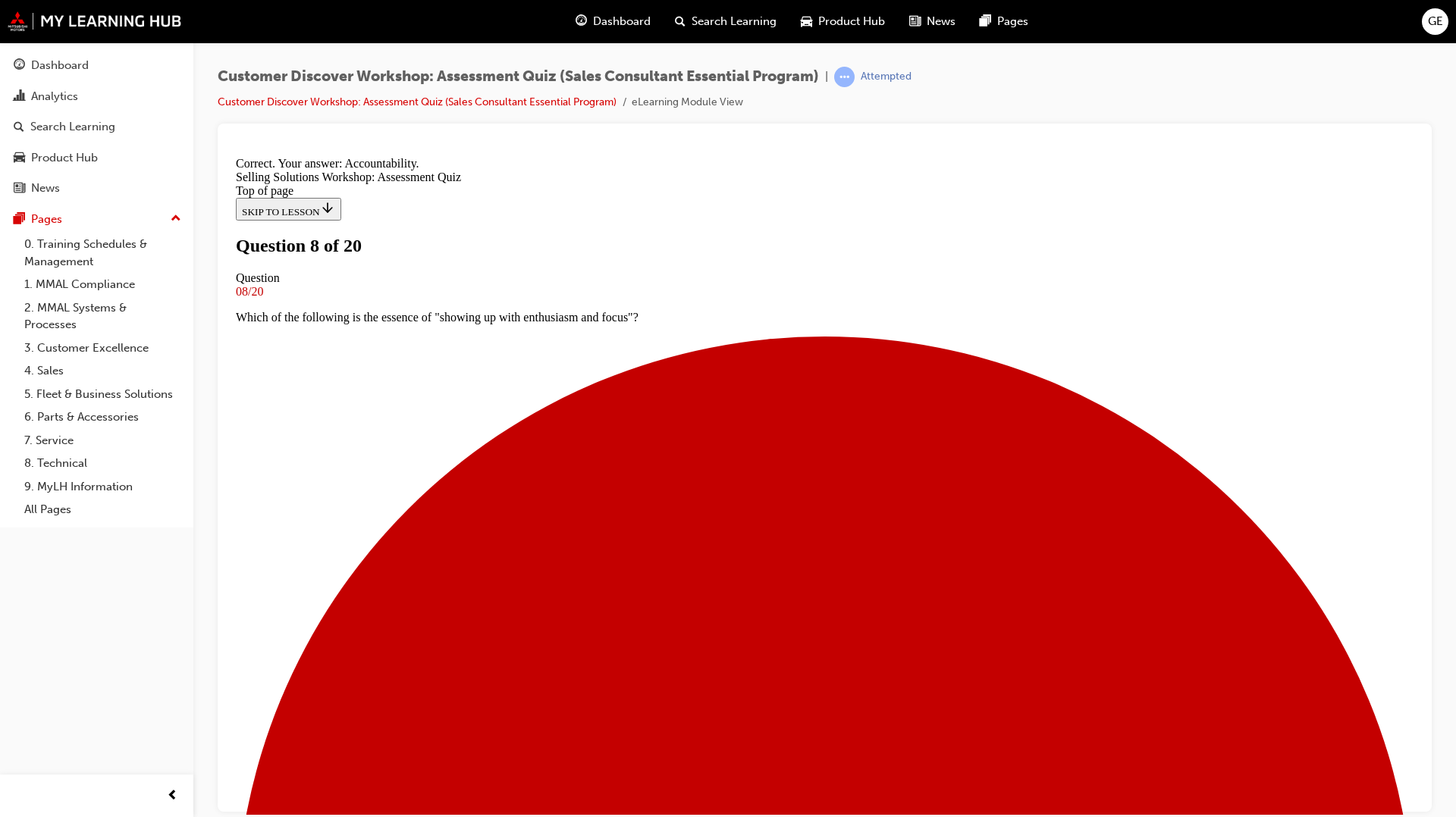
scroll to position [133, 0]
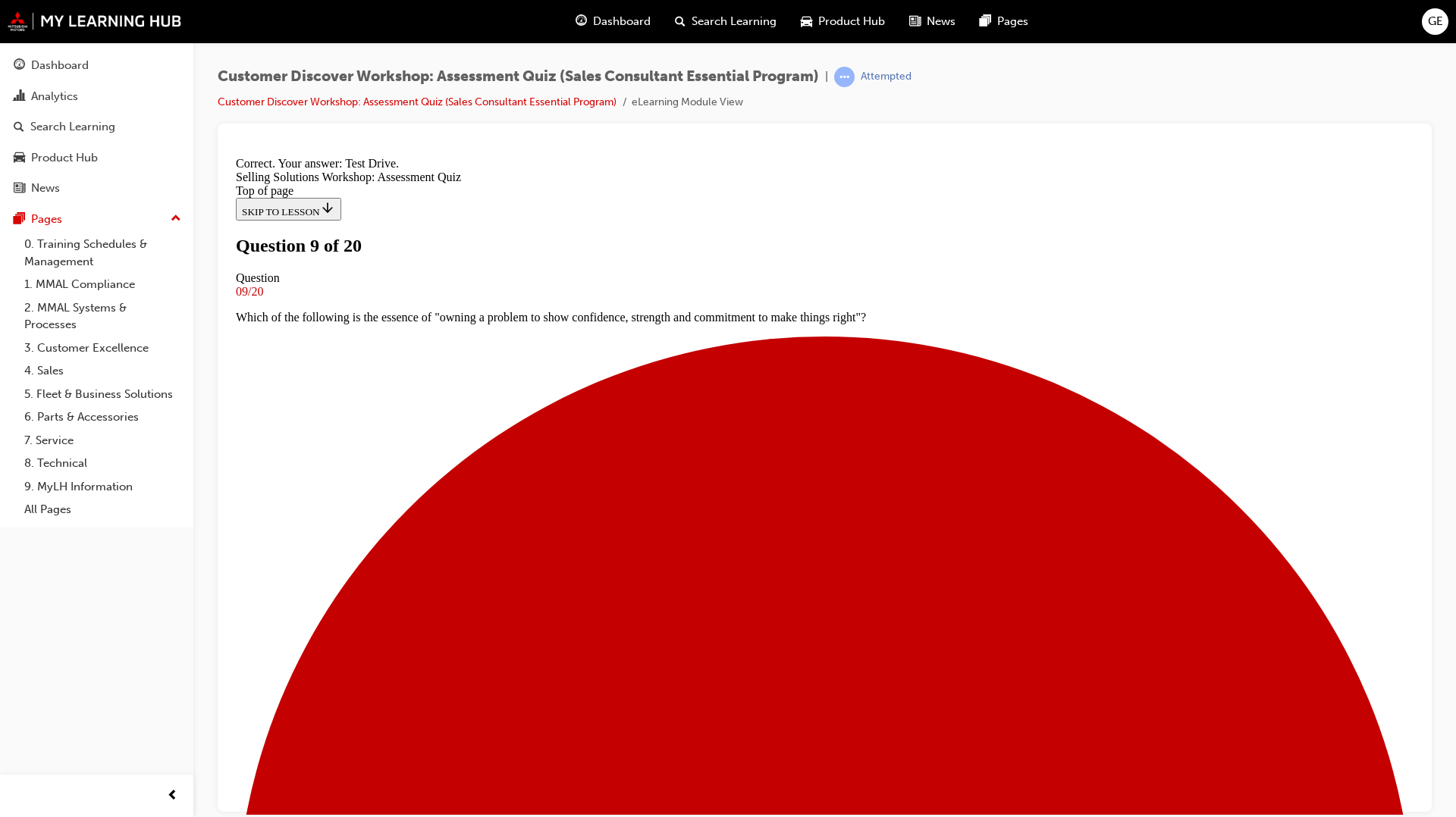
scroll to position [133, 0]
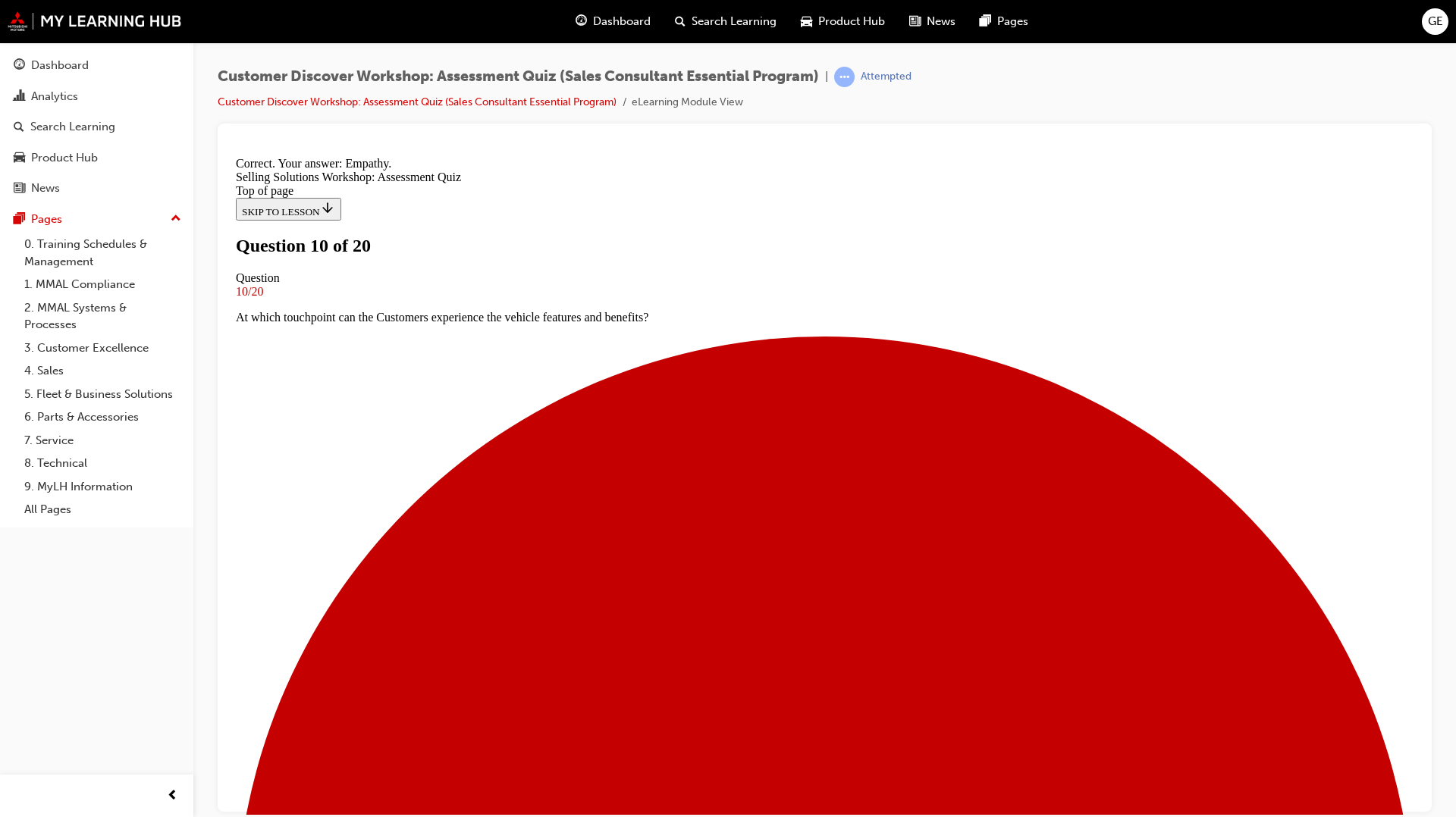
scroll to position [107, 0]
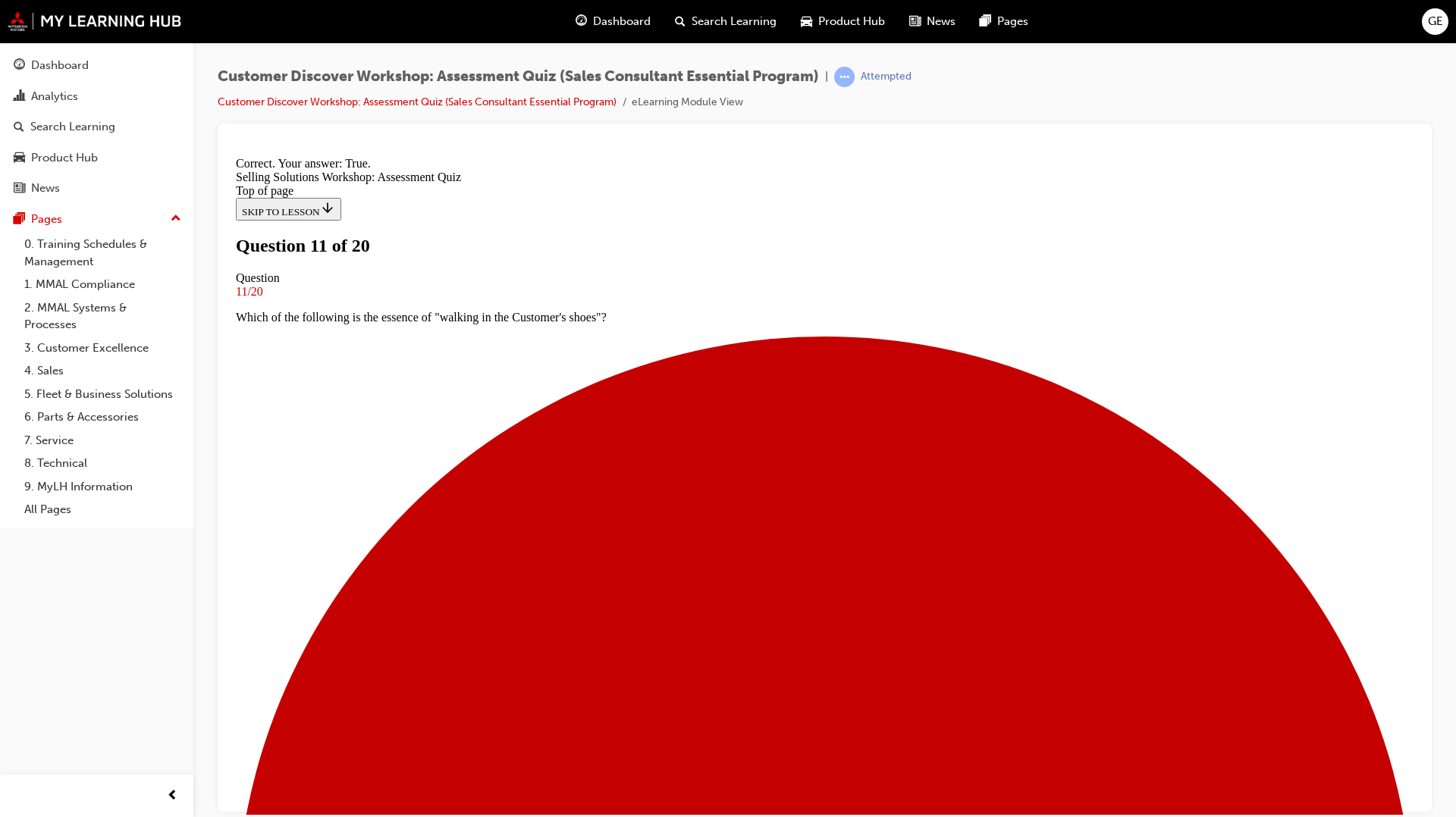
scroll to position [63, 0]
drag, startPoint x: 823, startPoint y: 755, endPoint x: 829, endPoint y: 743, distance: 13.4
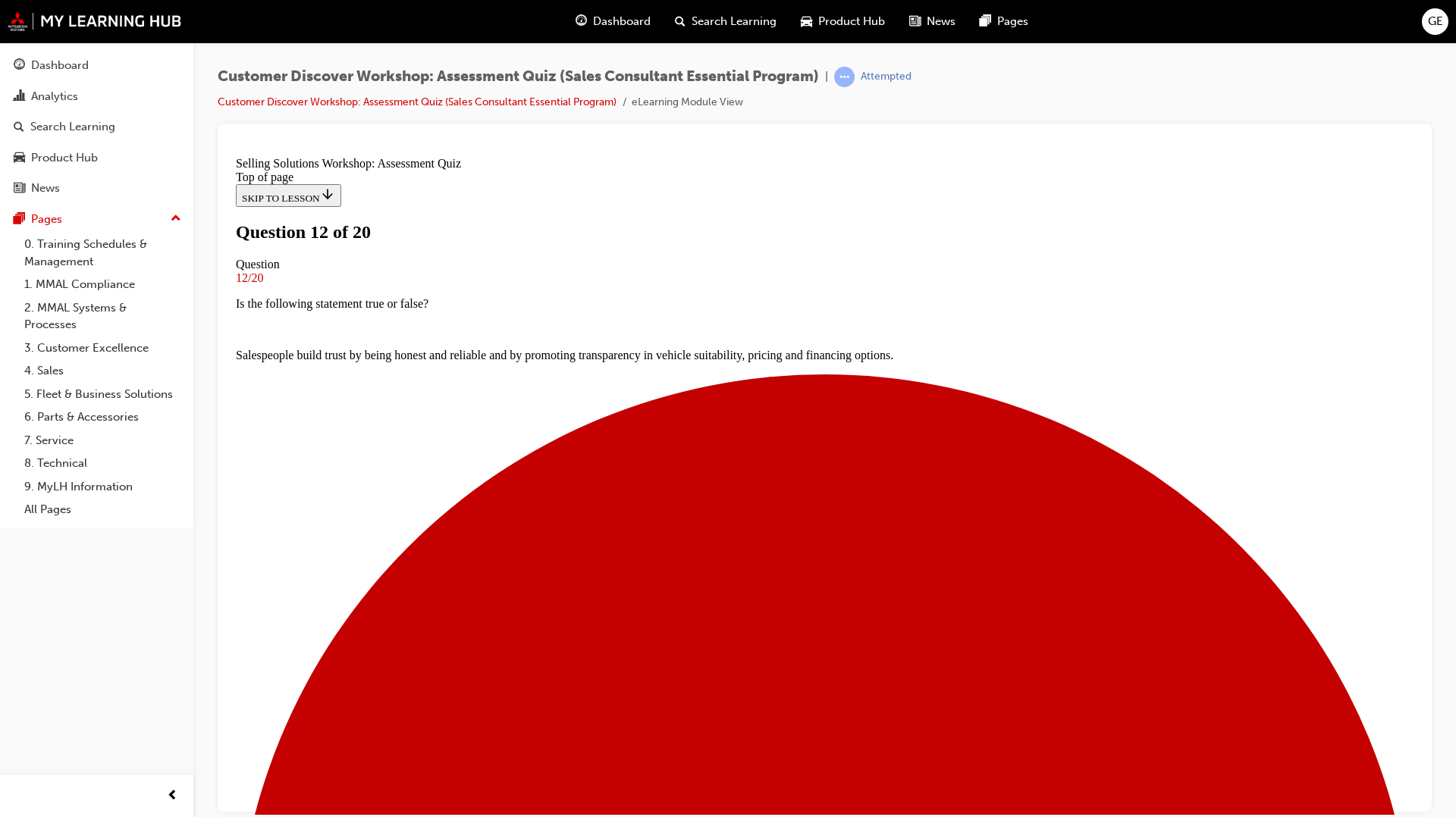
scroll to position [47, 0]
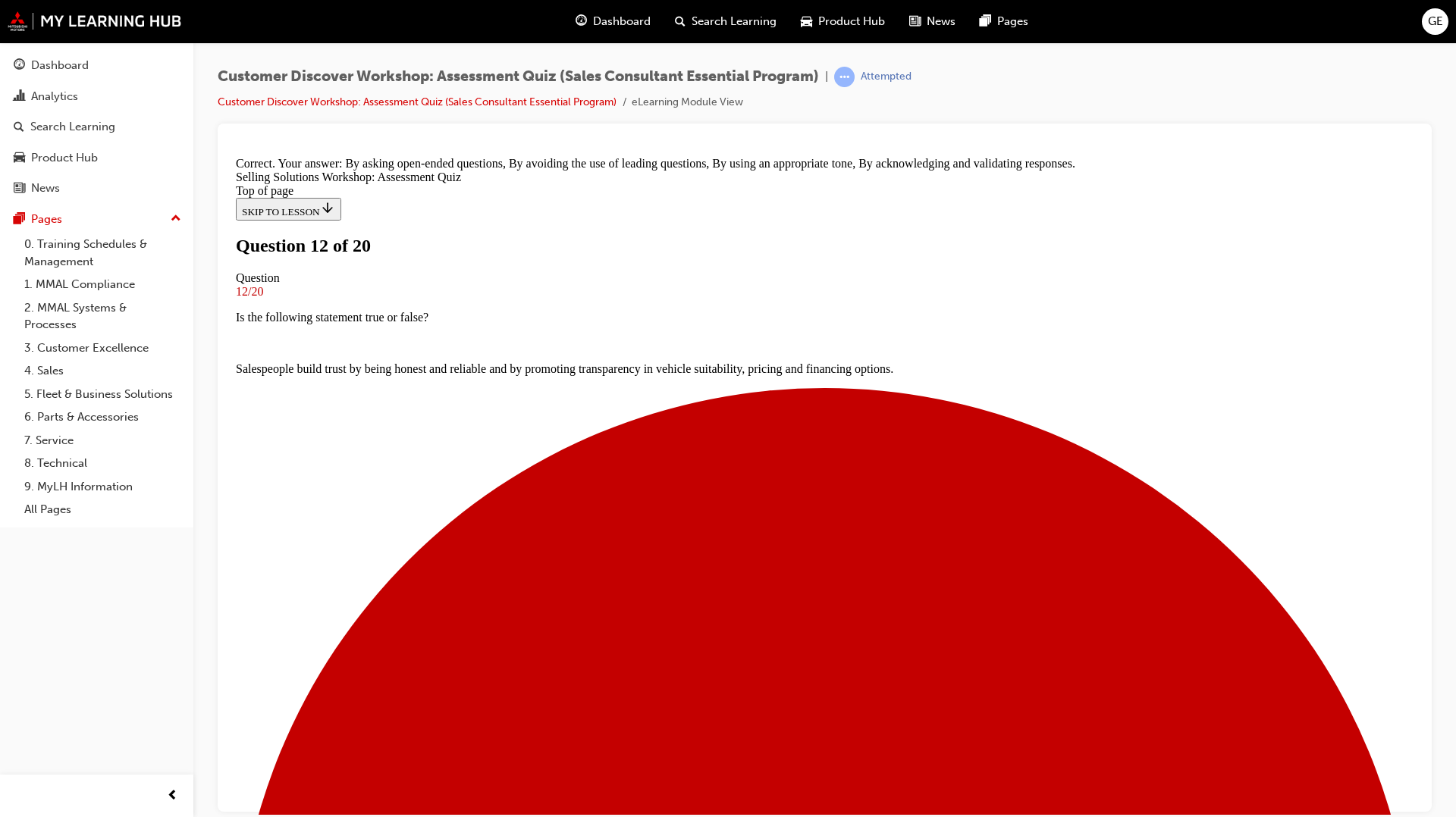
scroll to position [159, 0]
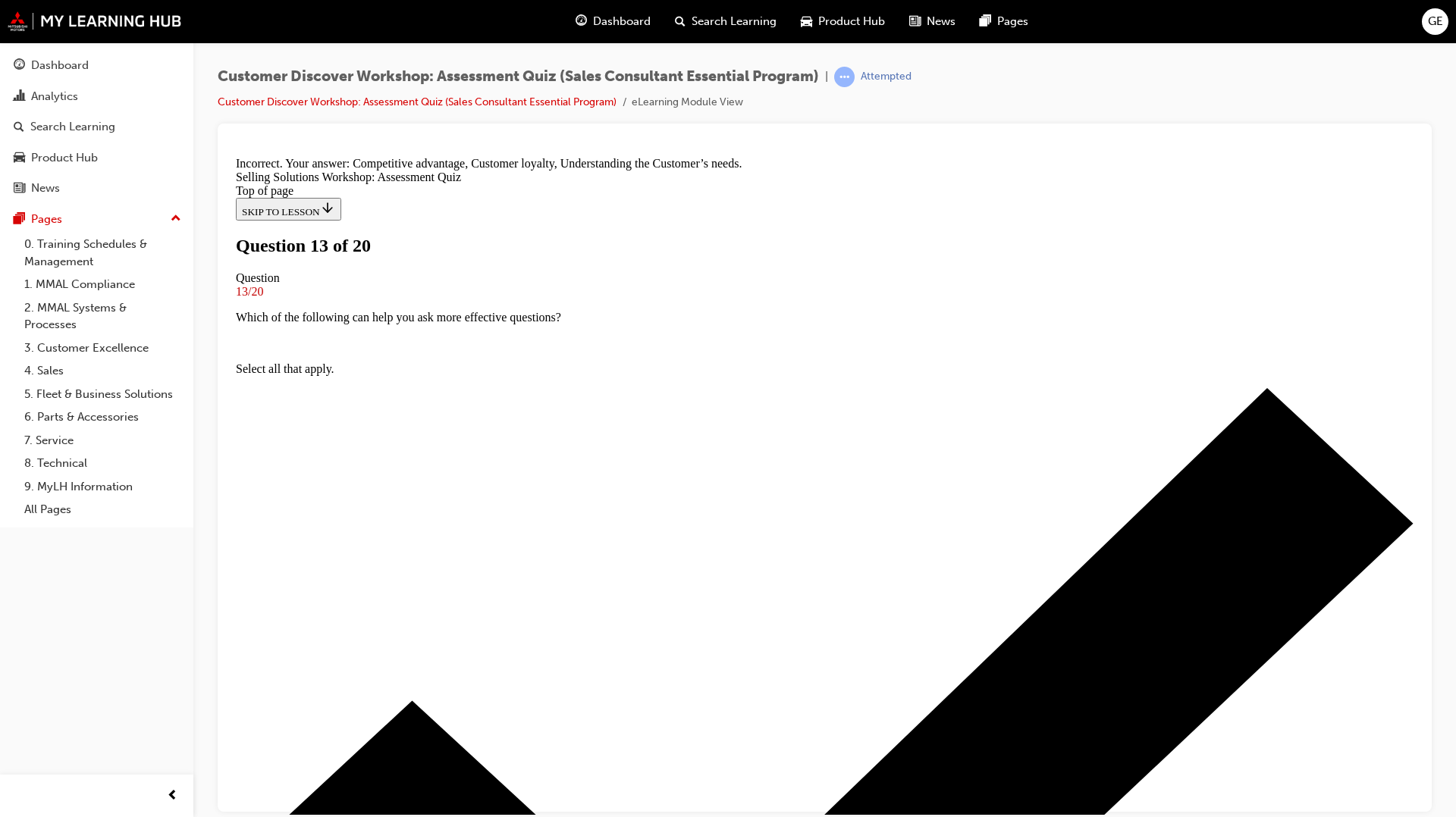
scroll to position [159, 0]
drag, startPoint x: 828, startPoint y: 729, endPoint x: 829, endPoint y: 746, distance: 17.0
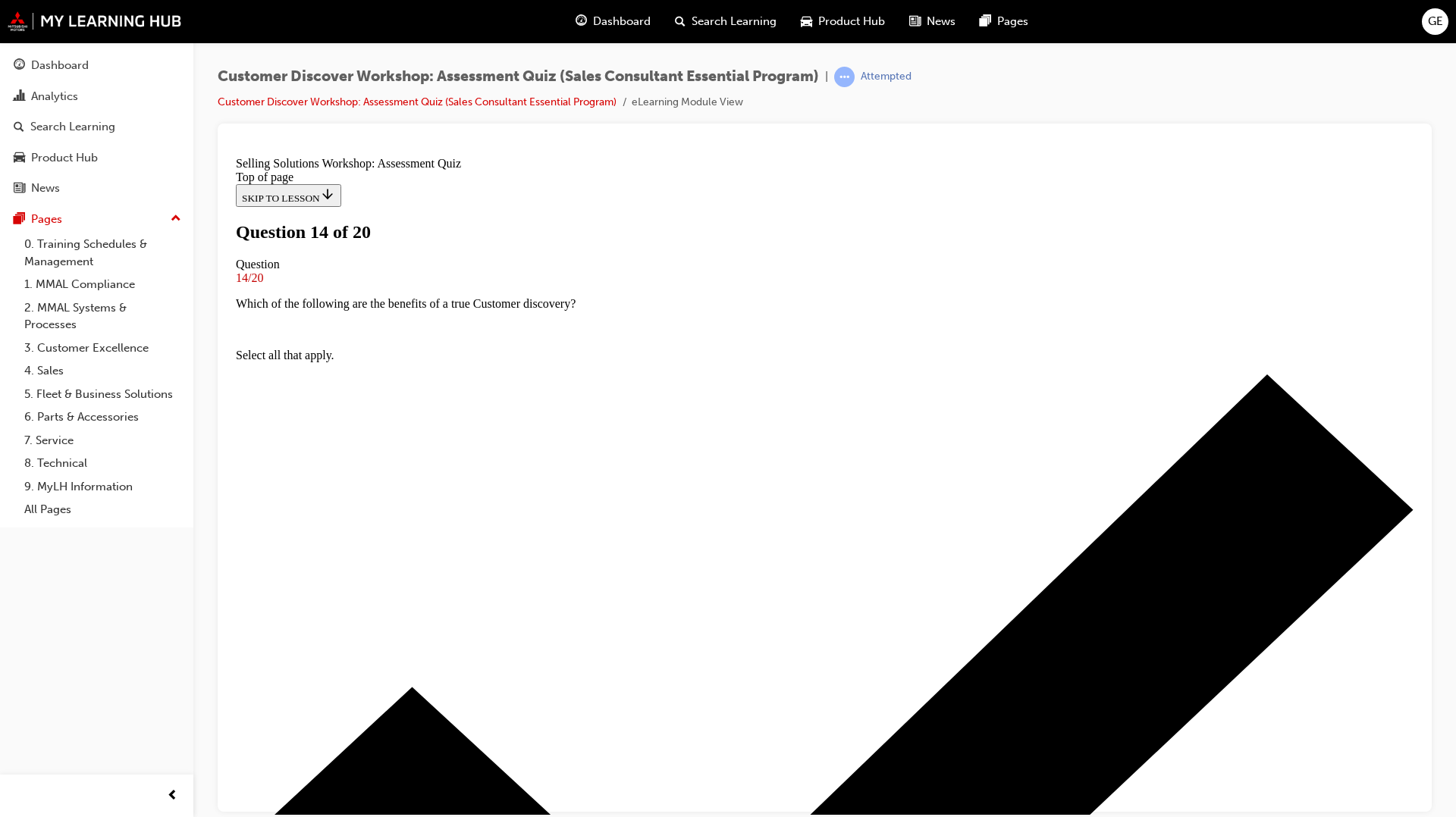
scroll to position [190, 0]
drag, startPoint x: 676, startPoint y: 570, endPoint x: 690, endPoint y: 625, distance: 56.8
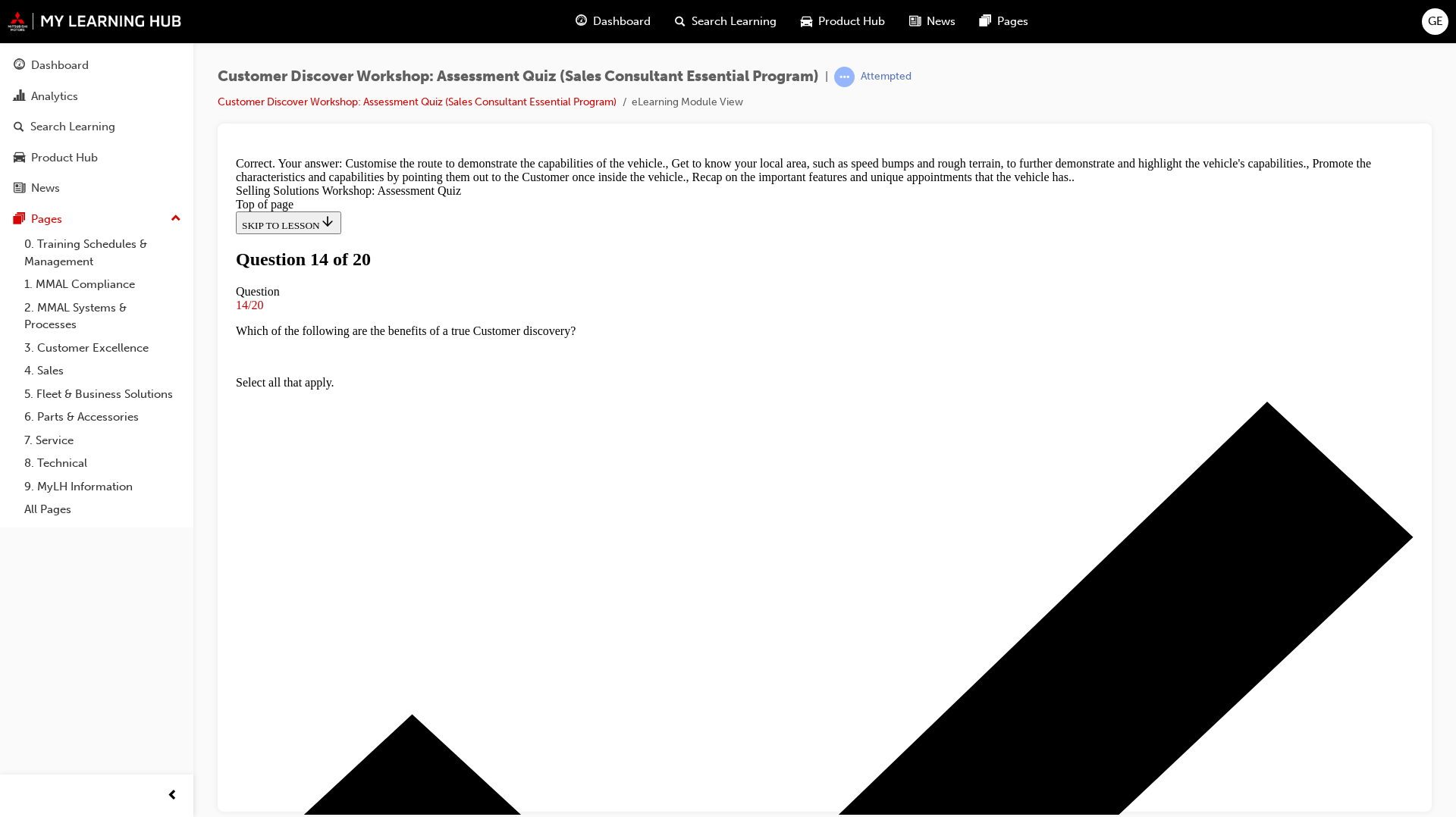
scroll to position [245, 0]
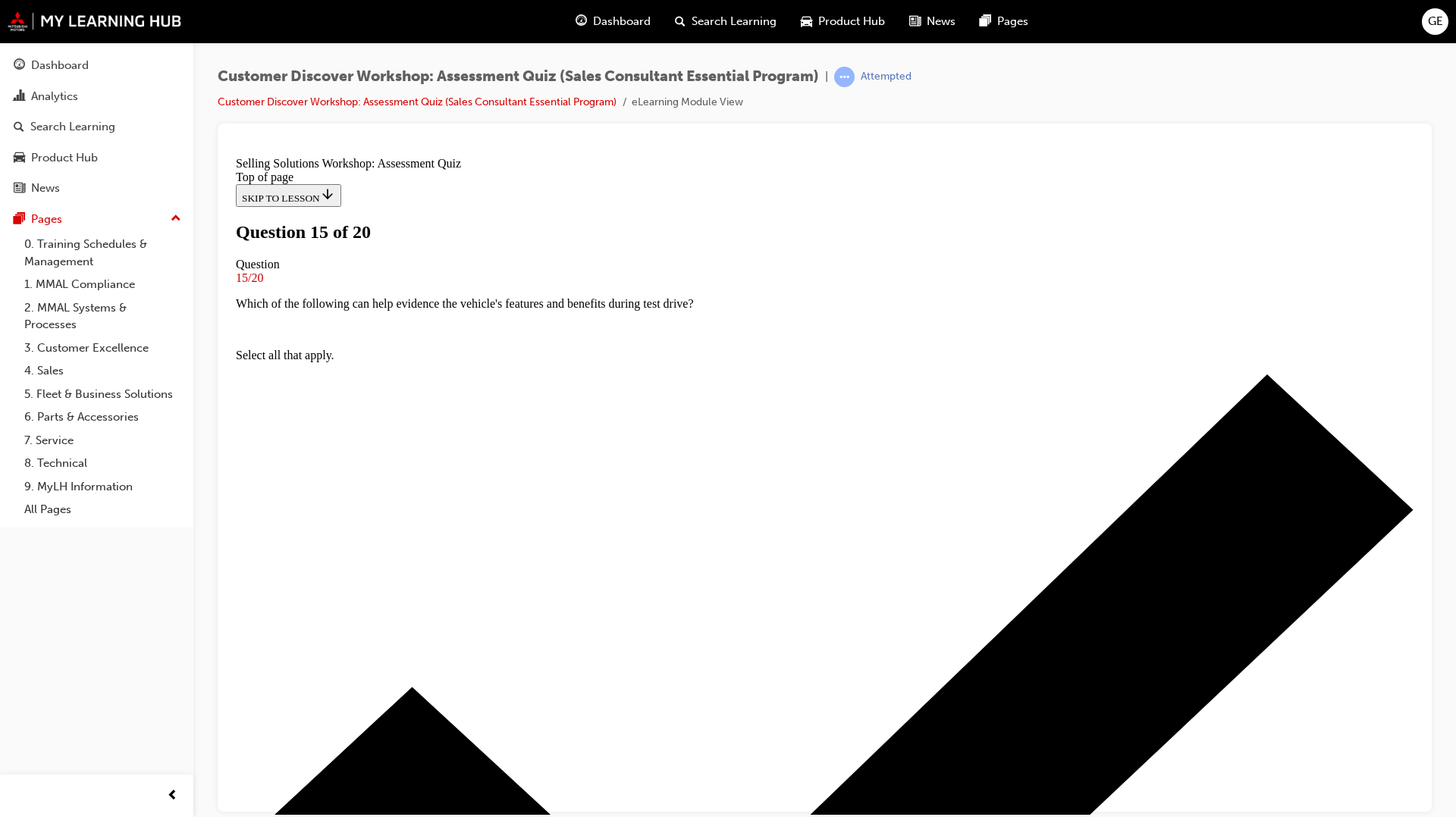
scroll to position [95, 0]
drag, startPoint x: 699, startPoint y: 616, endPoint x: 690, endPoint y: 588, distance: 29.4
drag, startPoint x: 688, startPoint y: 550, endPoint x: 690, endPoint y: 521, distance: 29.1
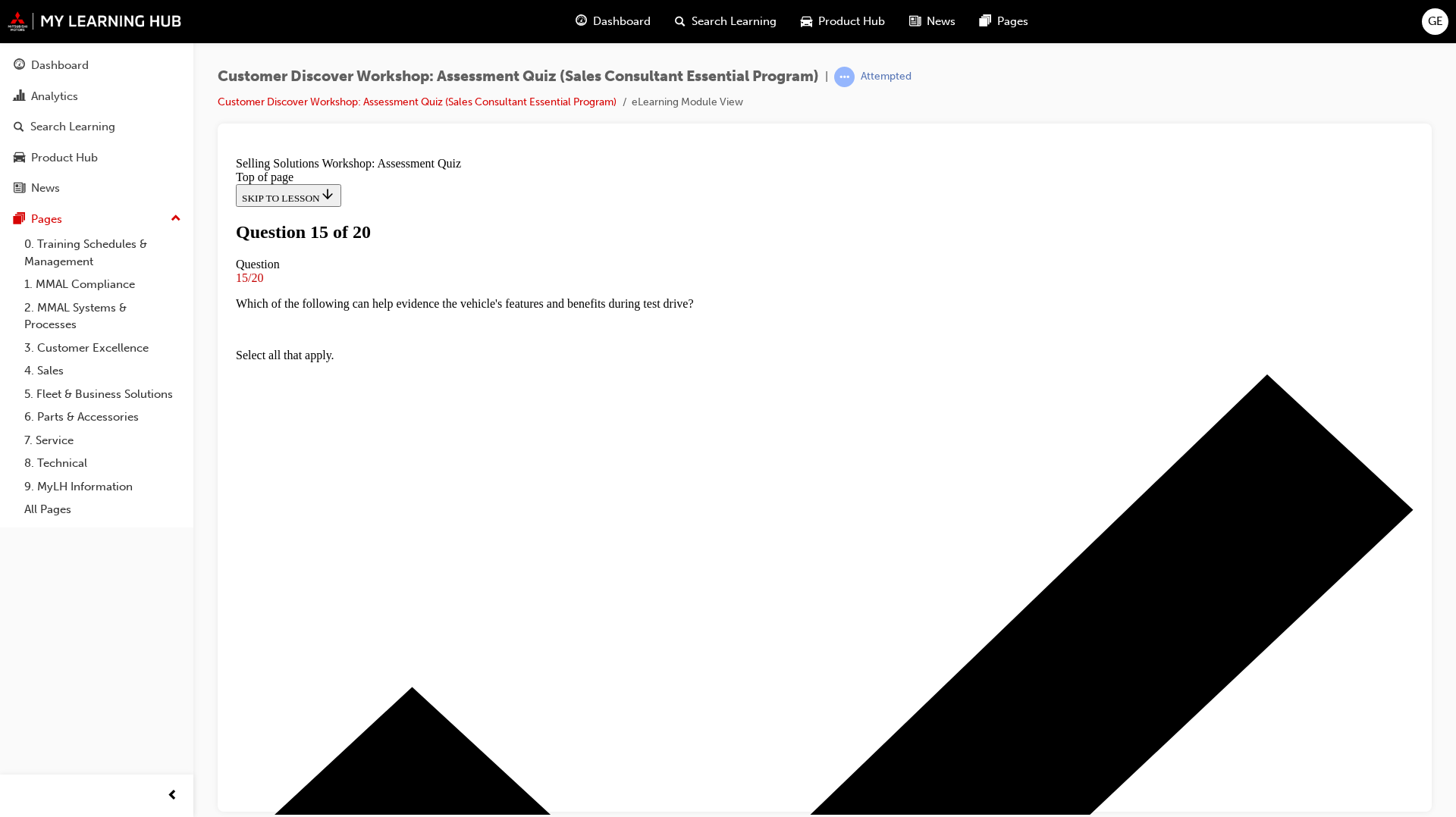
drag, startPoint x: 690, startPoint y: 479, endPoint x: 690, endPoint y: 448, distance: 31.0
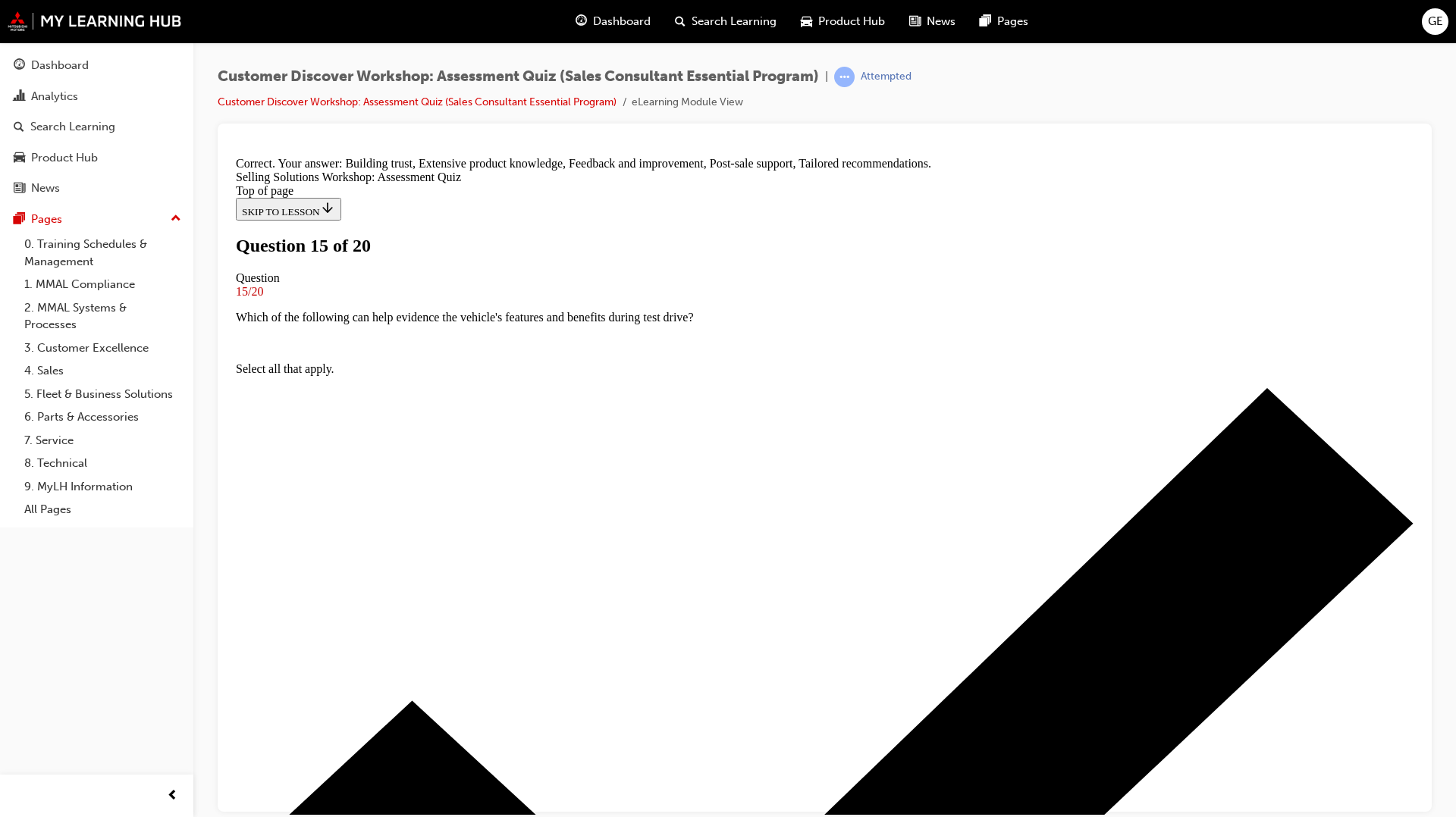
scroll to position [245, 0]
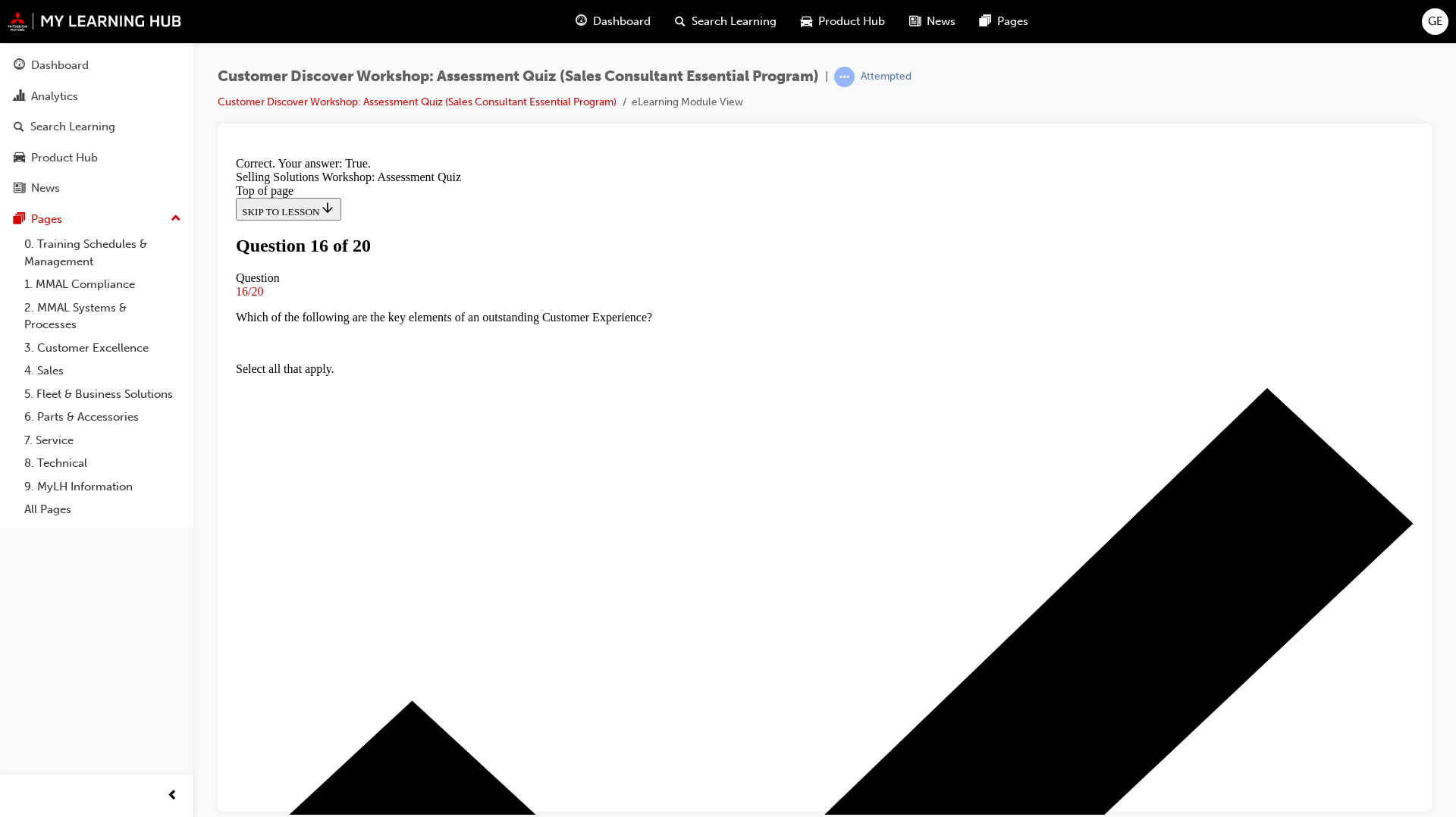
scroll to position [63, 0]
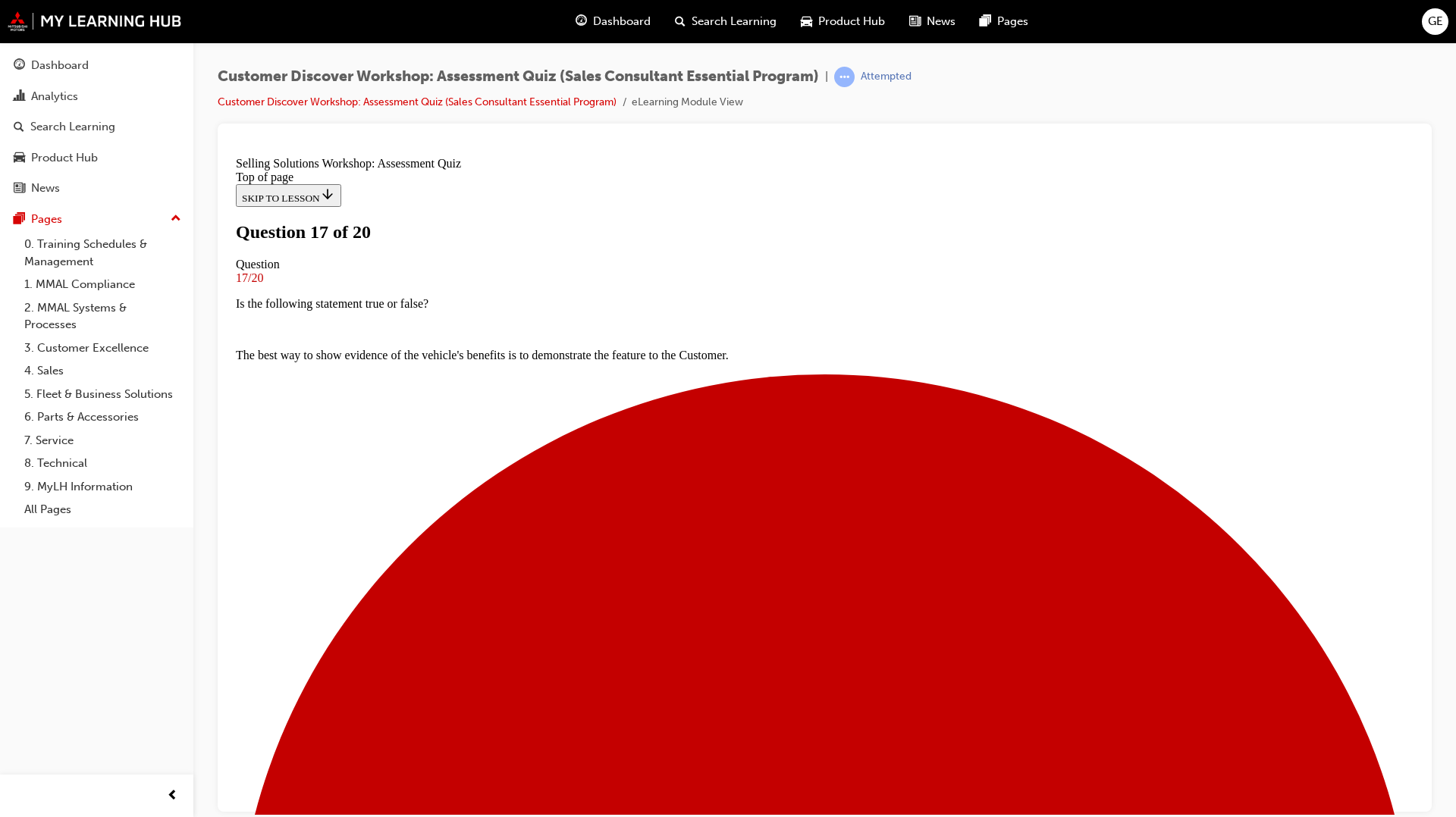
scroll to position [47, 0]
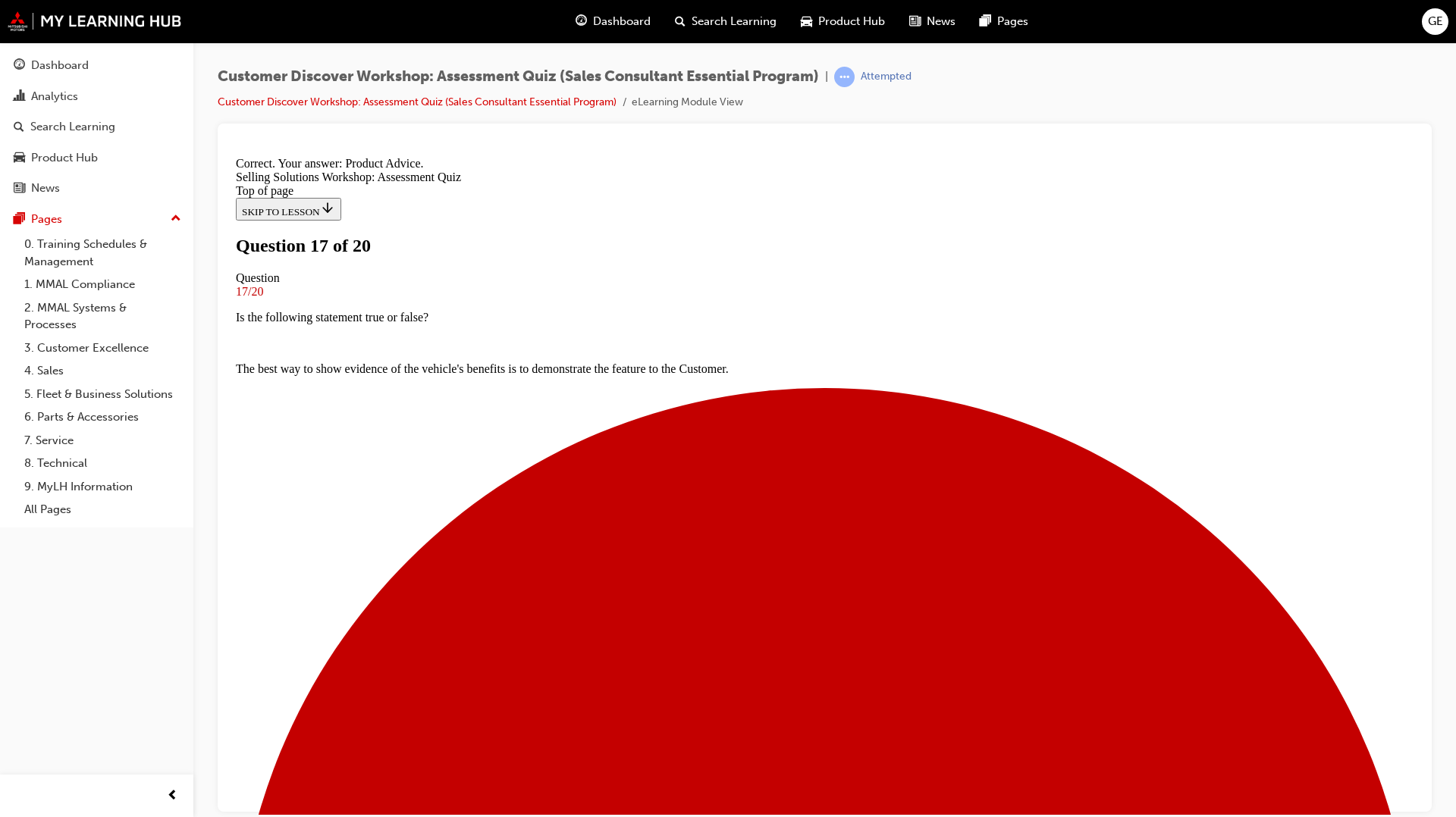
scroll to position [159, 0]
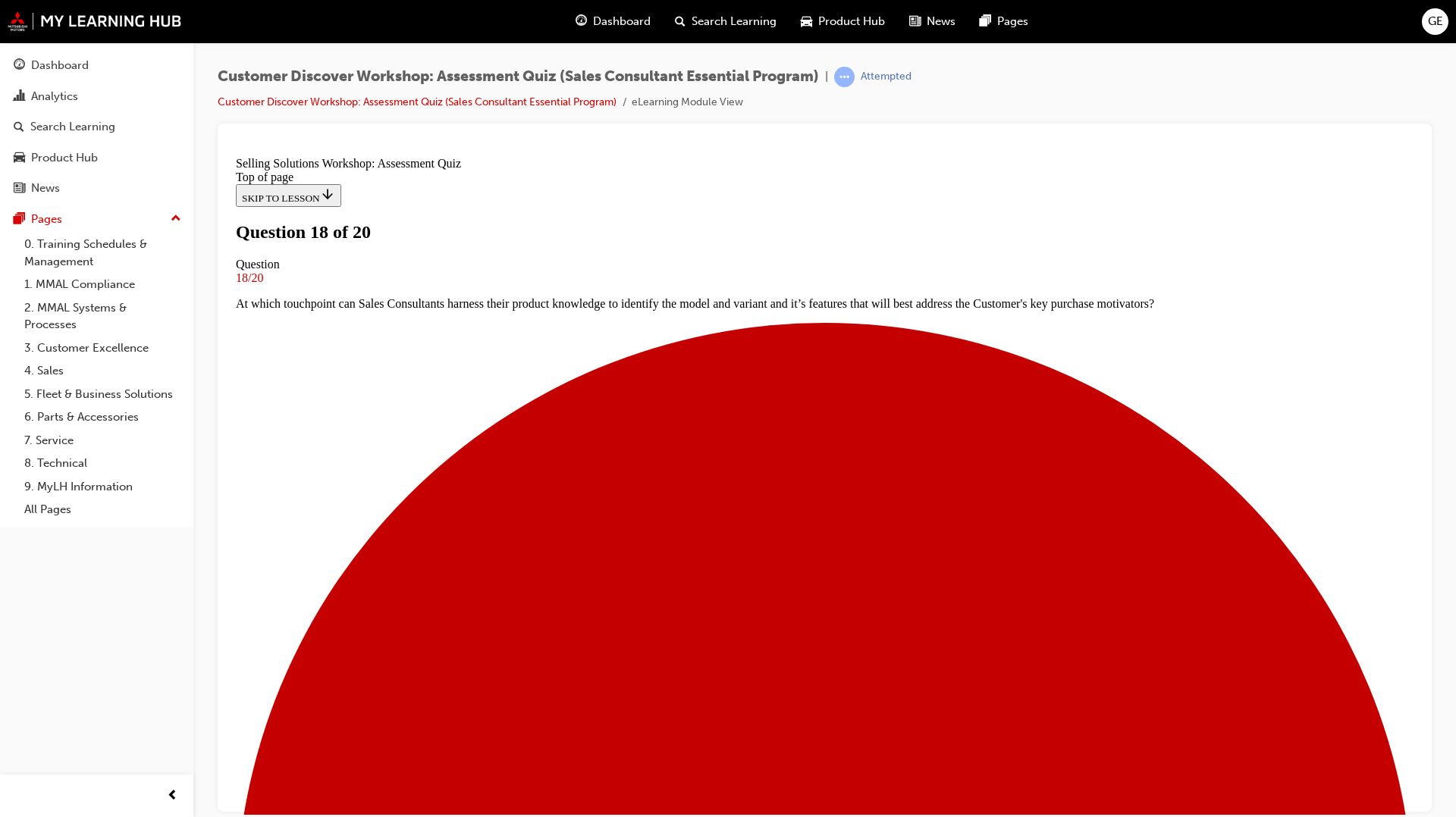
scroll to position [85, 0]
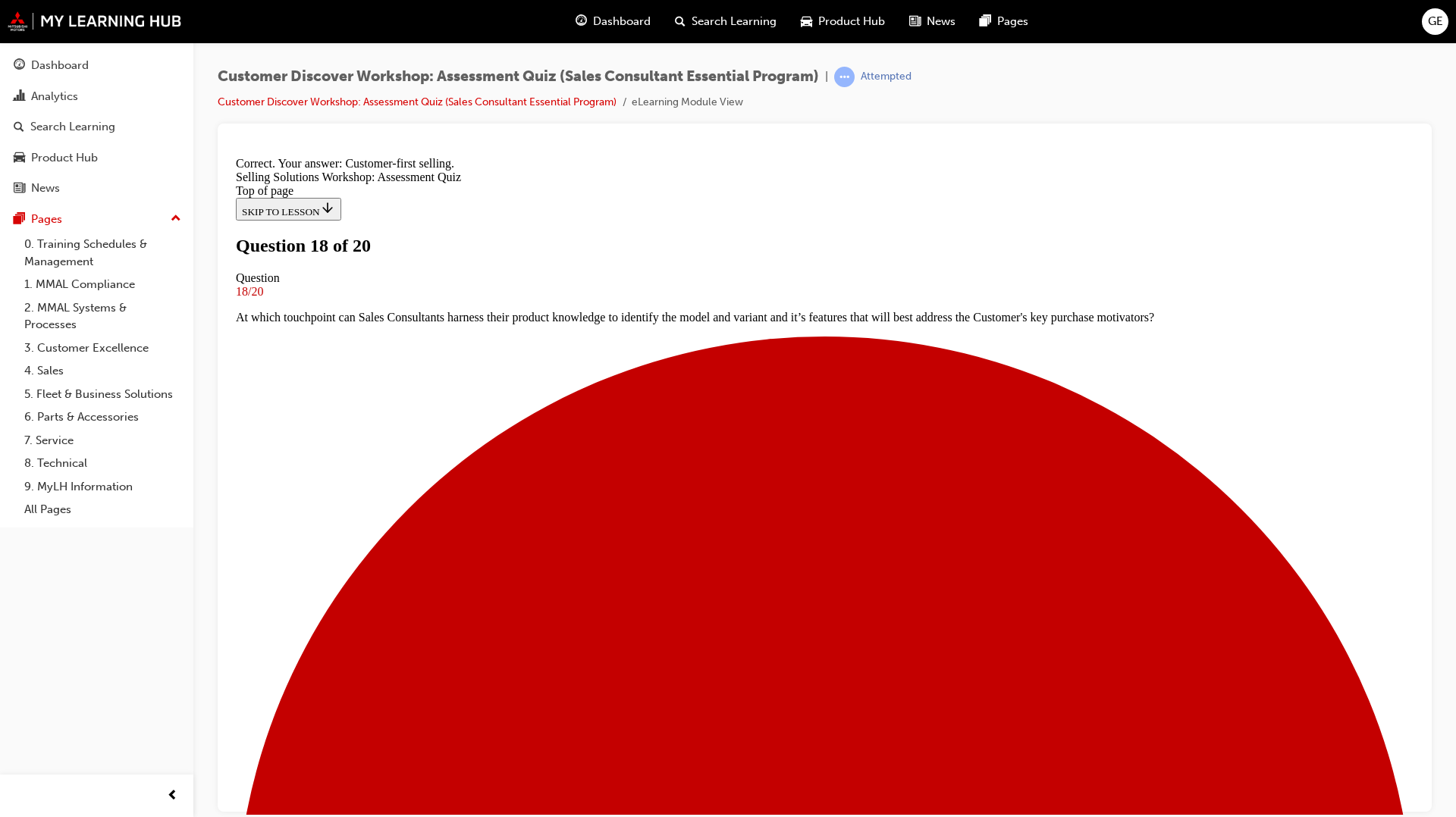
scroll to position [133, 0]
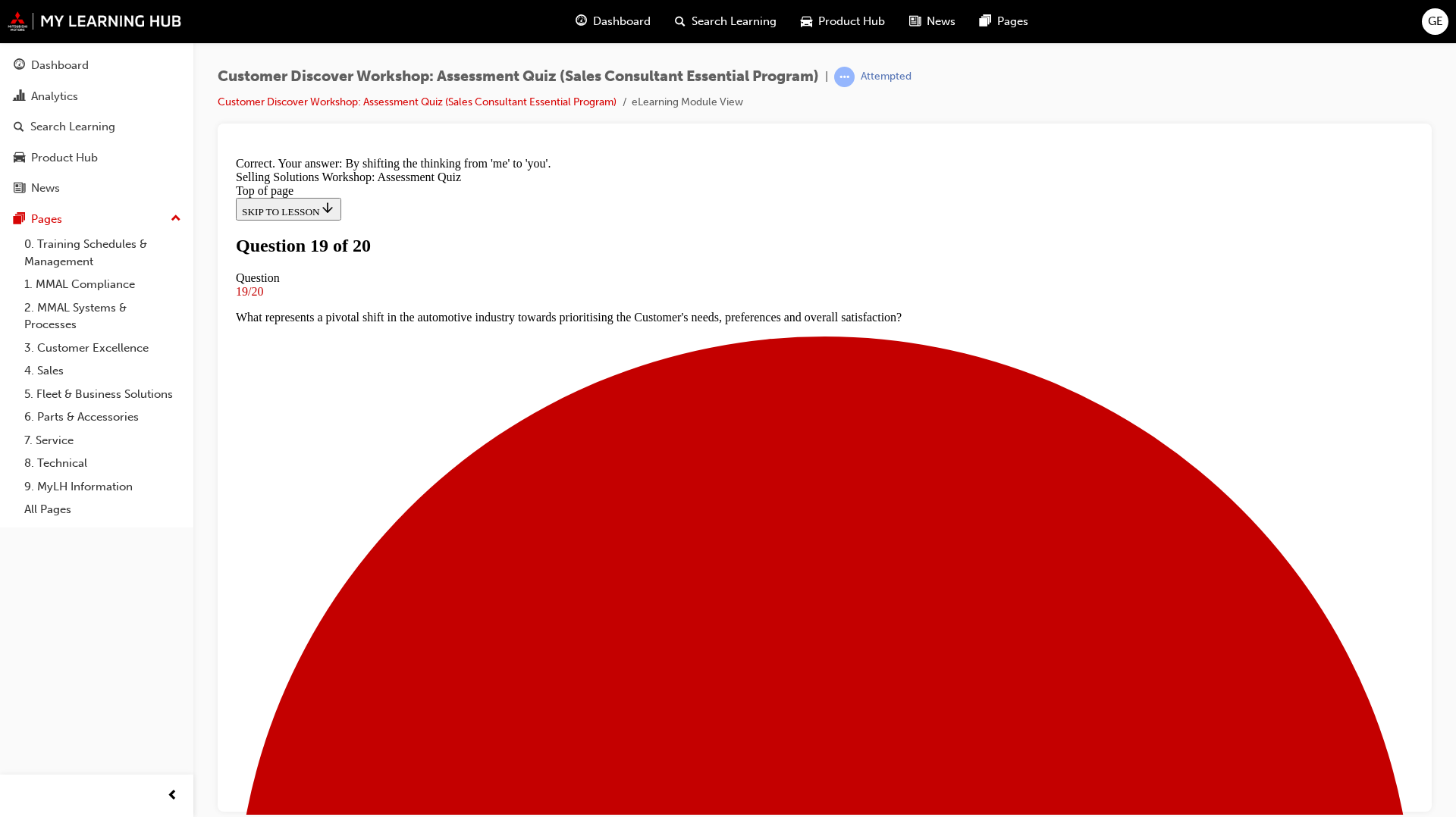
scroll to position [107, 0]
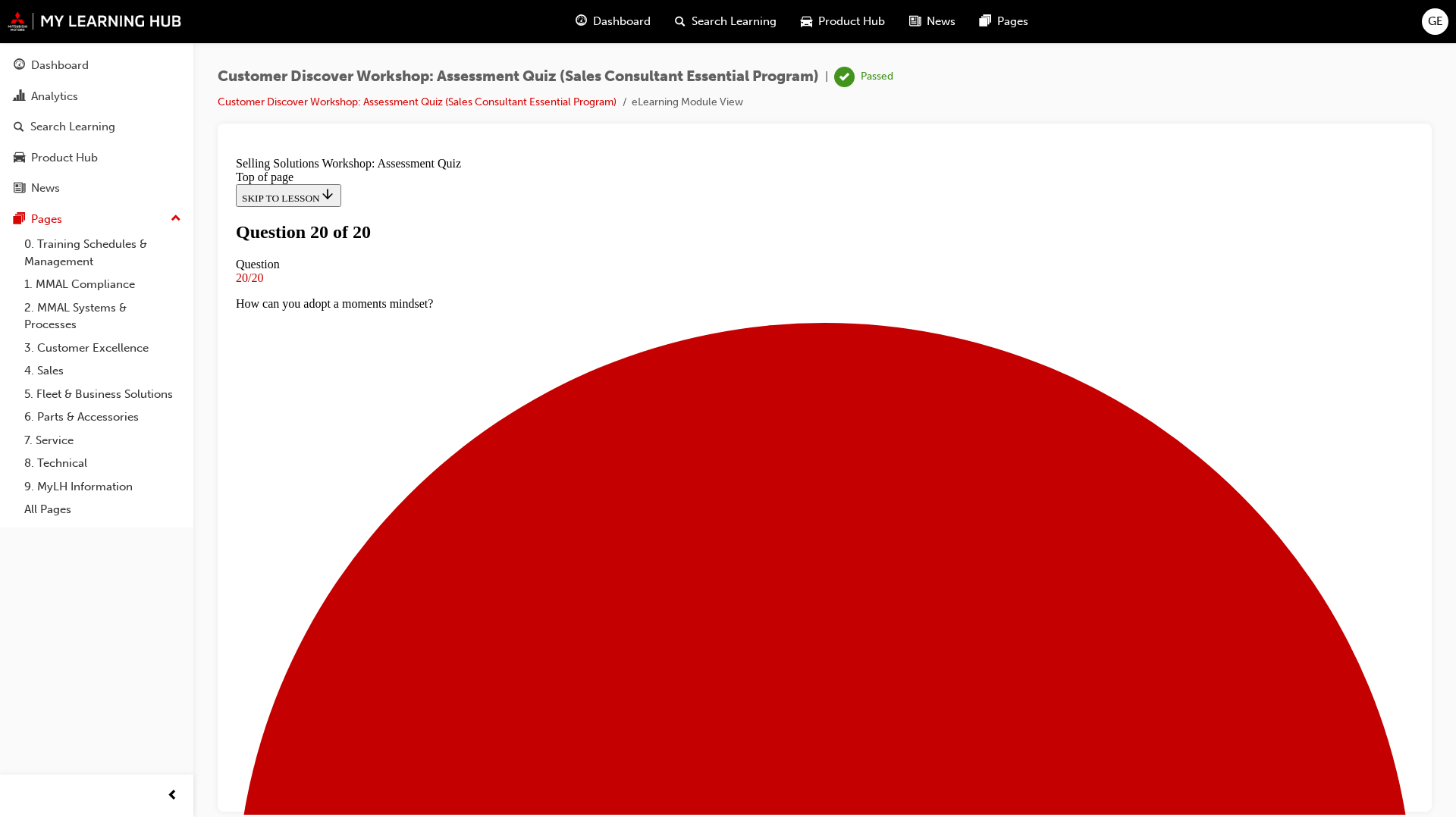
scroll to position [91, 0]
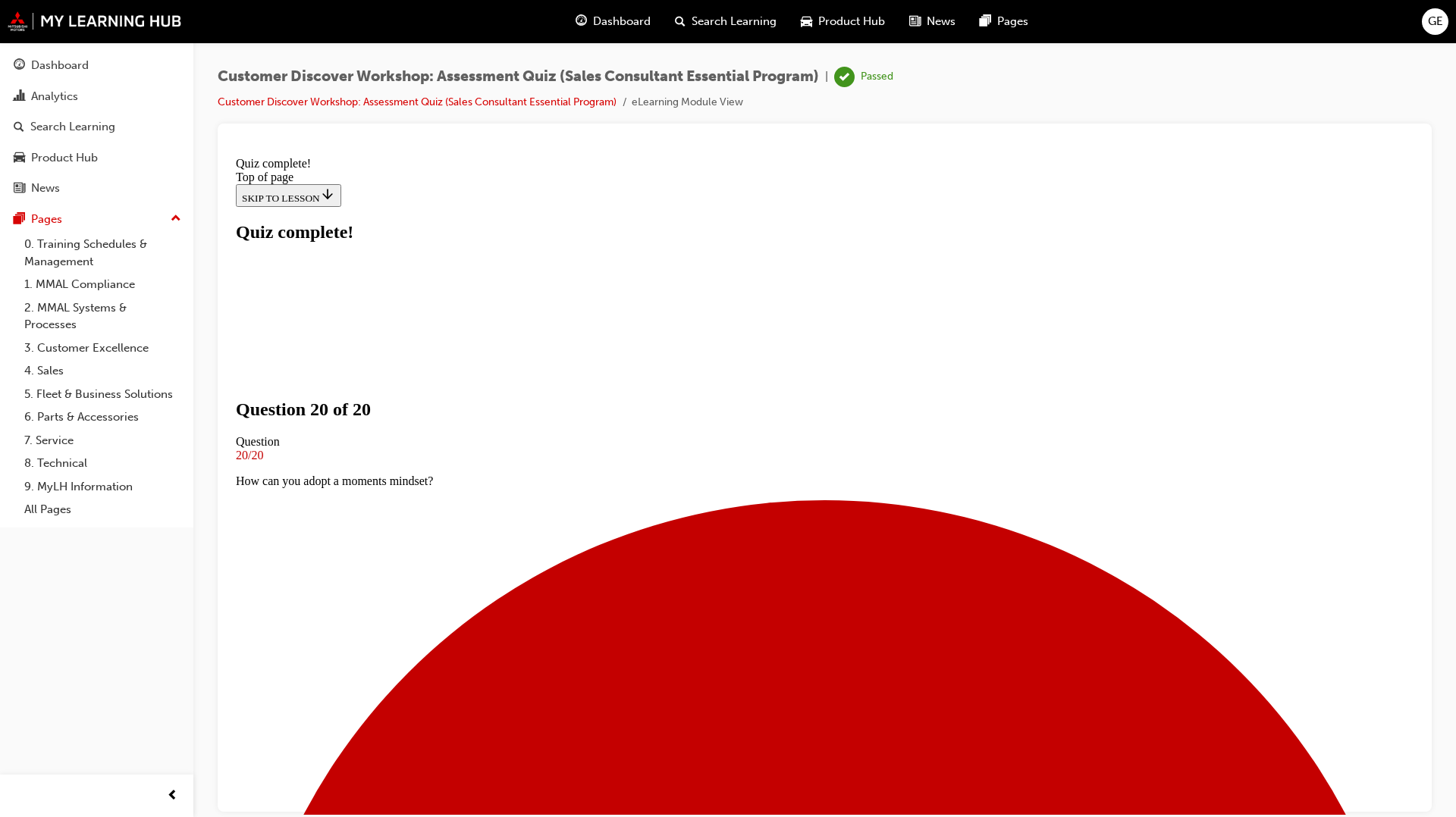
scroll to position [110, 0]
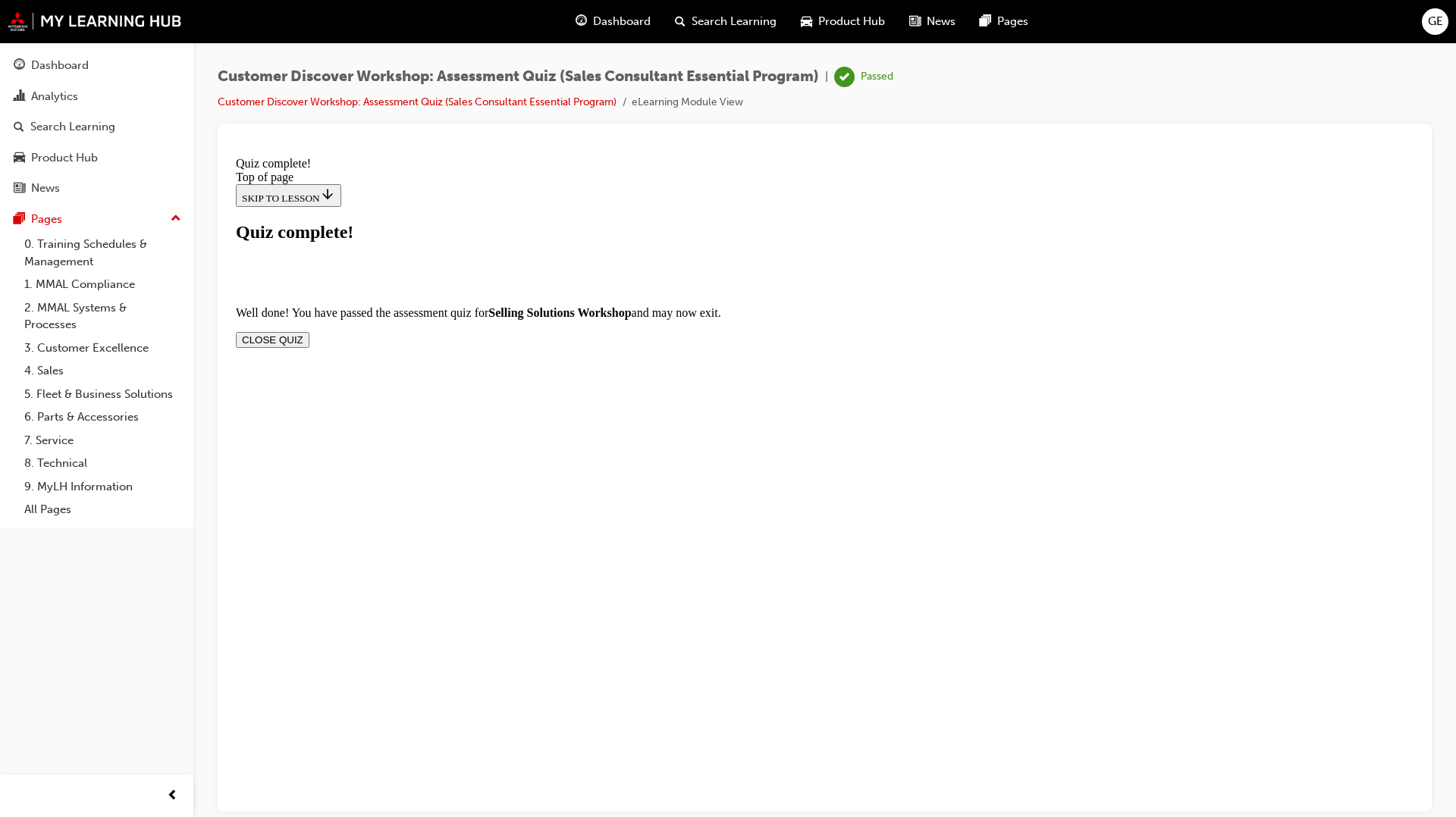
click at [309, 331] on button "CLOSE QUIZ" at bounding box center [273, 338] width 74 height 16
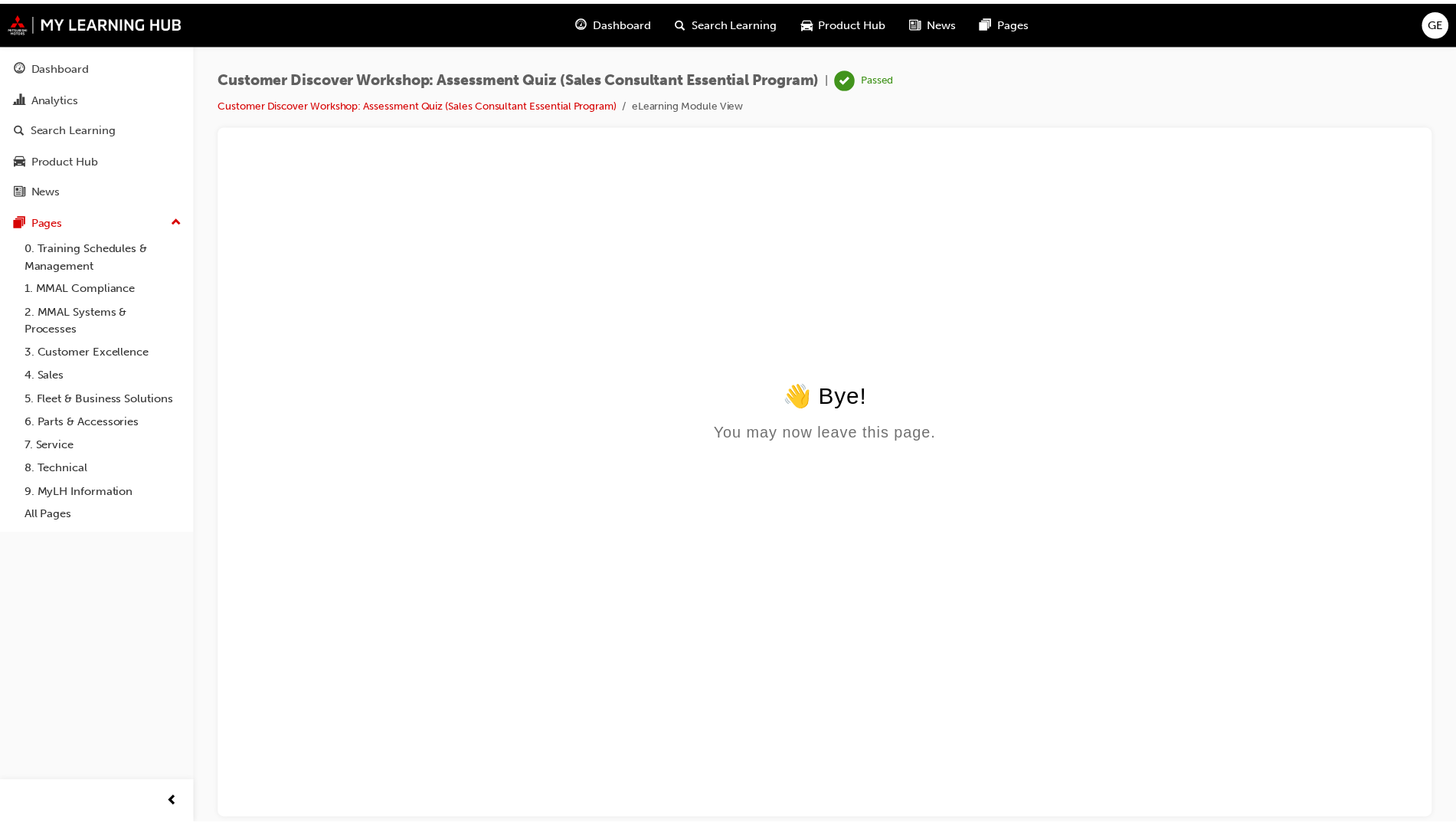
scroll to position [0, 0]
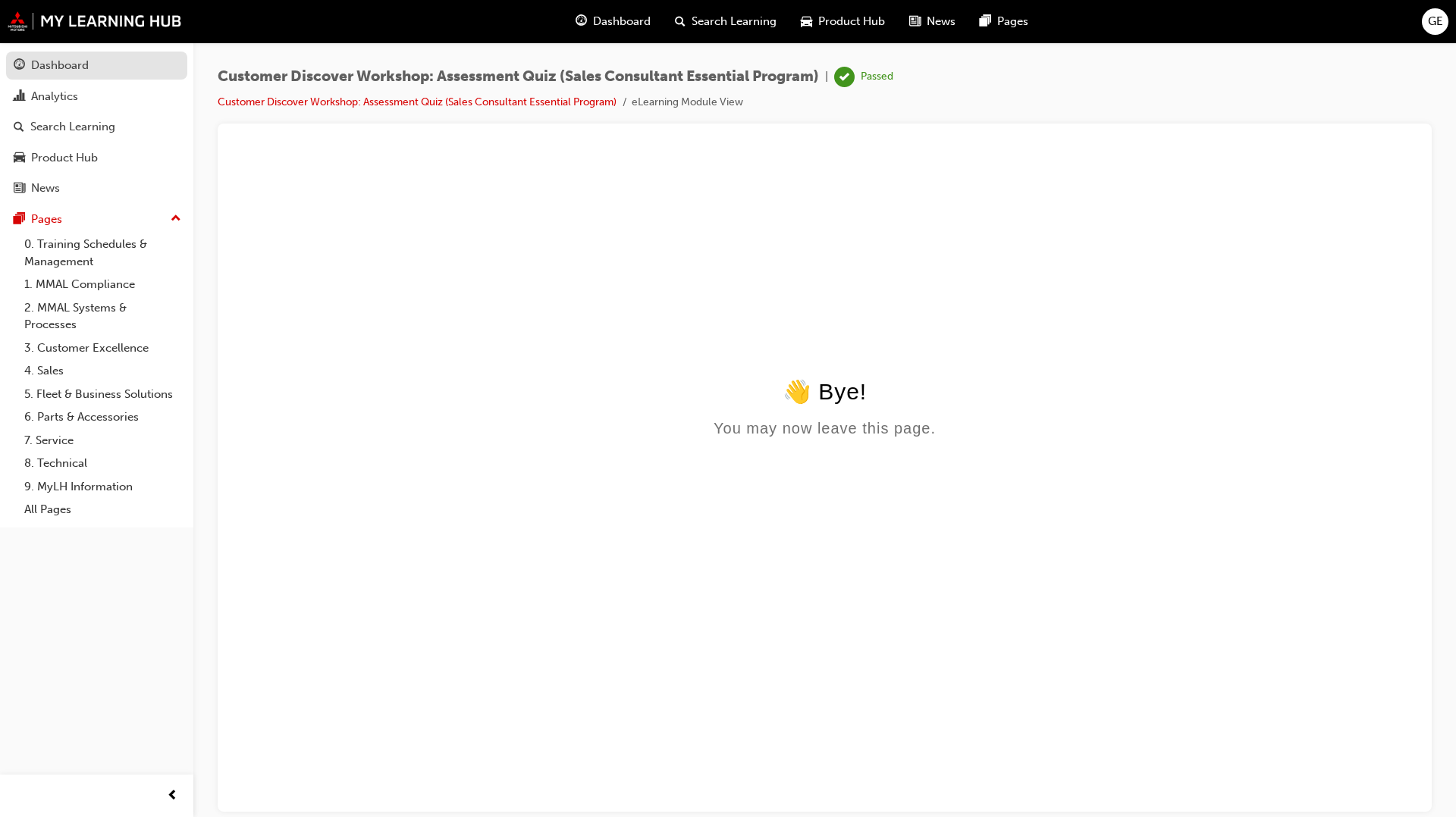
click at [63, 67] on div "Dashboard" at bounding box center [60, 65] width 58 height 18
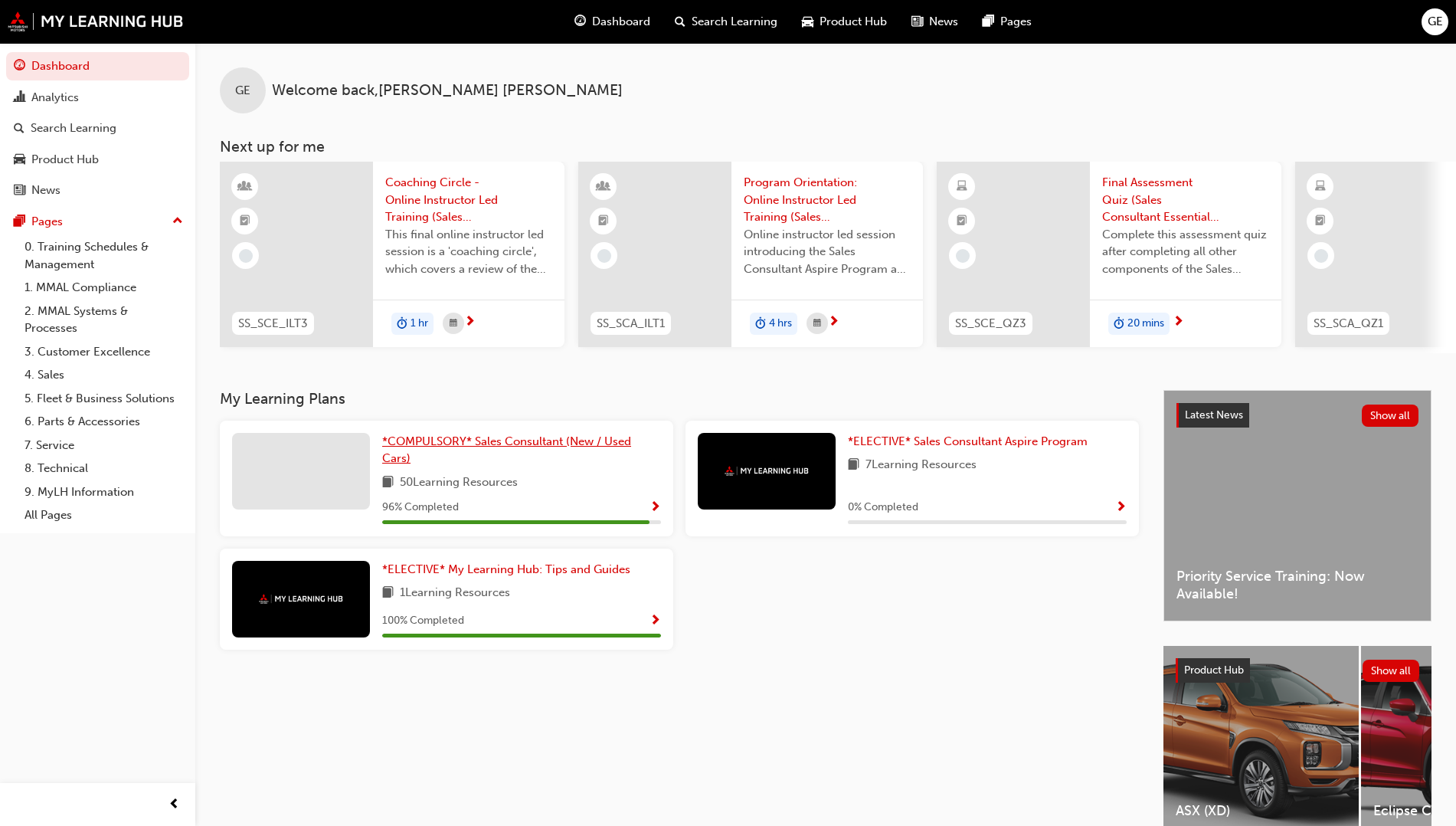
click at [459, 440] on span "*COMPULSORY* Sales Consultant (New / Used Cars)" at bounding box center [506, 450] width 249 height 31
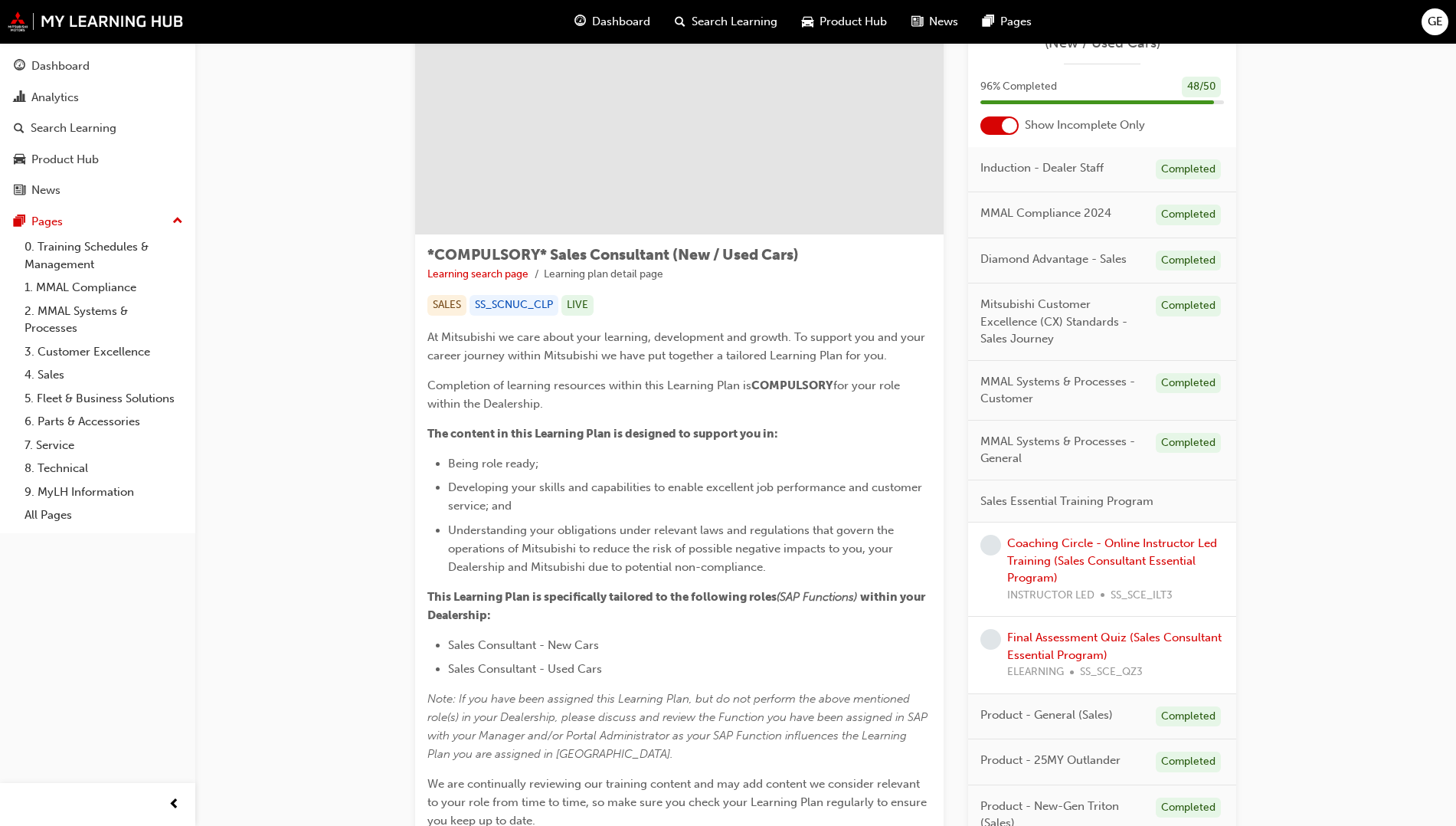
scroll to position [192, 0]
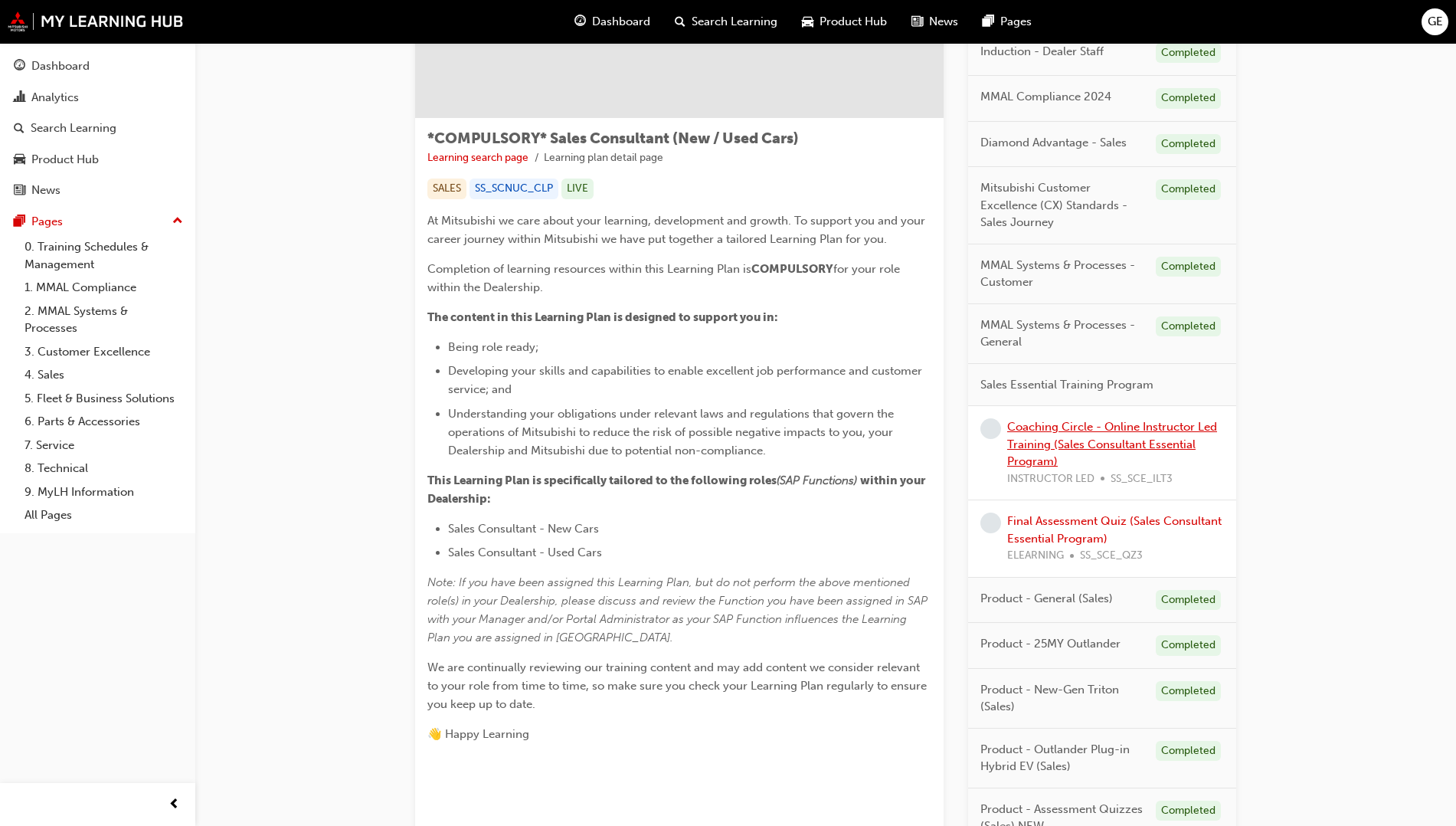
click at [960, 441] on link "Coaching Circle - Online Instructor Led Training (Sales Consultant Essential Pr…" at bounding box center [1112, 444] width 210 height 48
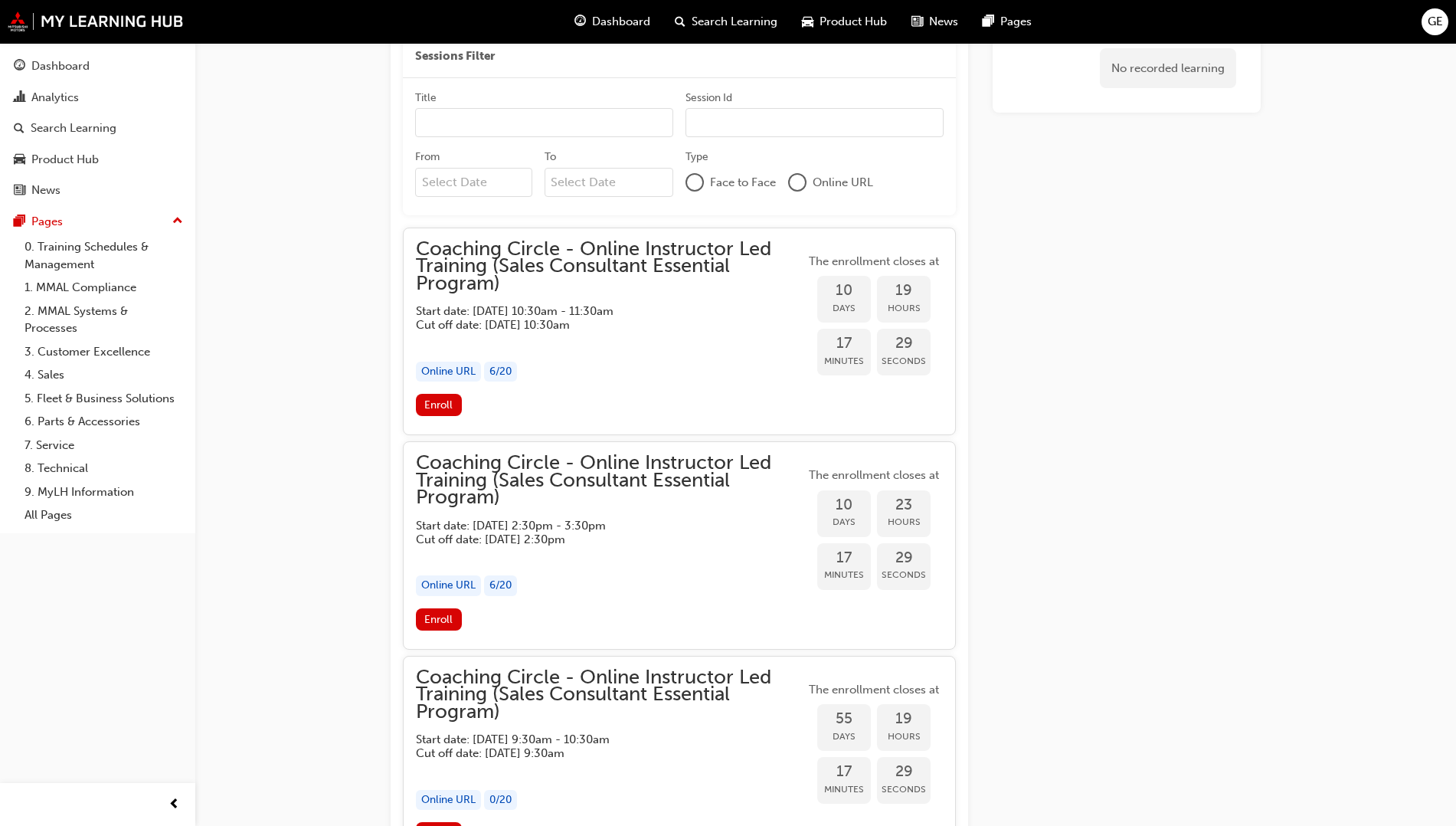
scroll to position [1174, 0]
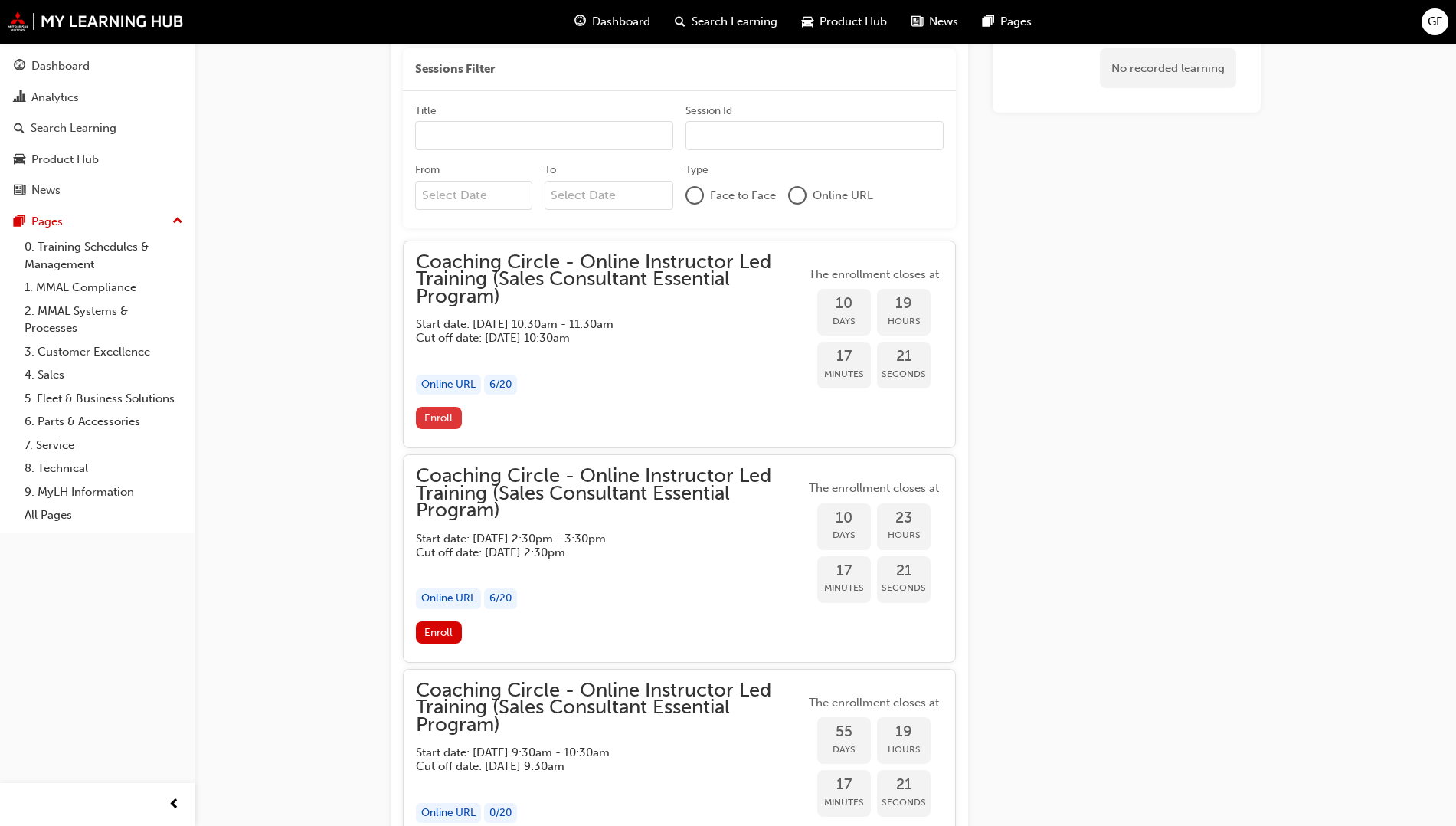
click at [442, 413] on span "Enroll" at bounding box center [438, 418] width 28 height 13
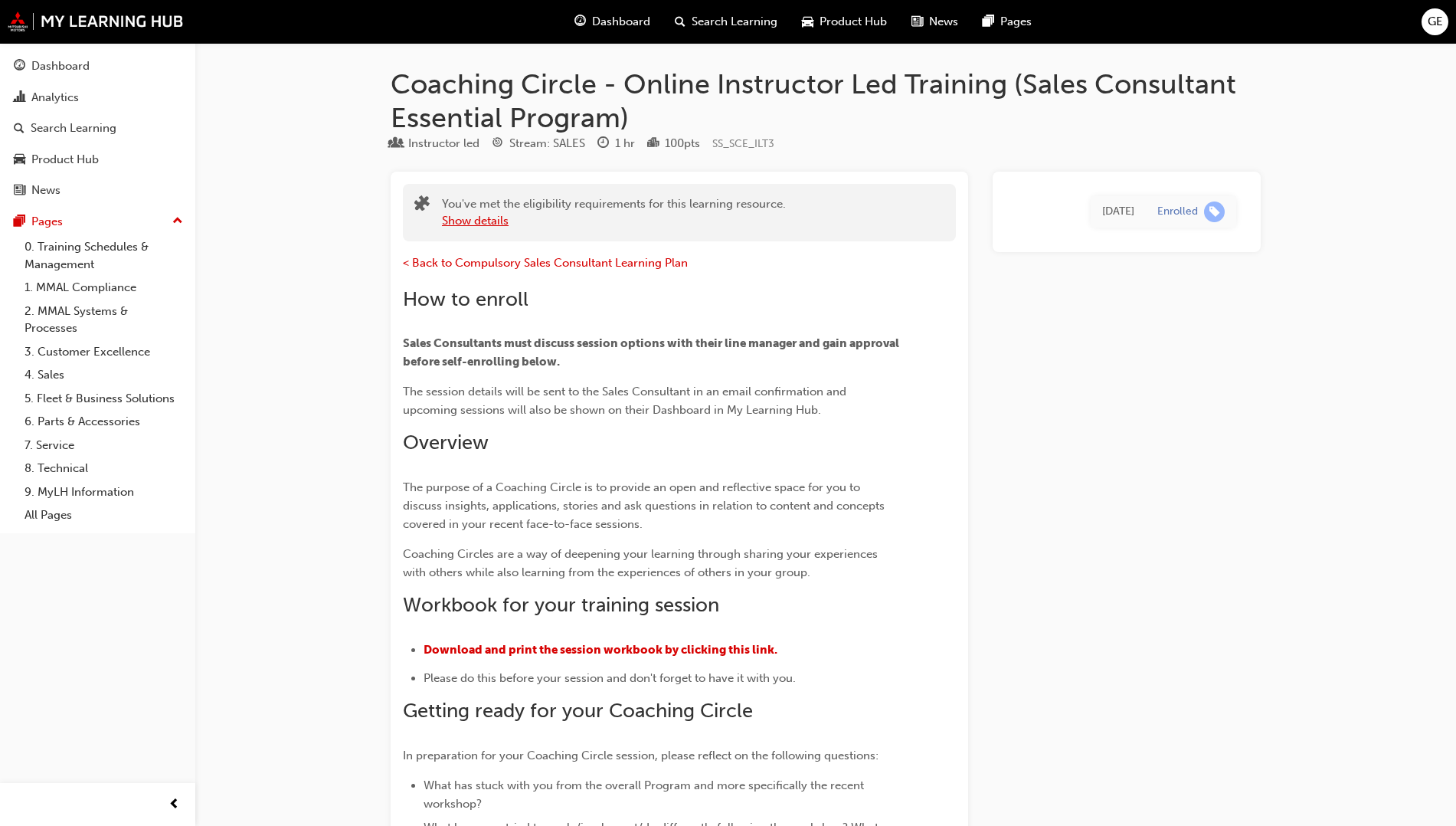
click at [476, 224] on button "Show details" at bounding box center [475, 221] width 67 height 18
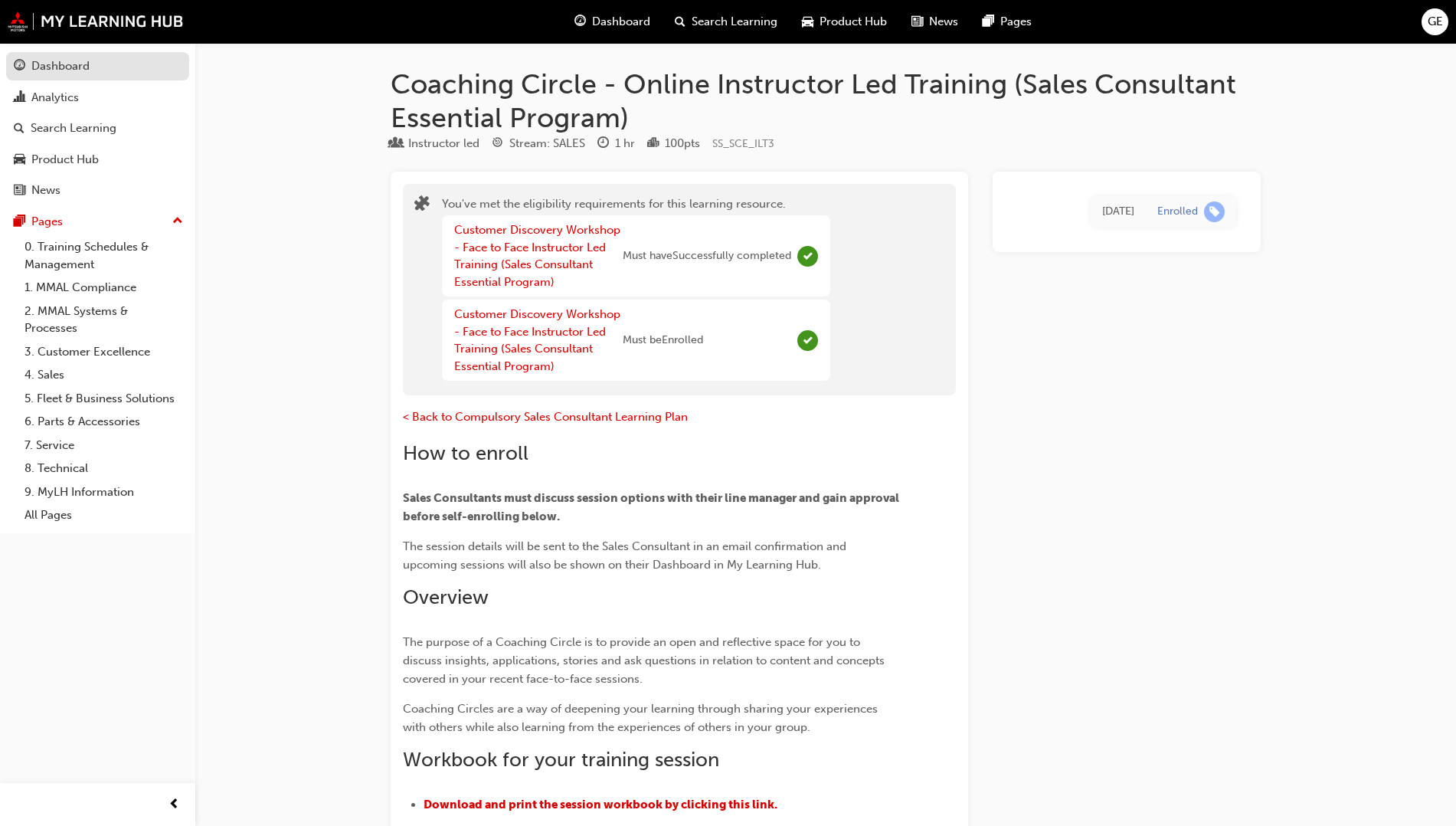
click at [74, 66] on div "Dashboard" at bounding box center [60, 66] width 59 height 18
